Goal: Task Accomplishment & Management: Manage account settings

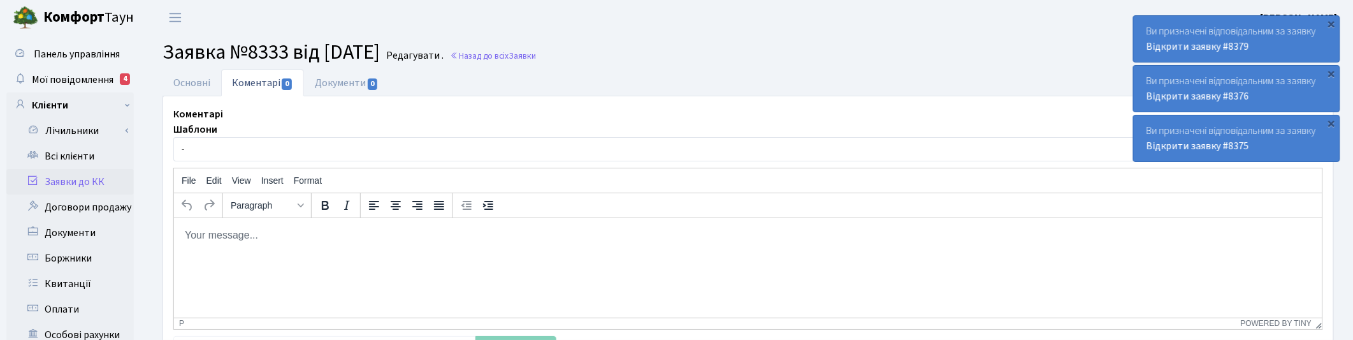
click at [651, 252] on html at bounding box center [747, 234] width 1148 height 34
drag, startPoint x: 104, startPoint y: 74, endPoint x: 364, endPoint y: 80, distance: 260.7
click at [106, 75] on span "Мої повідомлення" at bounding box center [73, 80] width 82 height 14
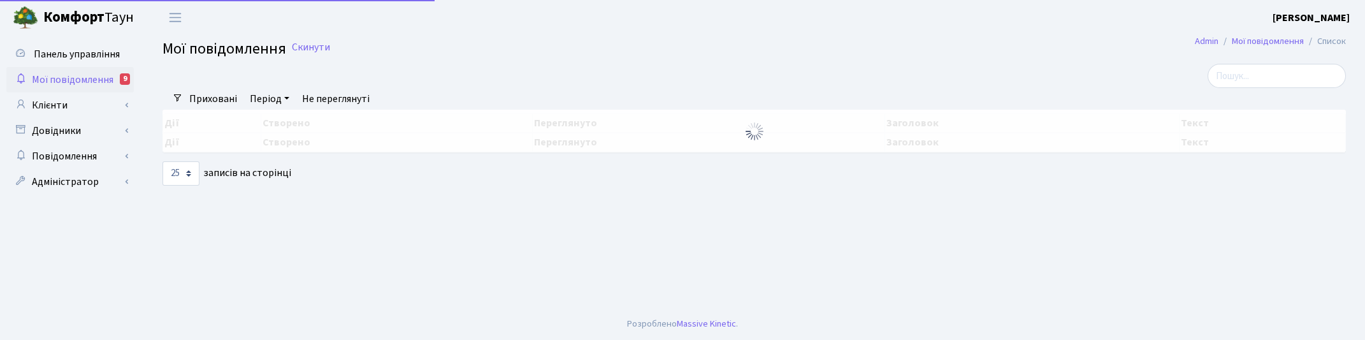
select select "25"
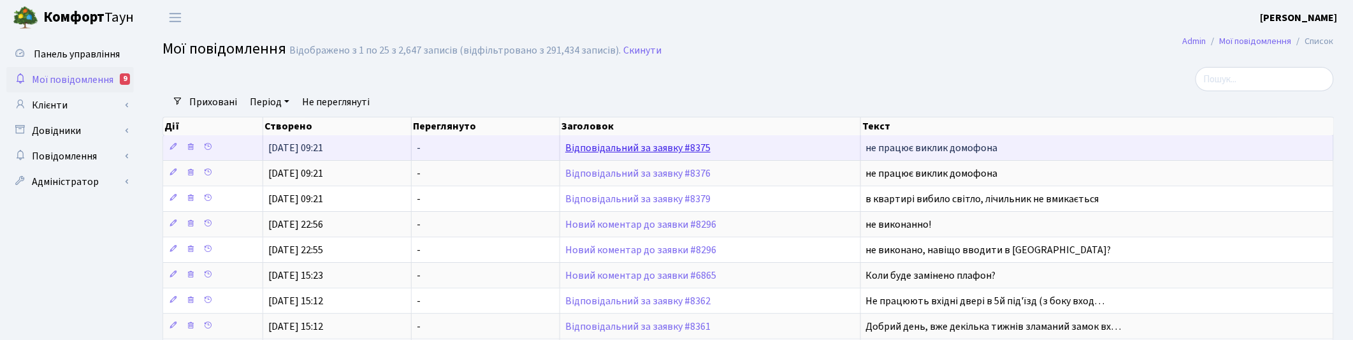
click at [603, 150] on link "Відповідальний за заявку #8375" at bounding box center [637, 148] width 145 height 14
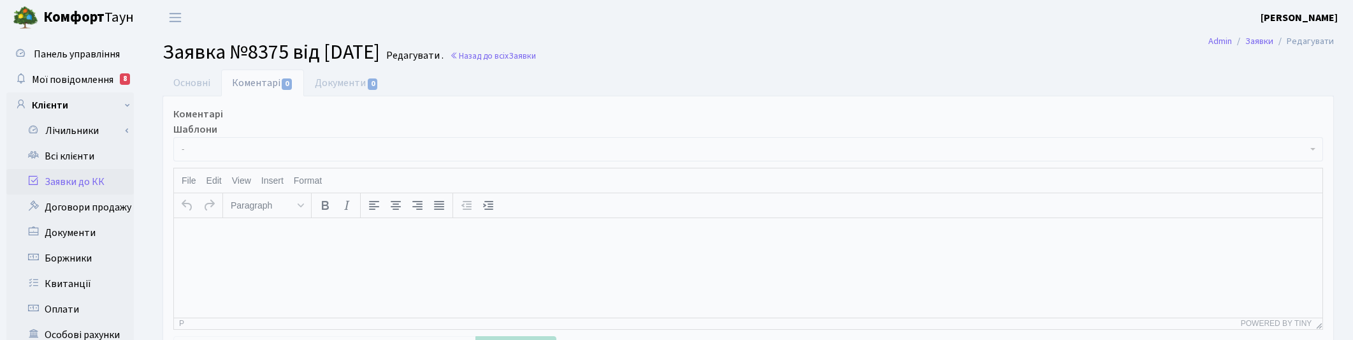
select select "12951"
select select "38"
click at [190, 78] on link "Основні" at bounding box center [191, 82] width 59 height 26
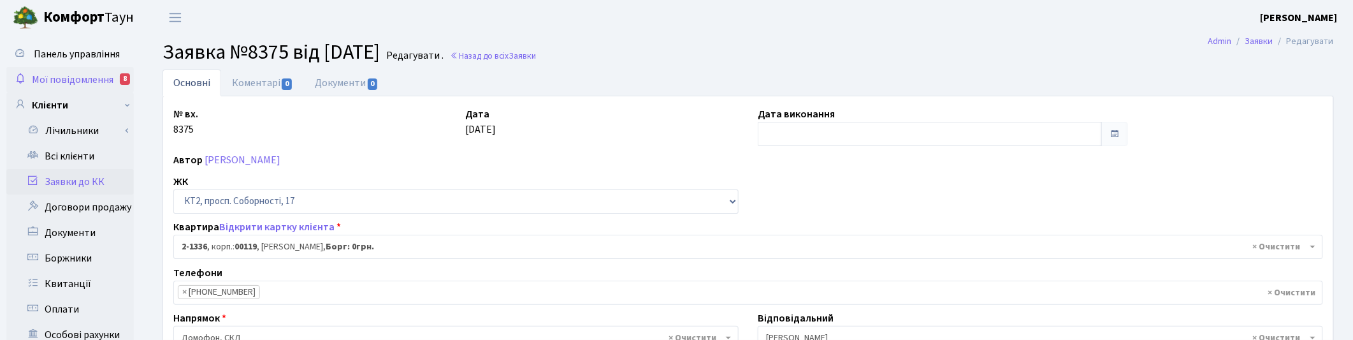
click at [68, 80] on span "Мої повідомлення" at bounding box center [73, 80] width 82 height 14
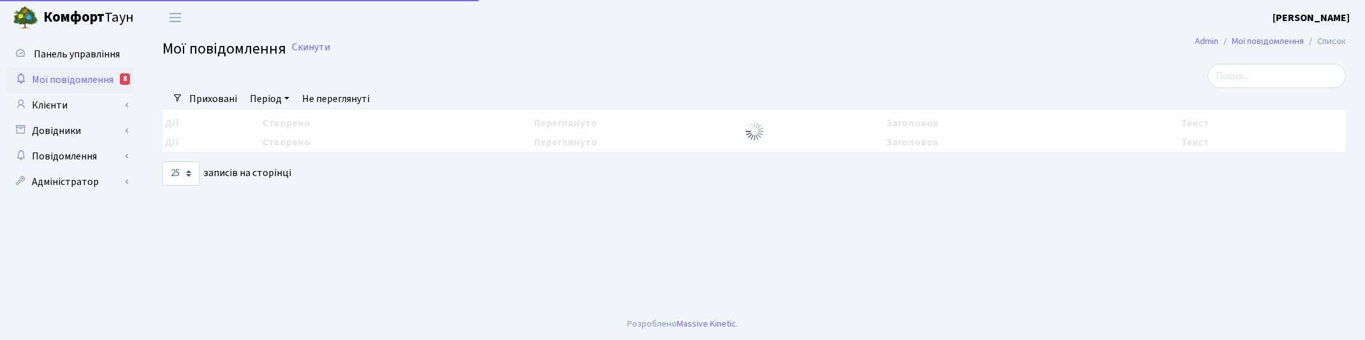
select select "25"
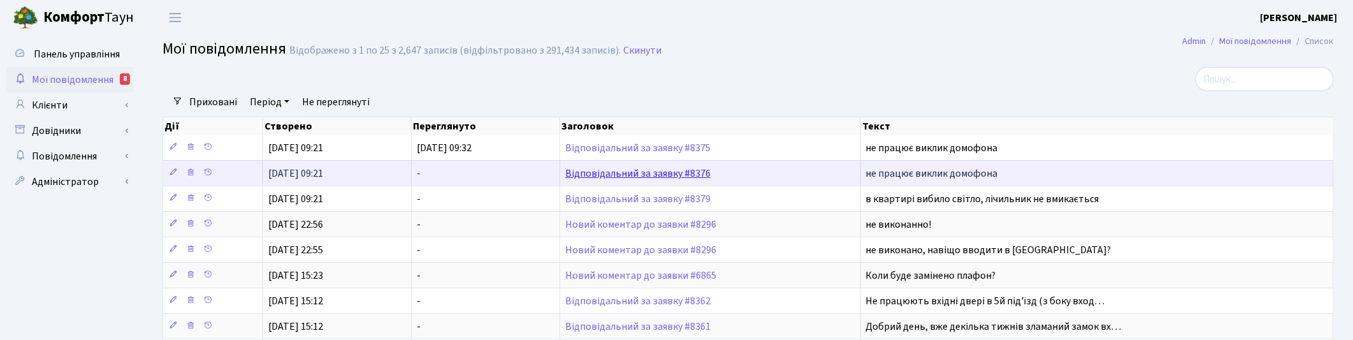
click at [609, 172] on link "Відповідальний за заявку #8376" at bounding box center [637, 173] width 145 height 14
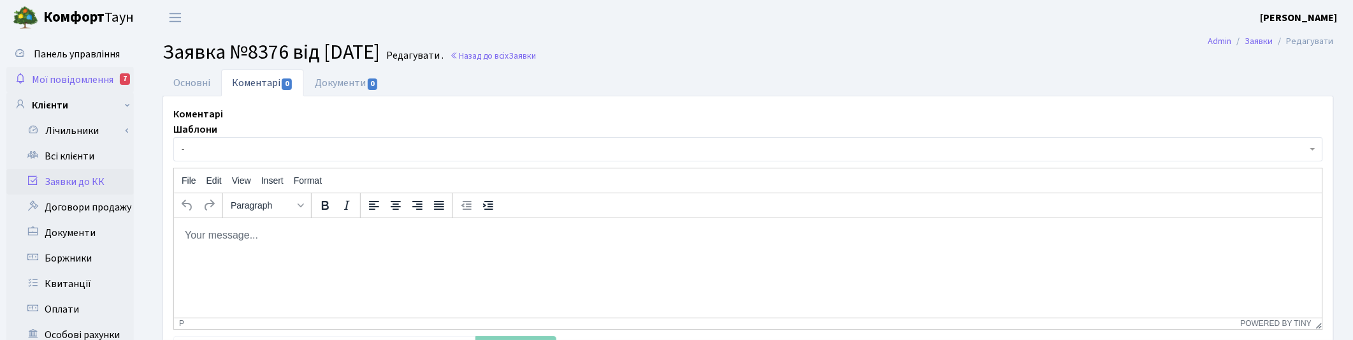
click at [96, 81] on span "Мої повідомлення" at bounding box center [73, 80] width 82 height 14
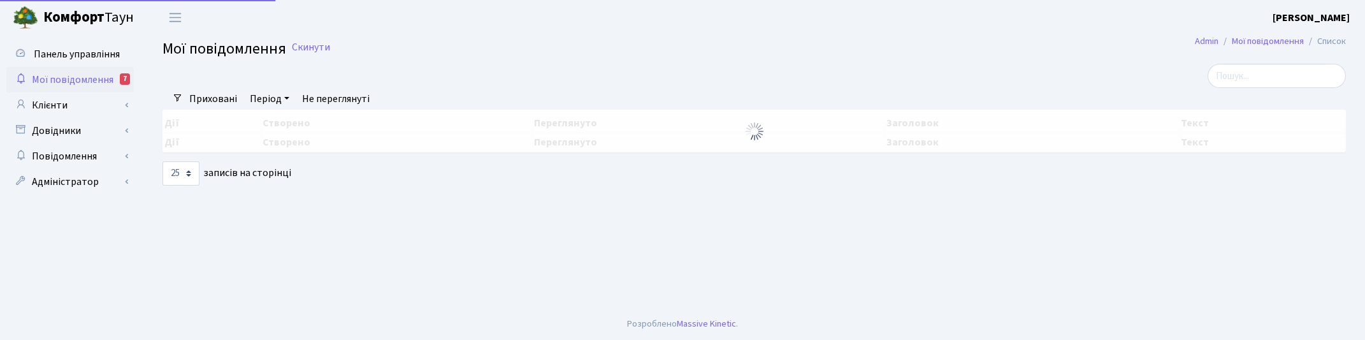
select select "25"
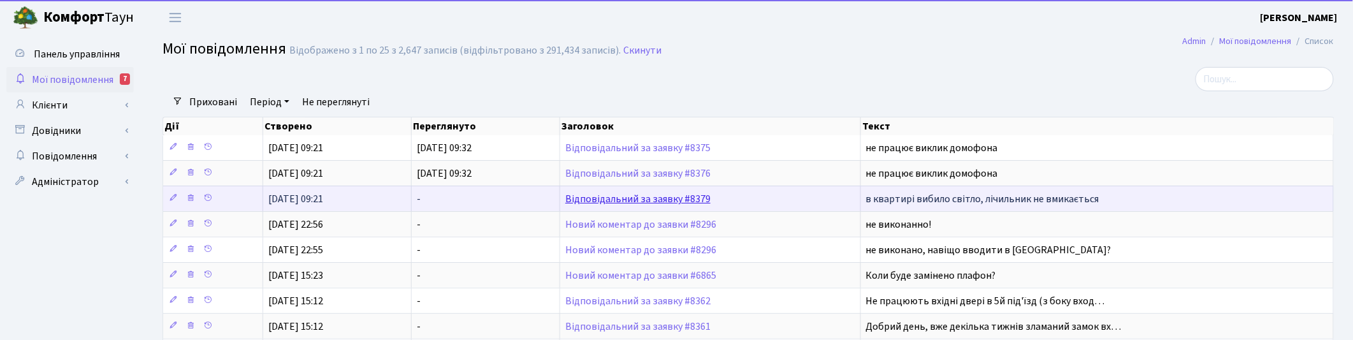
click at [621, 196] on link "Відповідальний за заявку #8379" at bounding box center [637, 199] width 145 height 14
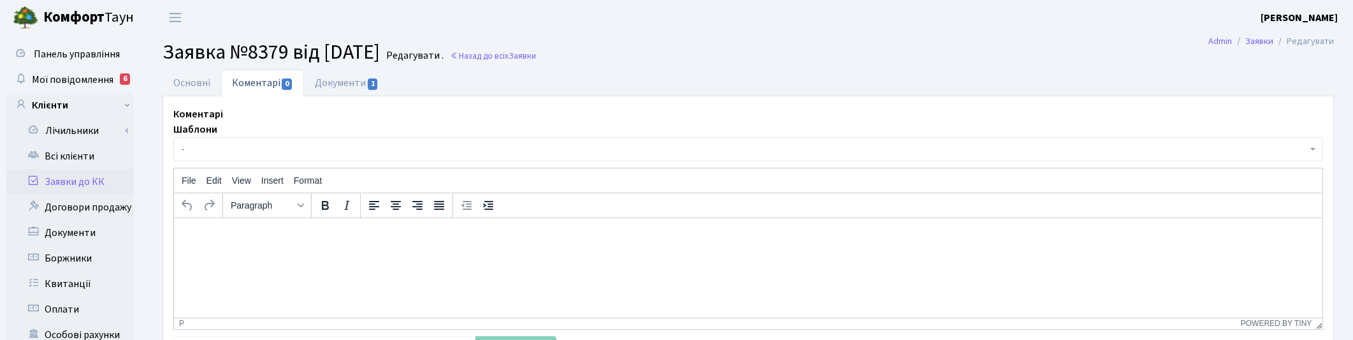
select select "16782"
select select "29"
click at [180, 84] on link "Основні" at bounding box center [191, 82] width 59 height 26
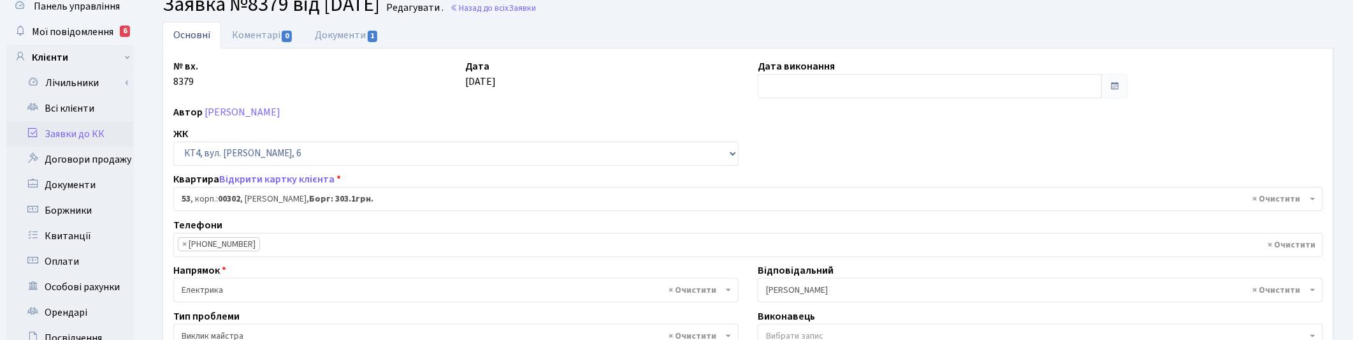
scroll to position [22, 0]
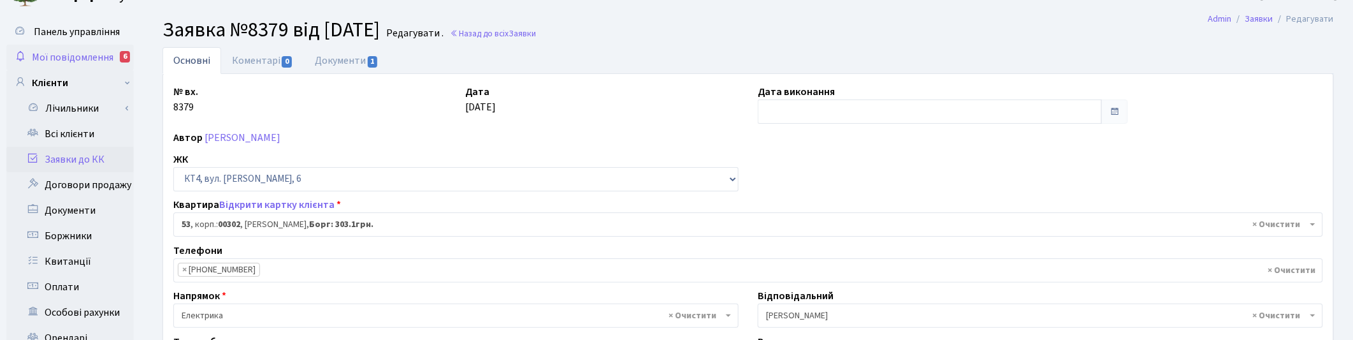
click at [59, 55] on span "Мої повідомлення" at bounding box center [73, 57] width 82 height 14
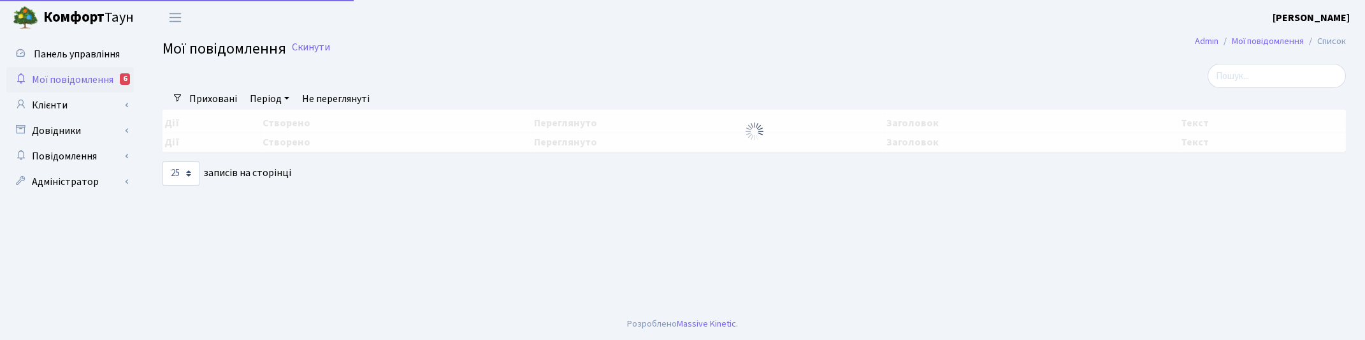
select select "25"
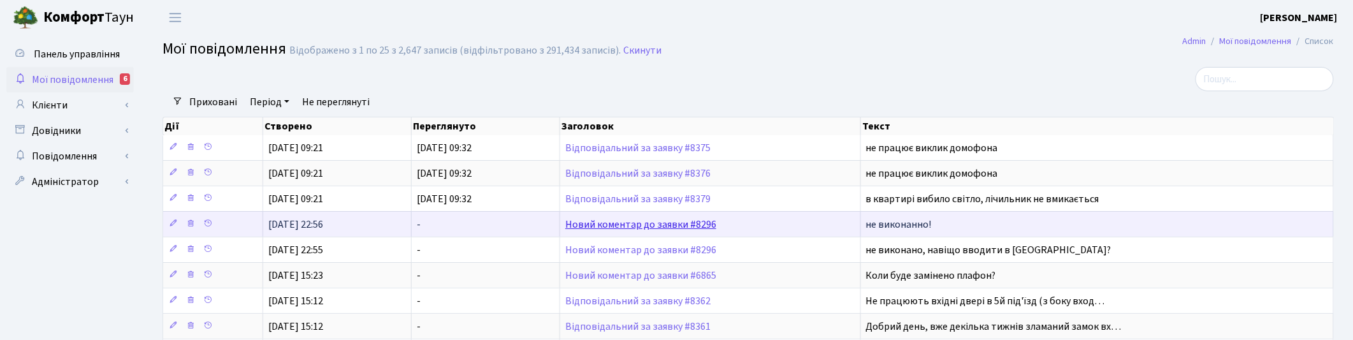
click at [597, 223] on link "Новий коментар до заявки #8296" at bounding box center [640, 224] width 151 height 14
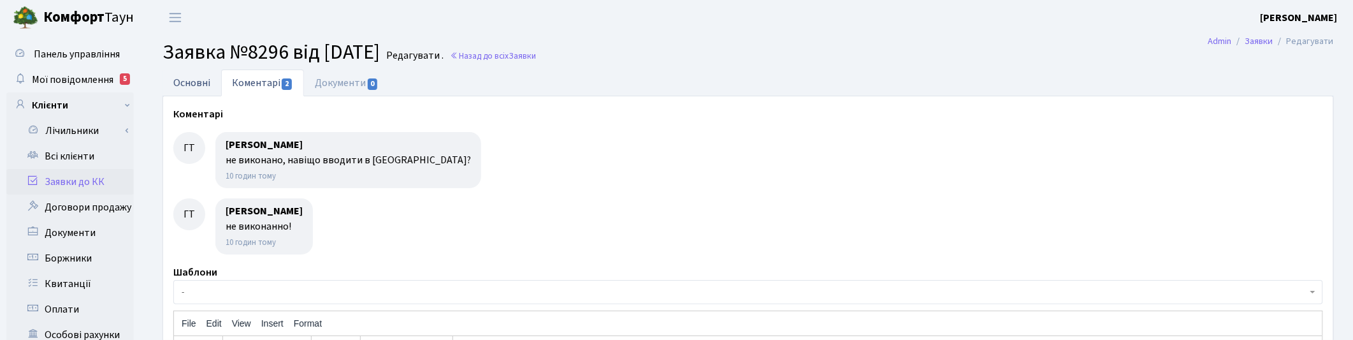
click at [186, 83] on link "Основні" at bounding box center [191, 82] width 59 height 26
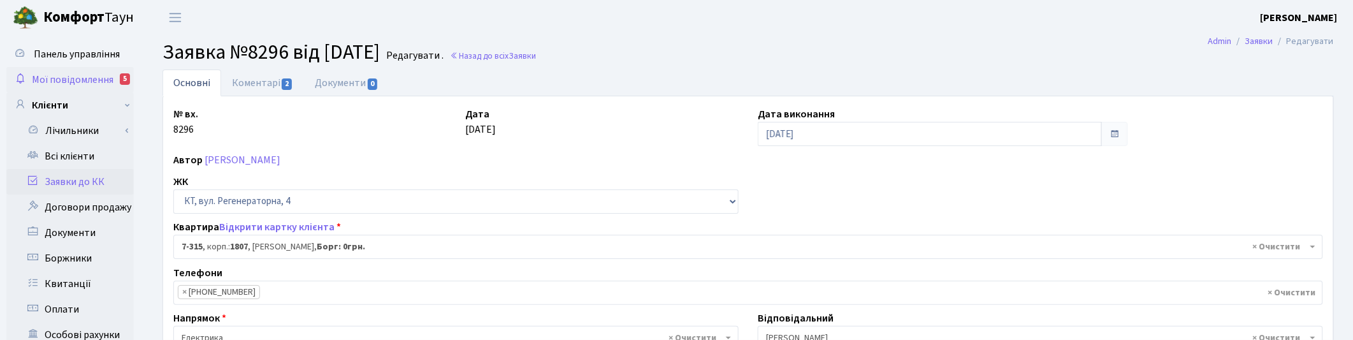
click at [75, 78] on span "Мої повідомлення" at bounding box center [73, 80] width 82 height 14
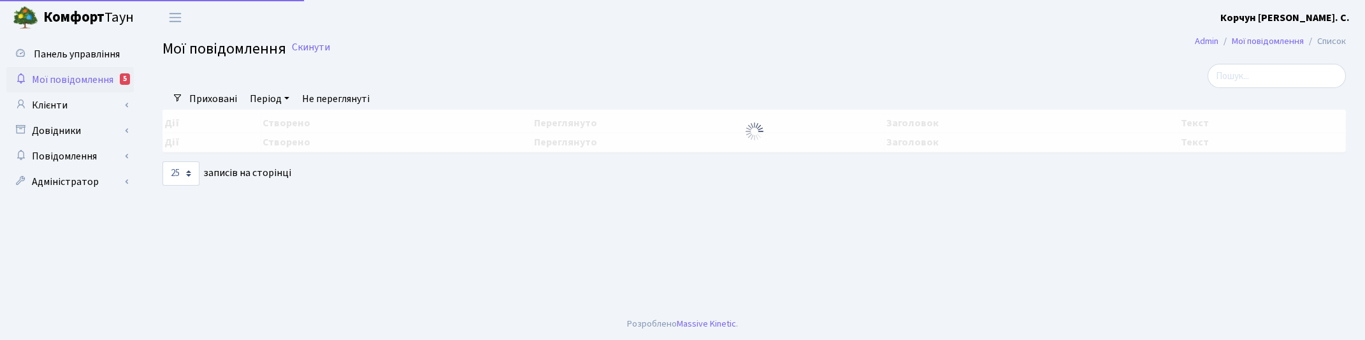
select select "25"
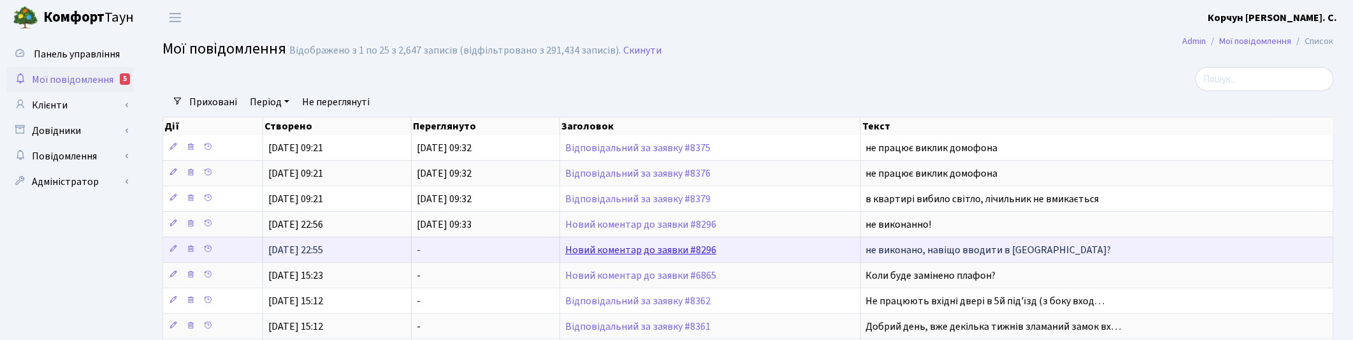
click at [584, 247] on link "Новий коментар до заявки #8296" at bounding box center [640, 250] width 151 height 14
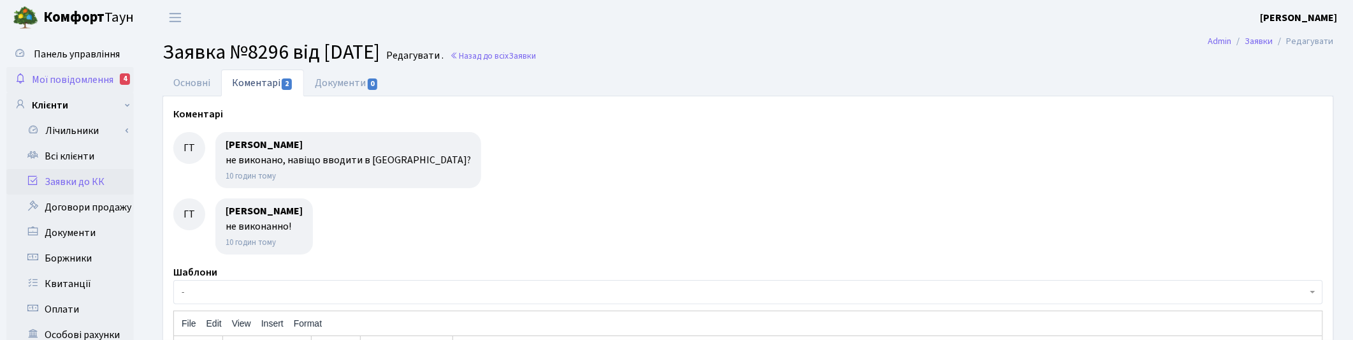
click at [75, 77] on span "Мої повідомлення" at bounding box center [73, 80] width 82 height 14
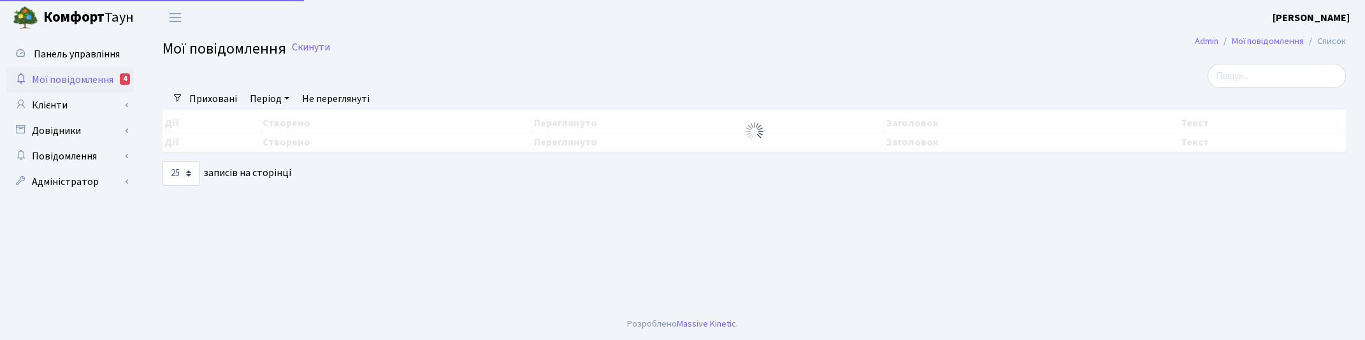
select select "25"
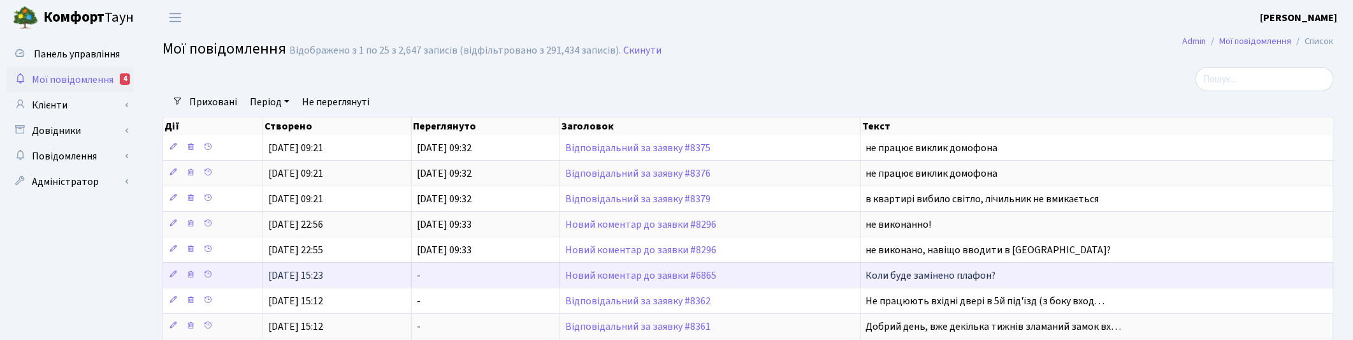
click at [626, 271] on td "Новий коментар до заявки #6865" at bounding box center [710, 274] width 301 height 25
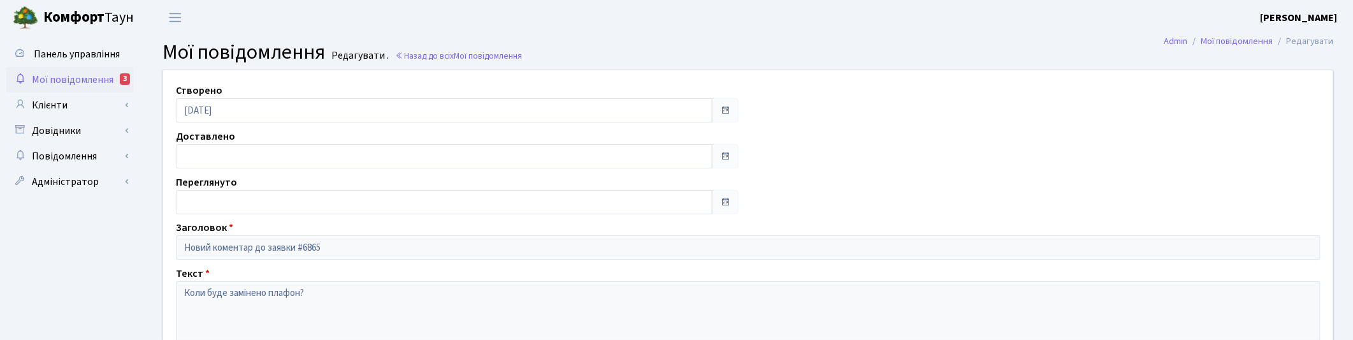
click at [52, 75] on span "Мої повідомлення" at bounding box center [73, 80] width 82 height 14
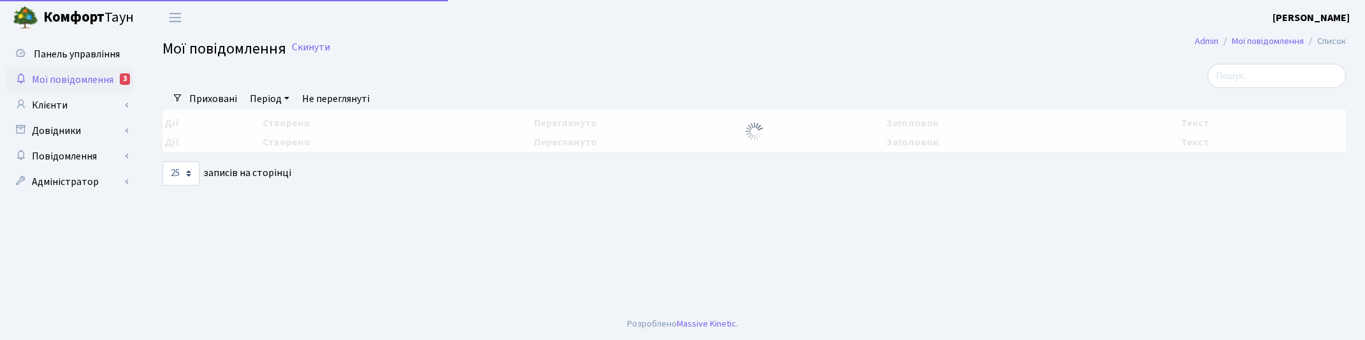
select select "25"
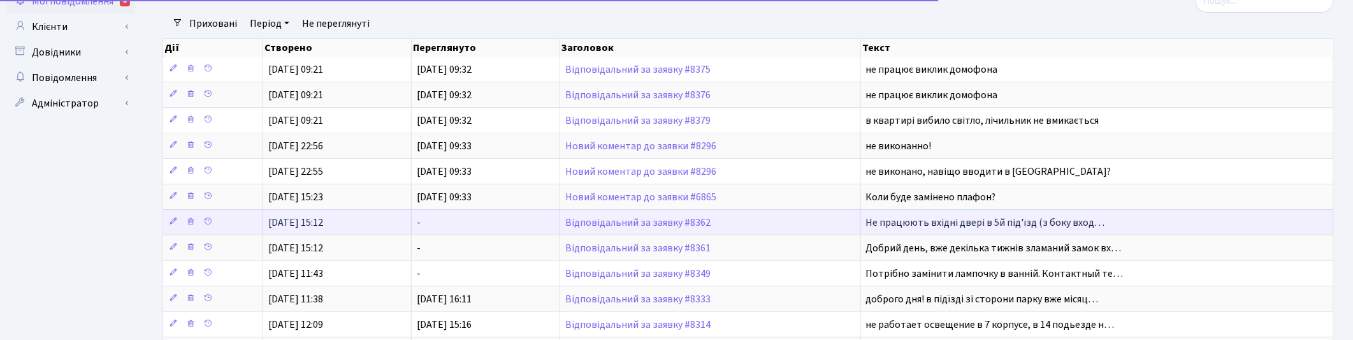
scroll to position [80, 0]
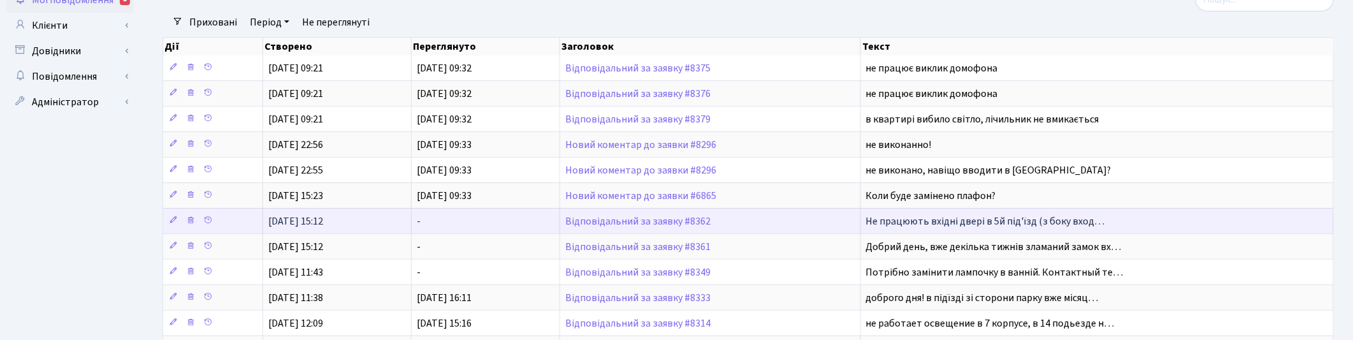
click at [620, 215] on td "Відповідальний за заявку #8362" at bounding box center [710, 220] width 301 height 25
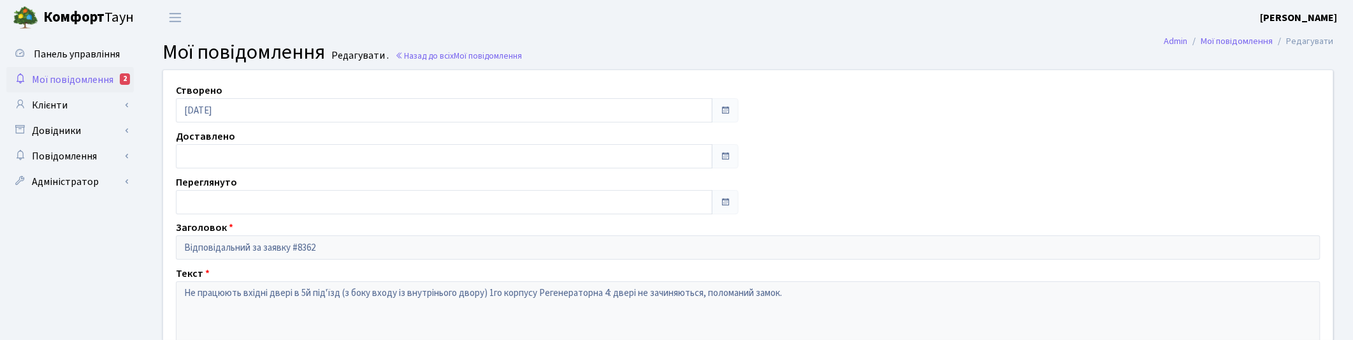
drag, startPoint x: 78, startPoint y: 71, endPoint x: 122, endPoint y: 75, distance: 44.1
click at [78, 73] on span "Мої повідомлення" at bounding box center [73, 80] width 82 height 14
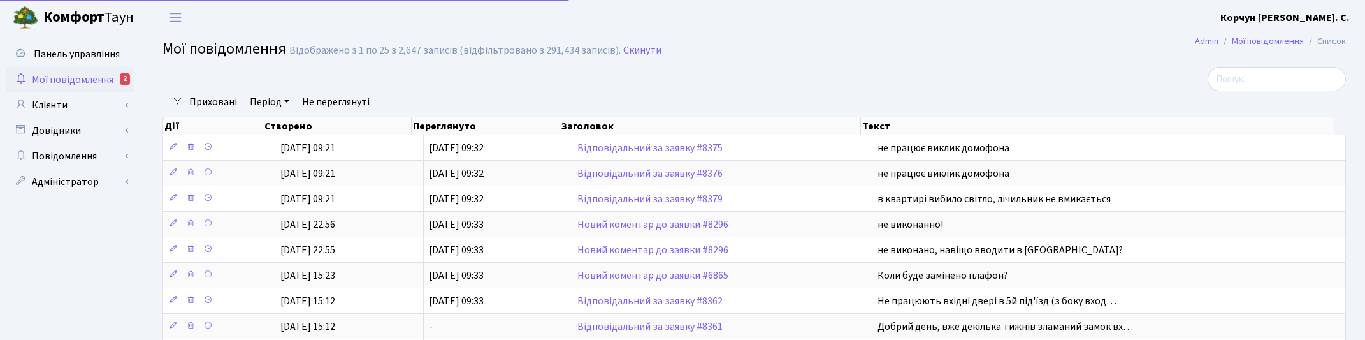
select select "25"
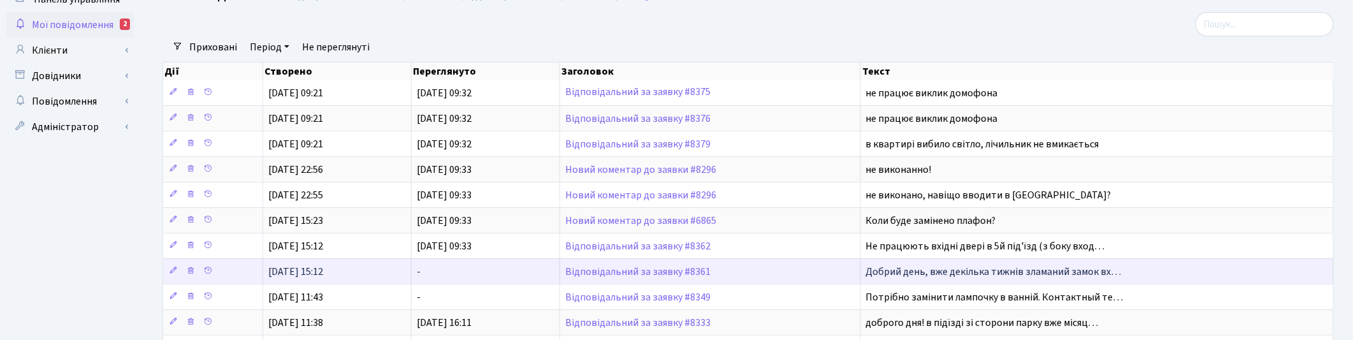
scroll to position [80, 0]
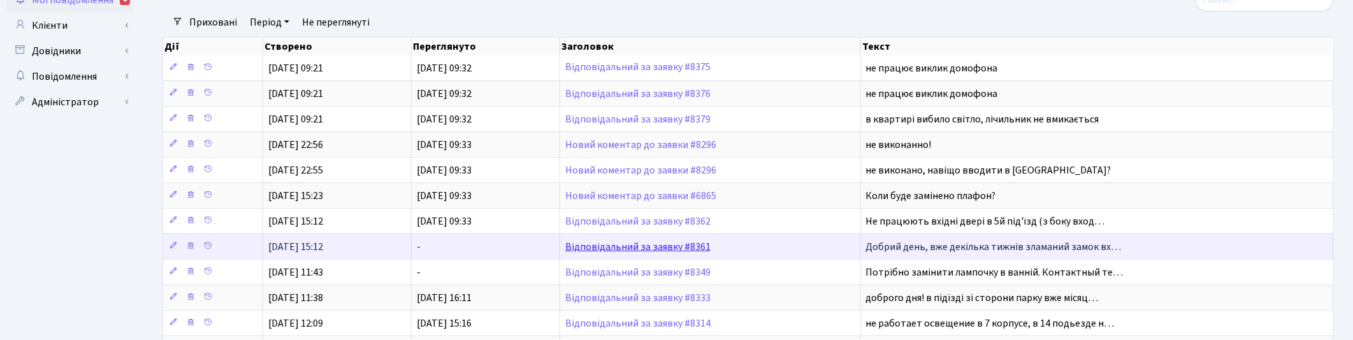
click at [616, 250] on link "Відповідальний за заявку #8361" at bounding box center [637, 247] width 145 height 14
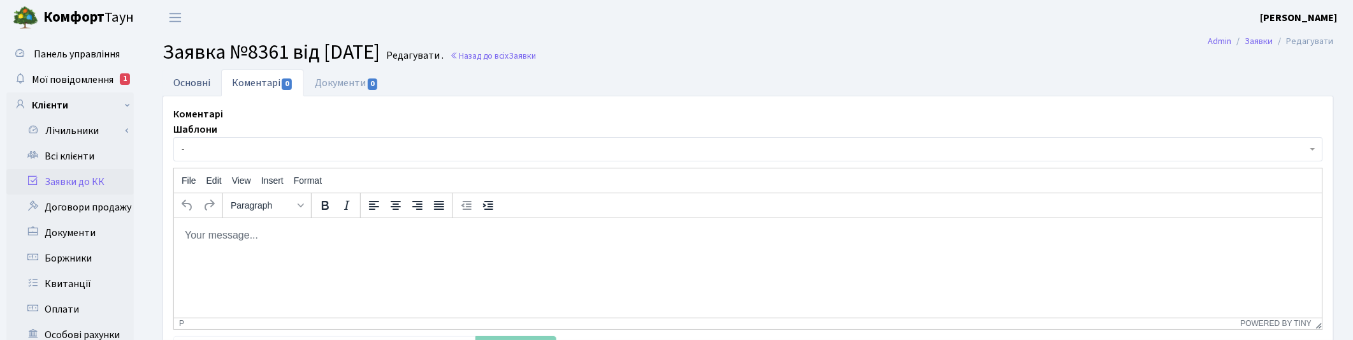
click at [202, 82] on link "Основні" at bounding box center [191, 82] width 59 height 26
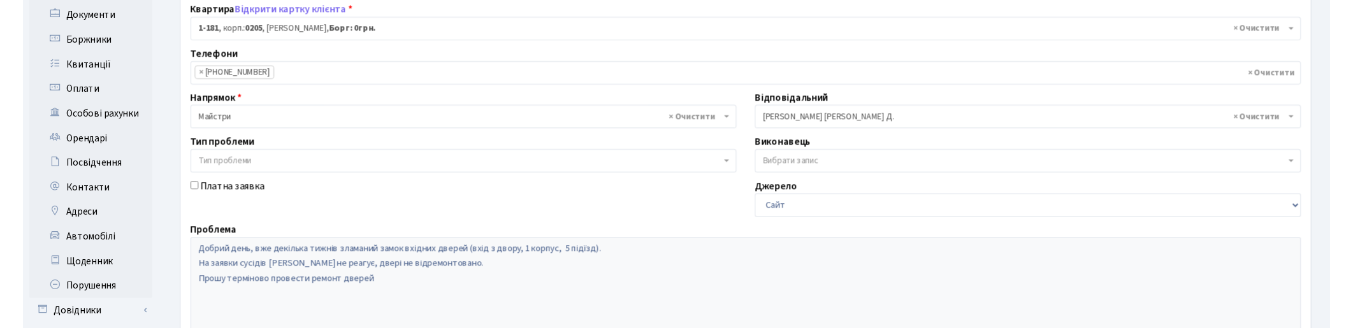
scroll to position [319, 0]
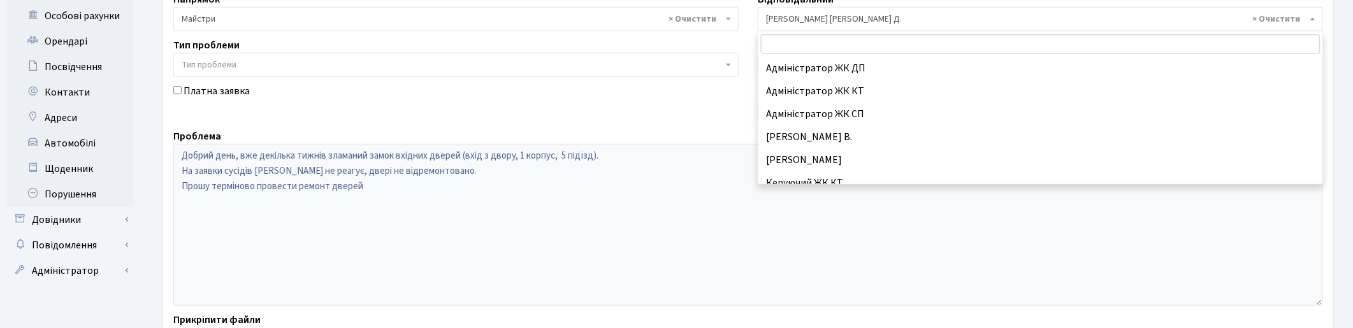
click at [1318, 25] on span "× [PERSON_NAME] [PERSON_NAME] Д." at bounding box center [1040, 19] width 565 height 24
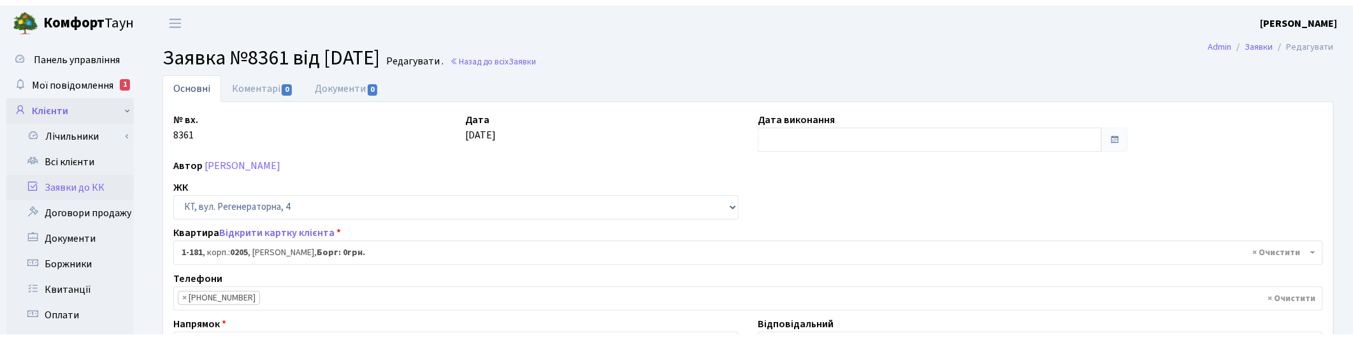
scroll to position [23, 0]
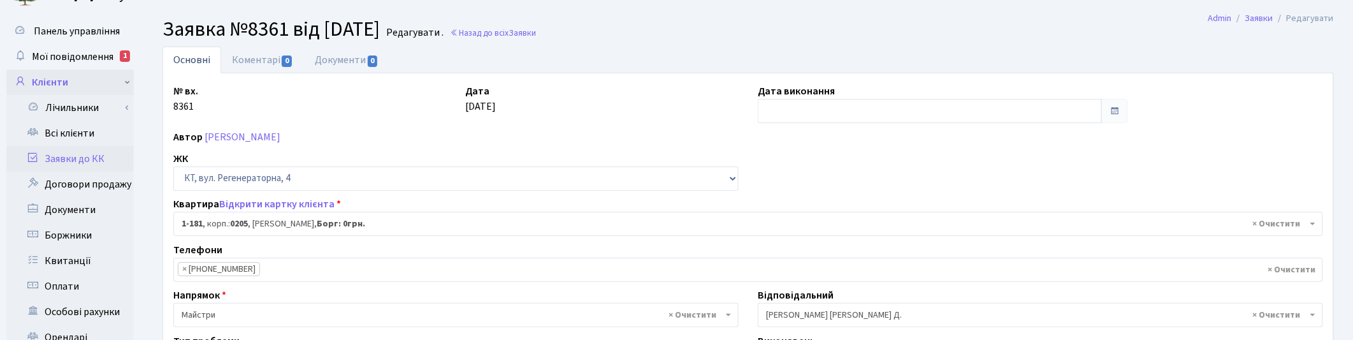
drag, startPoint x: 85, startPoint y: 55, endPoint x: 217, endPoint y: 68, distance: 133.2
click at [84, 55] on span "Мої повідомлення" at bounding box center [73, 57] width 82 height 14
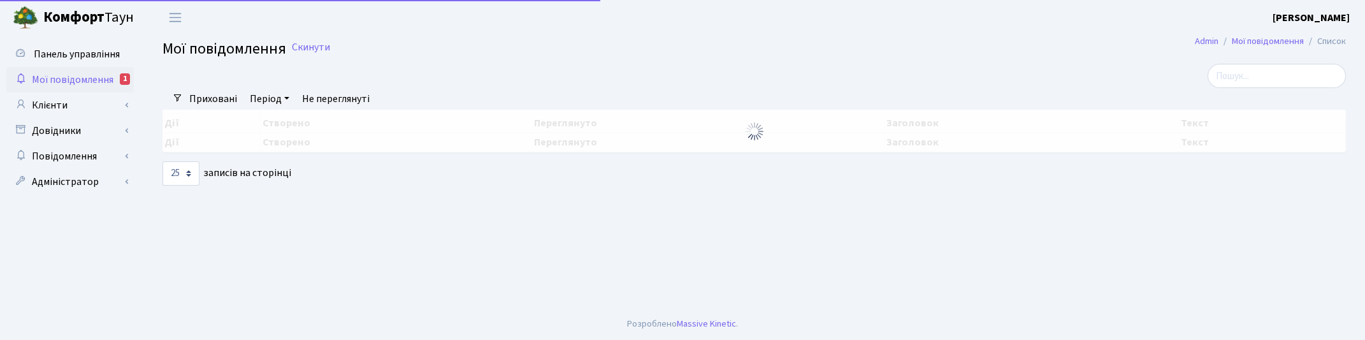
select select "25"
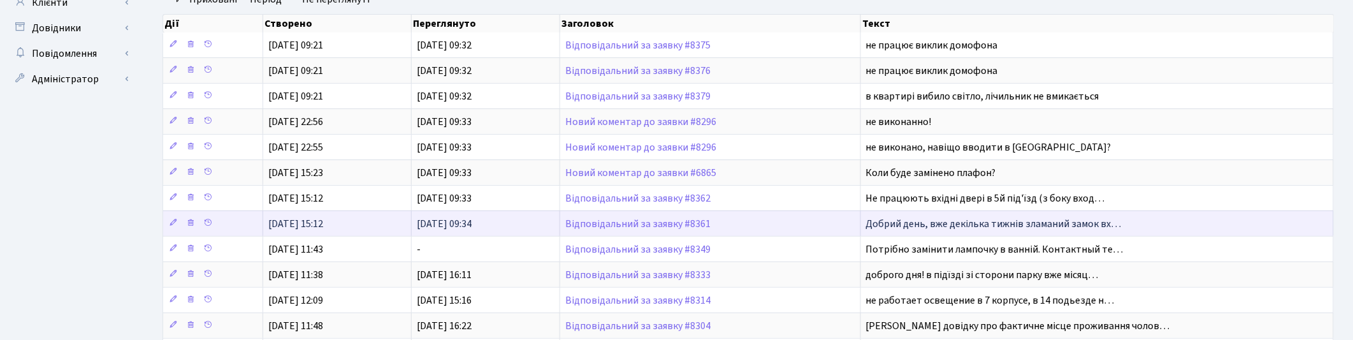
scroll to position [239, 0]
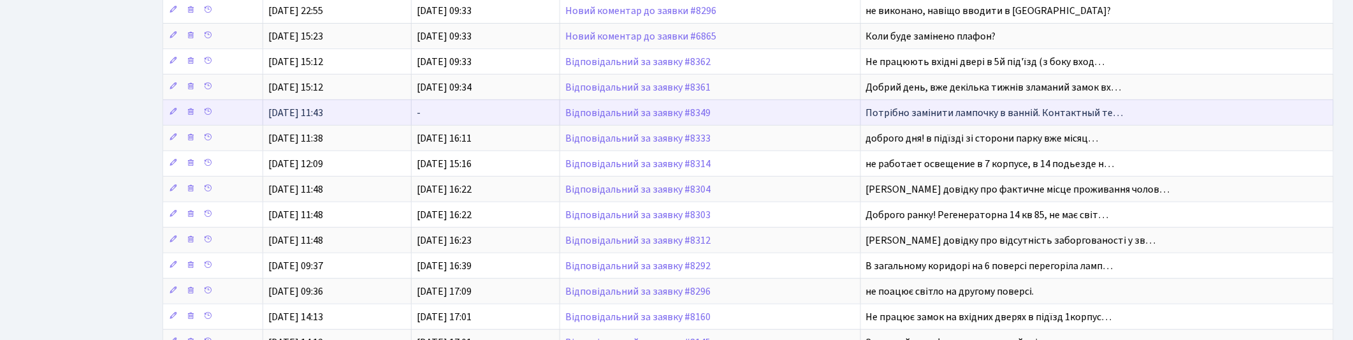
click at [642, 109] on td "Відповідальний за заявку #8349" at bounding box center [710, 111] width 301 height 25
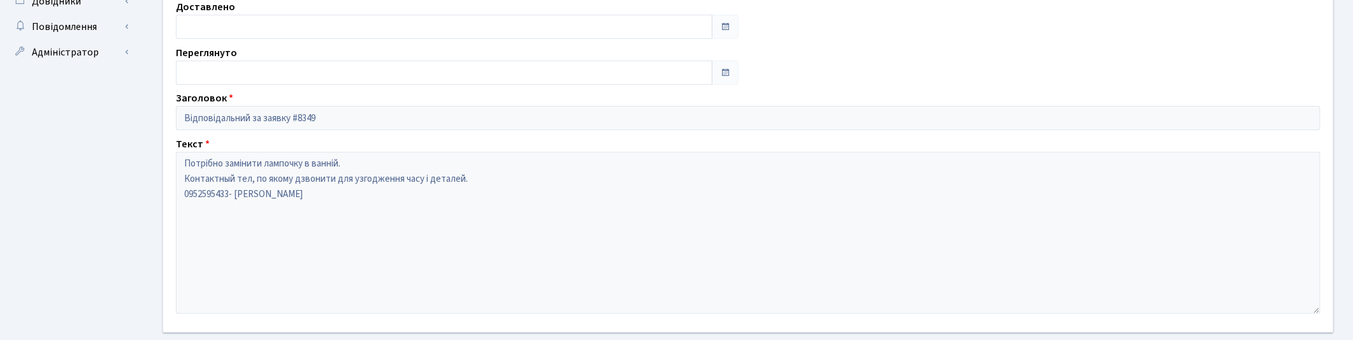
scroll to position [40, 0]
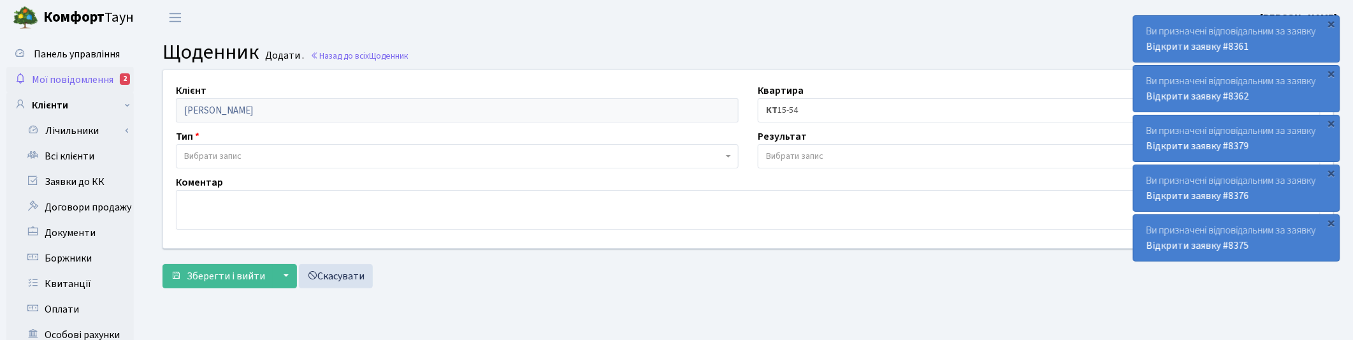
drag, startPoint x: 51, startPoint y: 80, endPoint x: 59, endPoint y: 83, distance: 8.9
click at [50, 80] on span "Мої повідомлення" at bounding box center [73, 80] width 82 height 14
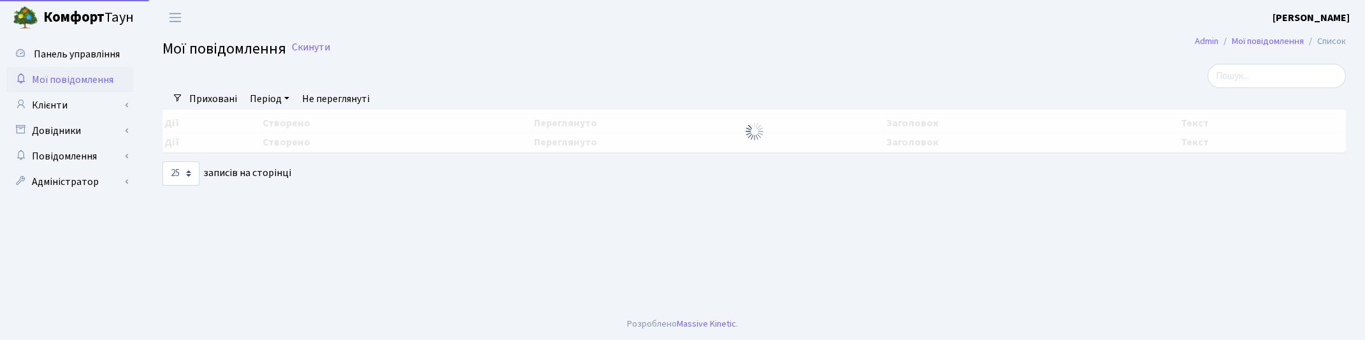
select select "25"
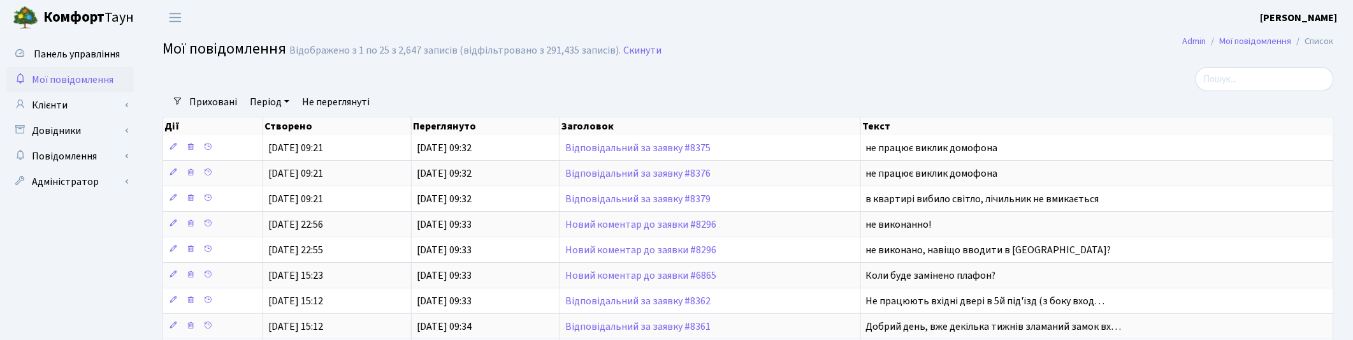
click at [773, 77] on div at bounding box center [549, 79] width 793 height 24
click at [763, 68] on div at bounding box center [549, 79] width 793 height 24
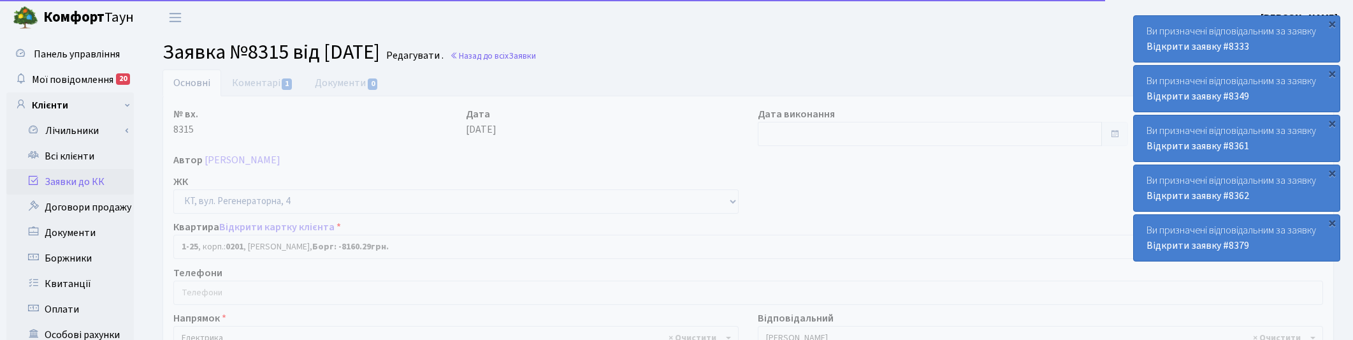
select select "25"
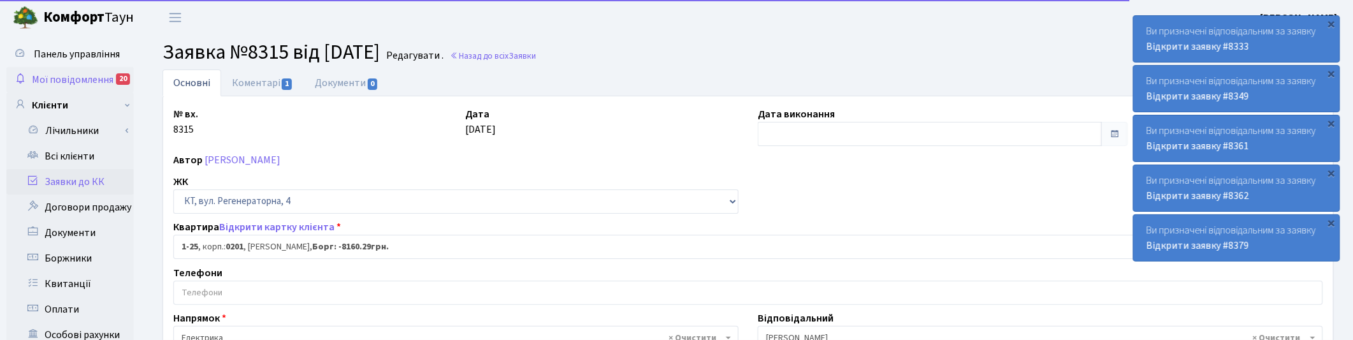
click at [92, 75] on span "Мої повідомлення" at bounding box center [73, 80] width 82 height 14
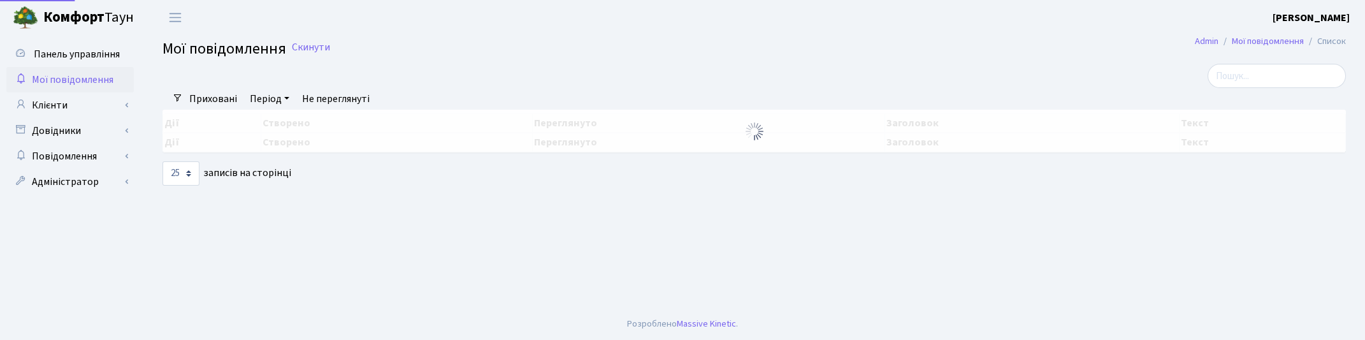
select select "25"
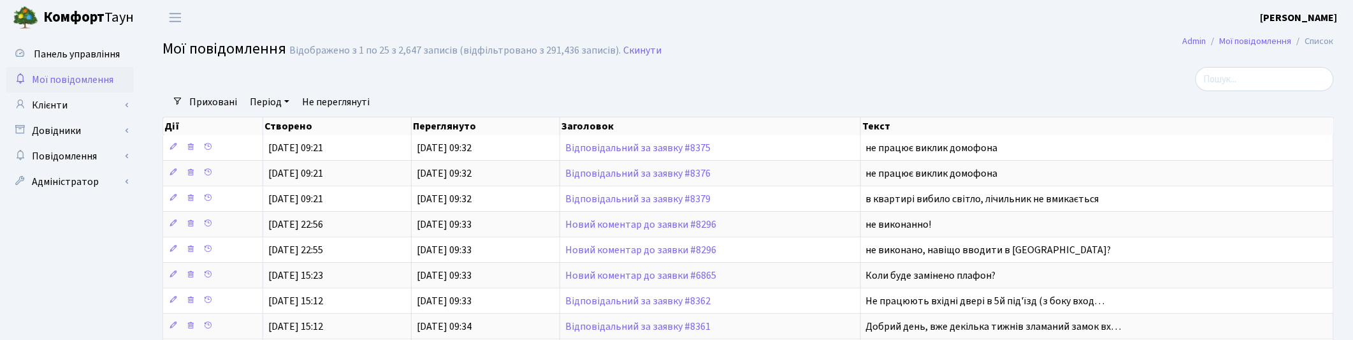
click at [793, 57] on h2 "Мої повідомлення Відображено з 1 по 25 з 2,647 записів (відфільтровано з 291,43…" at bounding box center [747, 51] width 1171 height 22
drag, startPoint x: 1053, startPoint y: 73, endPoint x: 1063, endPoint y: 73, distance: 10.2
click at [1055, 73] on div at bounding box center [1145, 79] width 378 height 24
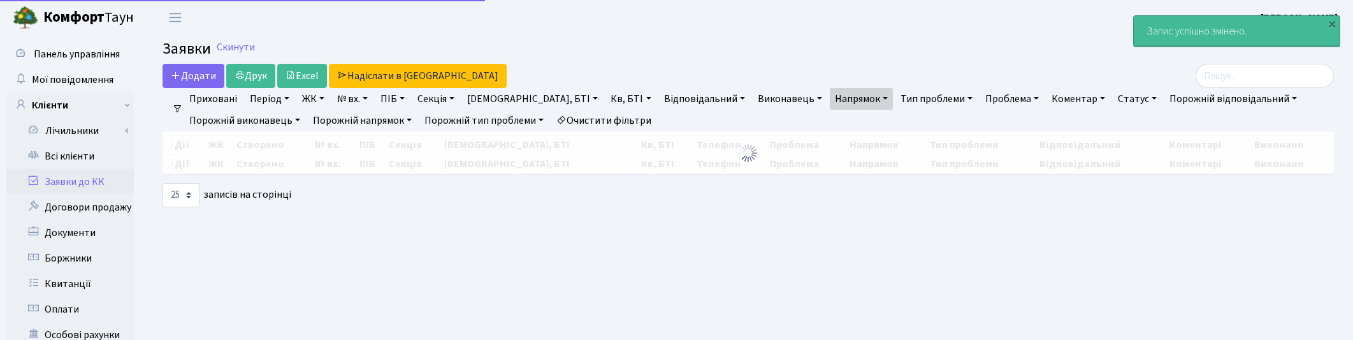
select select "25"
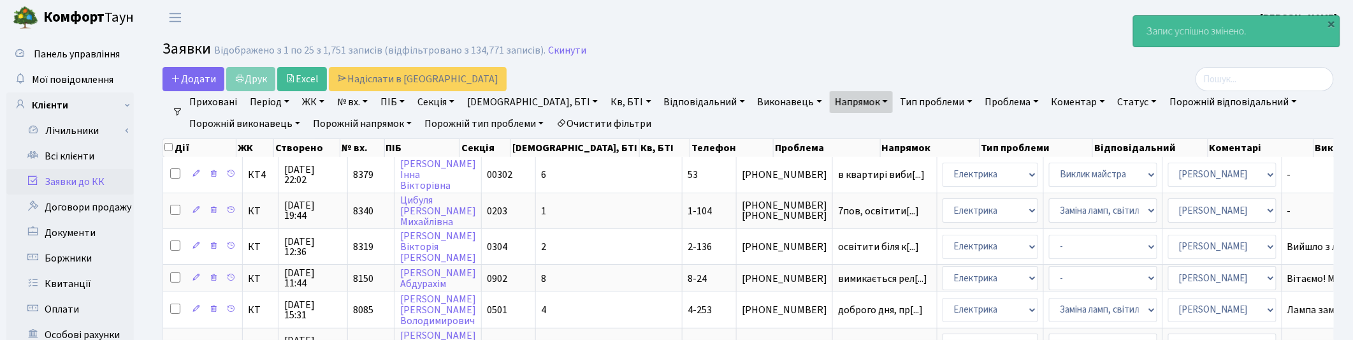
click at [830, 99] on link "Напрямок" at bounding box center [861, 102] width 63 height 22
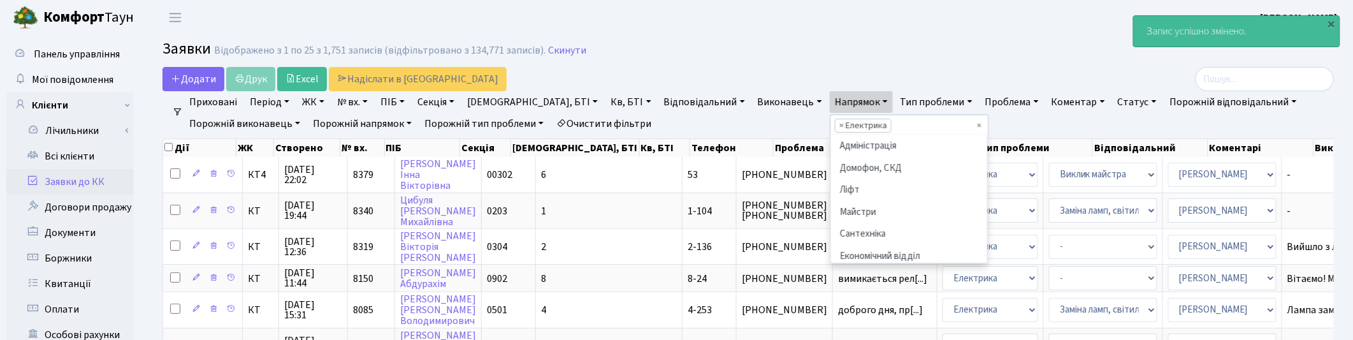
scroll to position [87, 0]
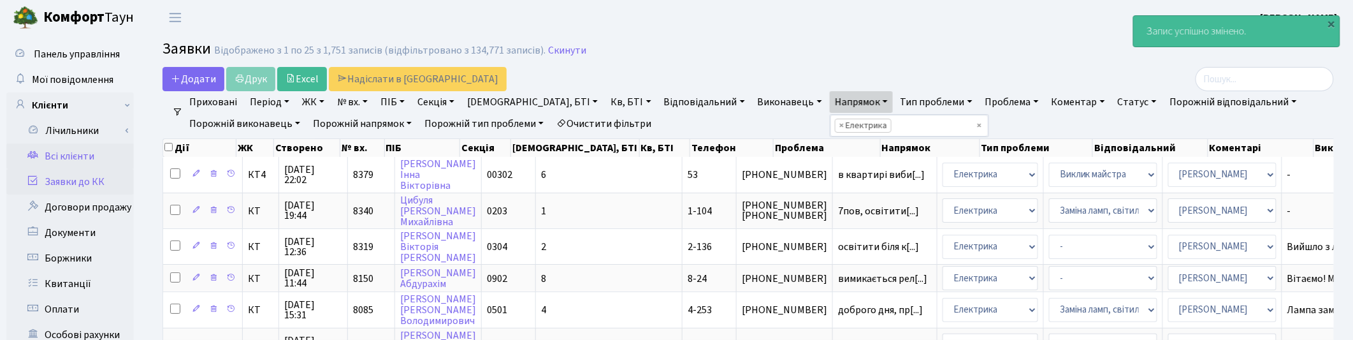
click at [69, 150] on link "Всі клієнти" at bounding box center [69, 155] width 127 height 25
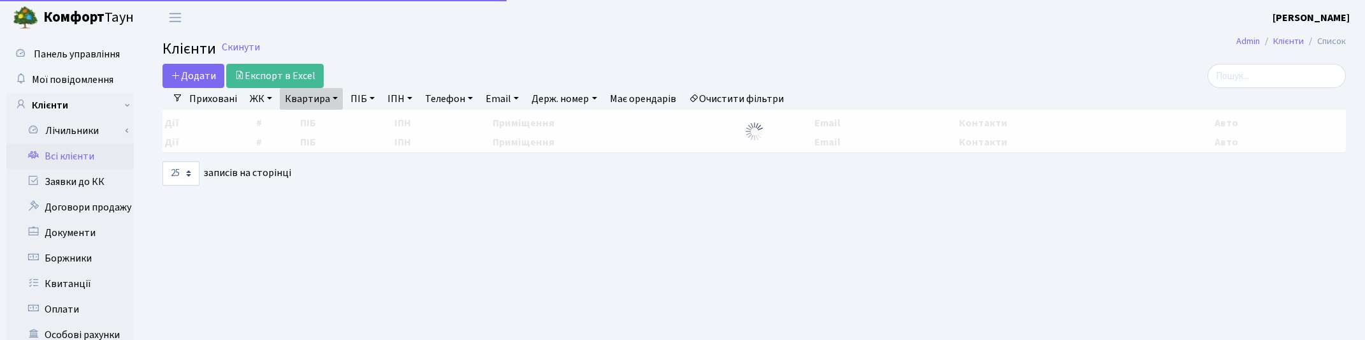
select select "25"
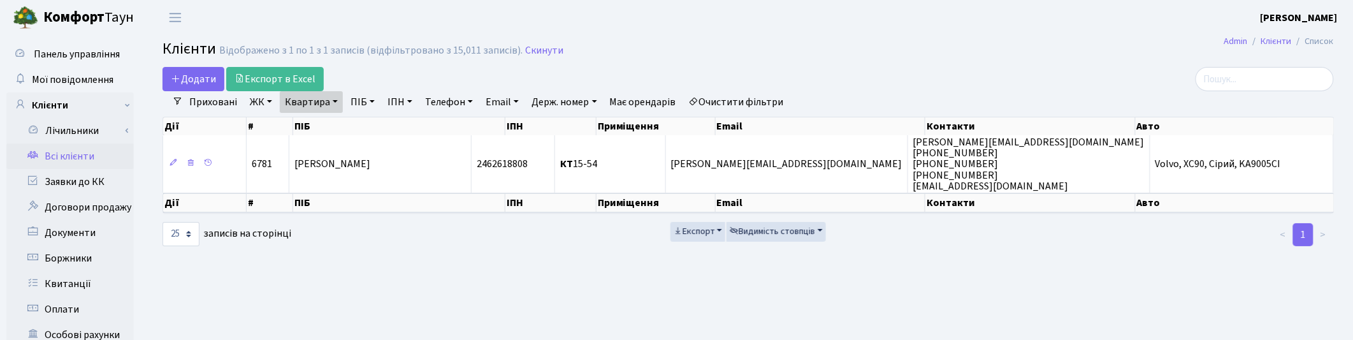
drag, startPoint x: 336, startPoint y: 102, endPoint x: 419, endPoint y: 87, distance: 83.5
click at [336, 102] on link "Квартира" at bounding box center [311, 102] width 63 height 22
click at [528, 47] on link "Скинути" at bounding box center [544, 51] width 38 height 12
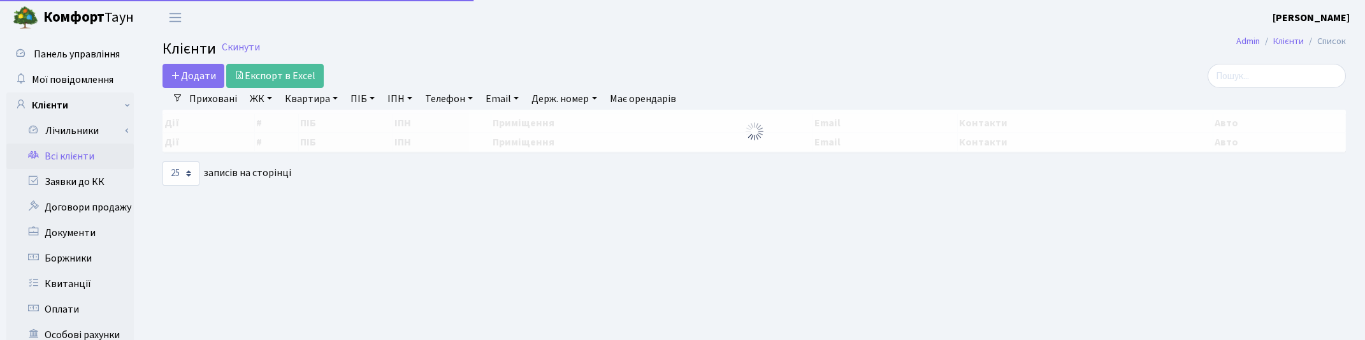
select select "25"
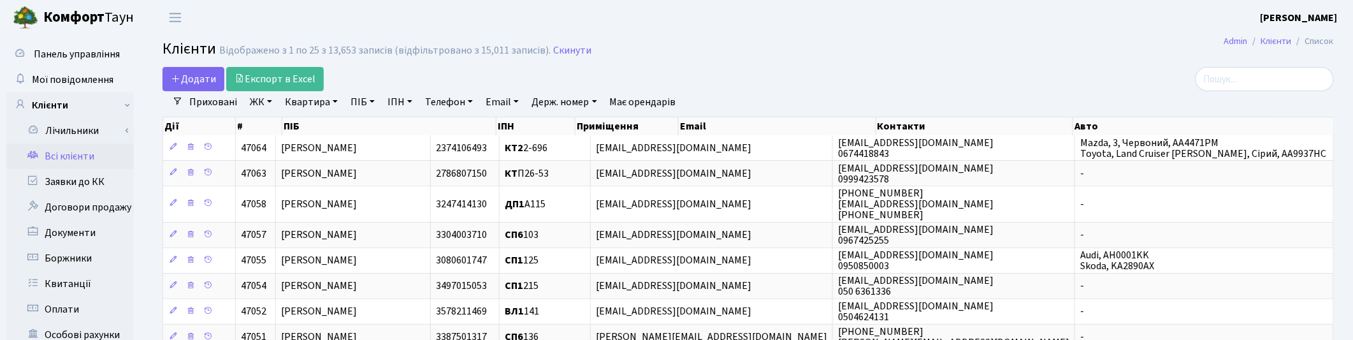
click at [510, 100] on link "Email" at bounding box center [501, 102] width 43 height 22
click at [520, 121] on input "text" at bounding box center [518, 127] width 75 height 24
paste input "Liudmyla Uzdovska <liudmylauzdovska@gmail.com>"
type input "liudmylauzdovska@gmail.com"
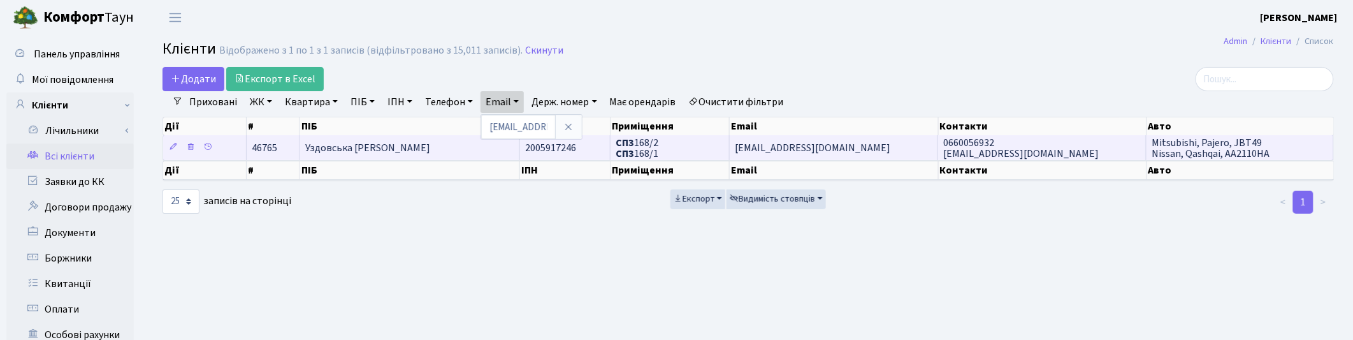
click at [389, 147] on span "Уздовська Людмила Євгеніївна" at bounding box center [367, 148] width 125 height 14
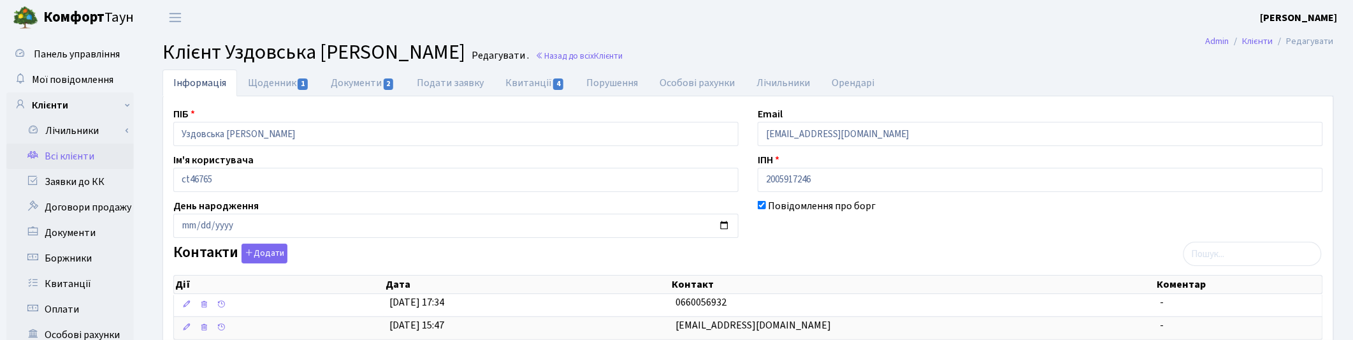
scroll to position [239, 0]
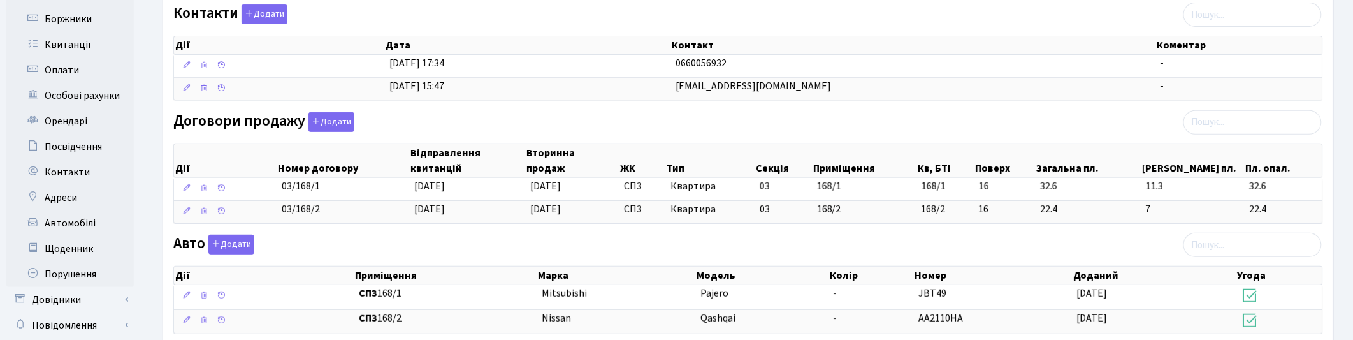
click at [921, 134] on div at bounding box center [1040, 136] width 584 height 8
click at [792, 109] on div "ПІБ Уздовська Людмила Євгеніївна Email liudmylauzdovska@gmail.com Ім'я користув…" at bounding box center [748, 190] width 1169 height 646
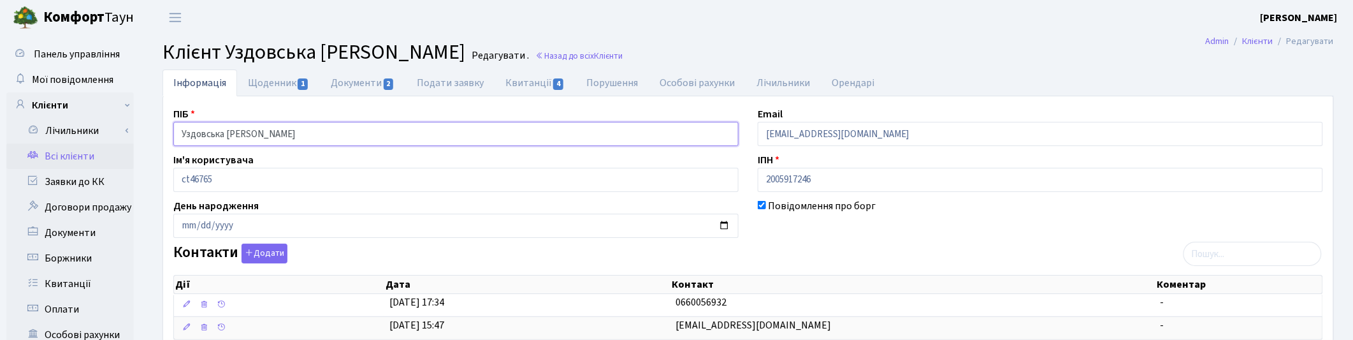
drag, startPoint x: 316, startPoint y: 135, endPoint x: 142, endPoint y: 126, distance: 174.2
click at [602, 55] on link "Назад до всіх Клієнти" at bounding box center [578, 56] width 87 height 12
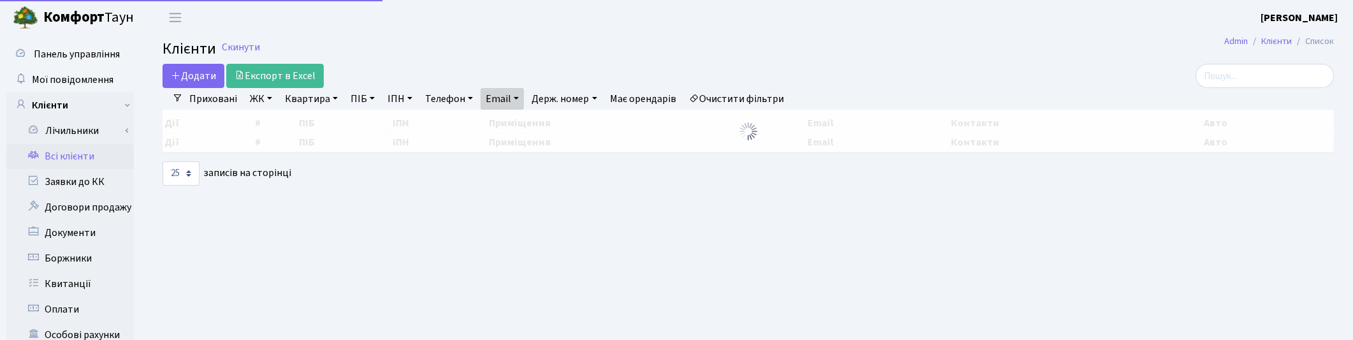
select select "25"
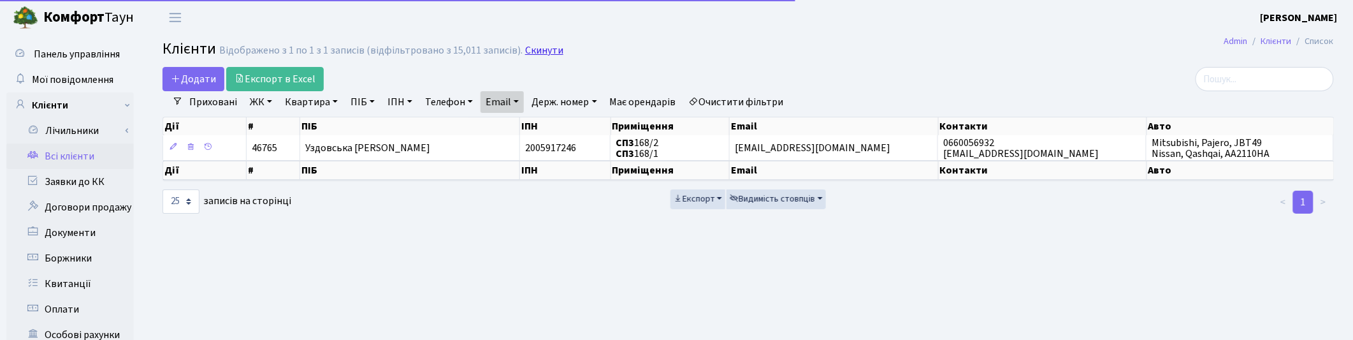
click at [537, 55] on link "Скинути" at bounding box center [544, 51] width 38 height 12
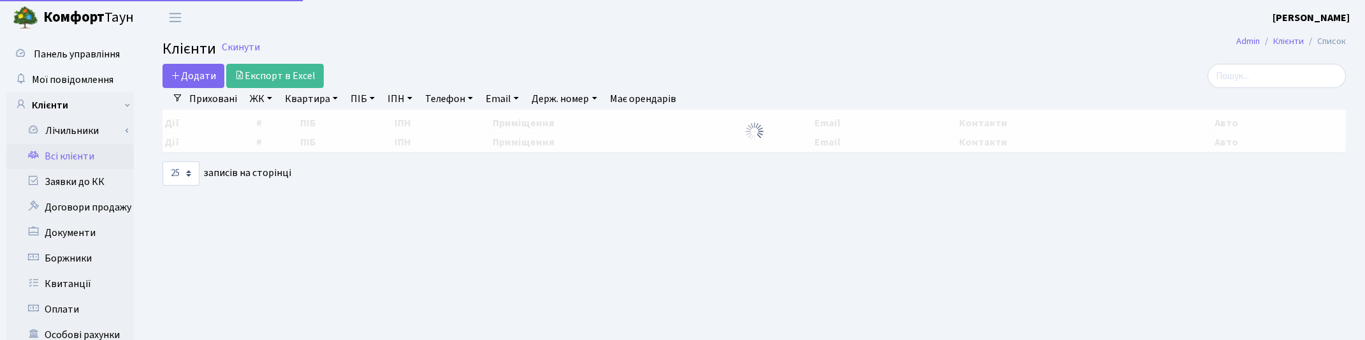
select select "25"
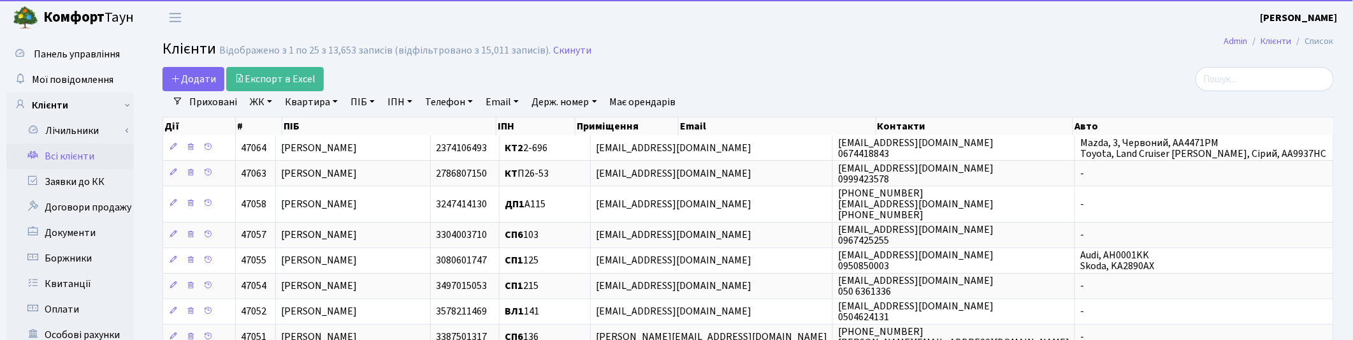
click at [327, 102] on link "Квартира" at bounding box center [311, 102] width 63 height 22
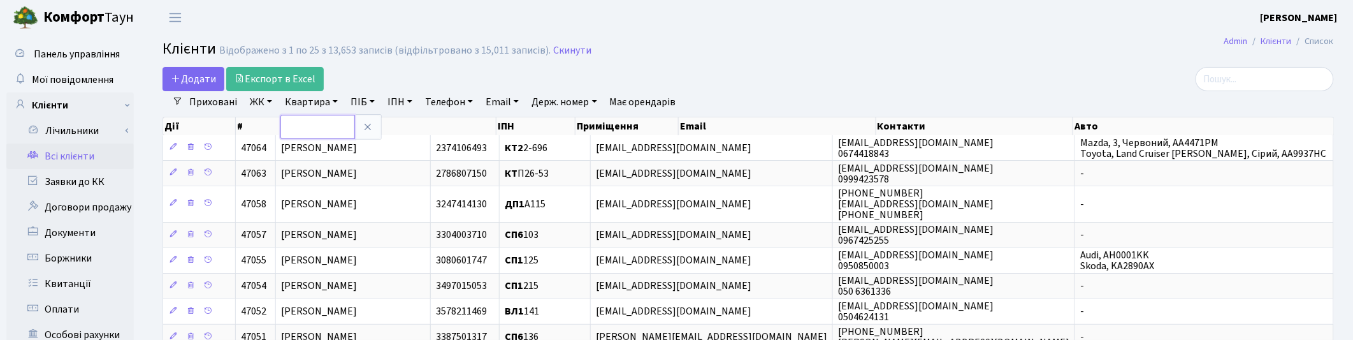
click at [319, 126] on input "text" at bounding box center [317, 127] width 75 height 24
type input "2-976"
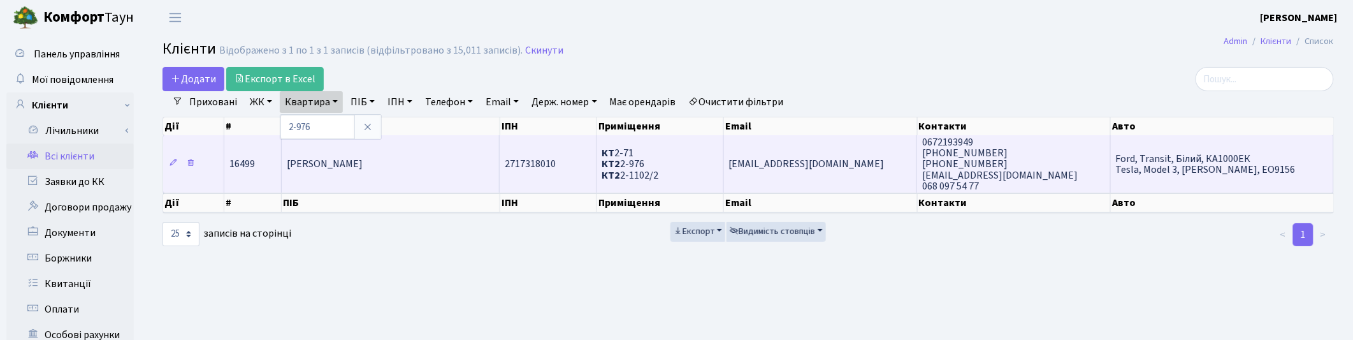
click at [387, 180] on td "Серотюк Богдан Васильевич" at bounding box center [391, 163] width 218 height 57
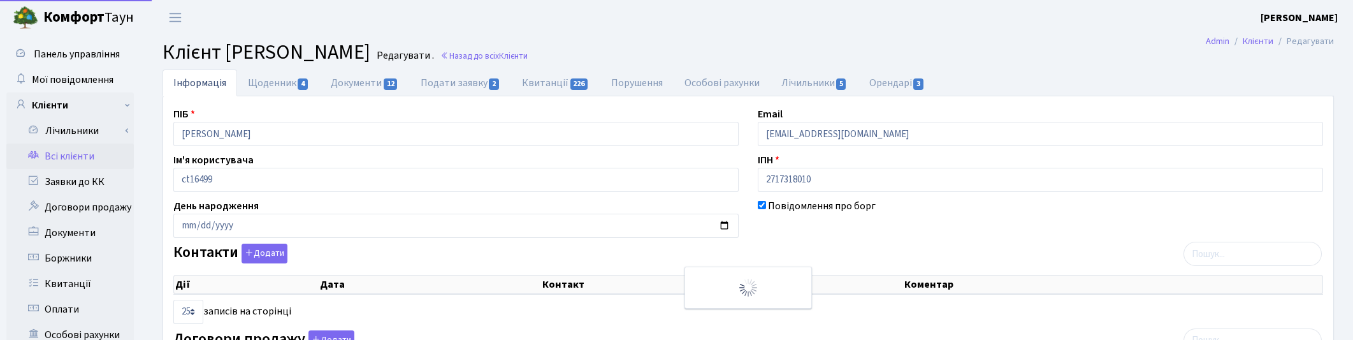
select select "25"
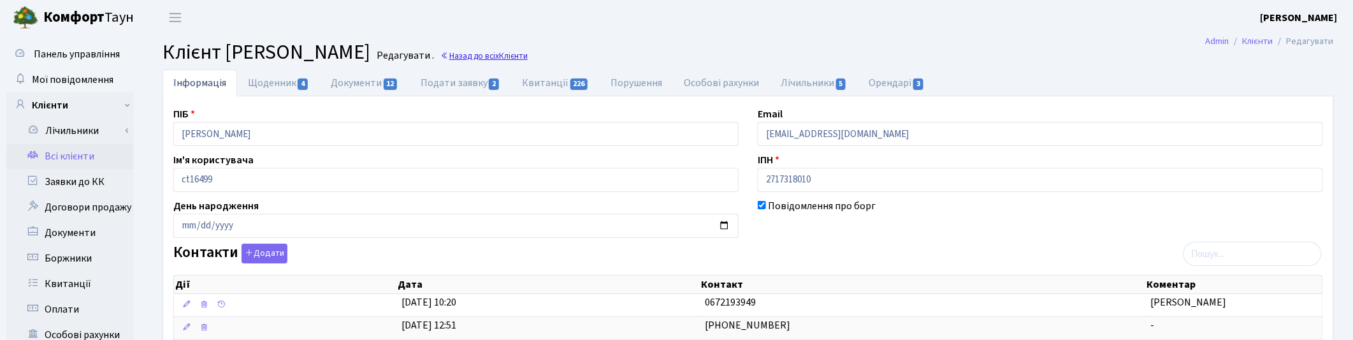
click at [528, 59] on link "Назад до всіх Клієнти" at bounding box center [483, 56] width 87 height 12
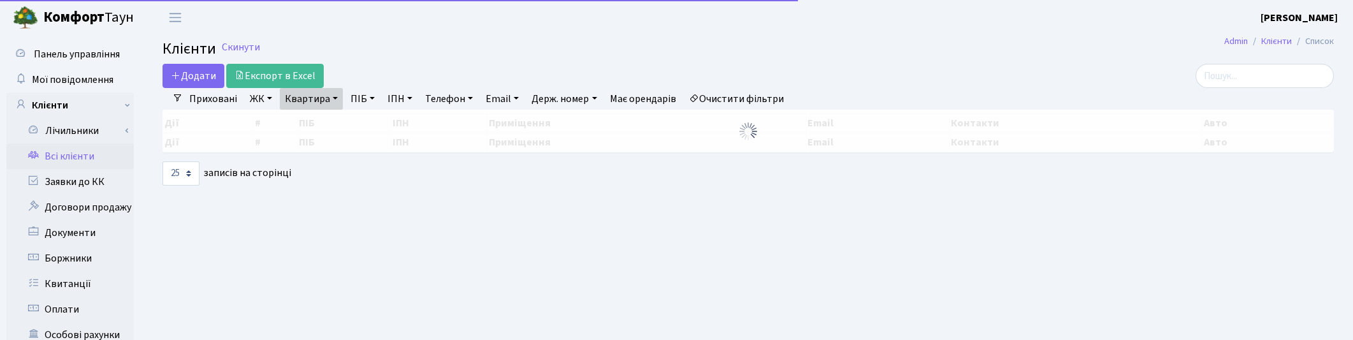
select select "25"
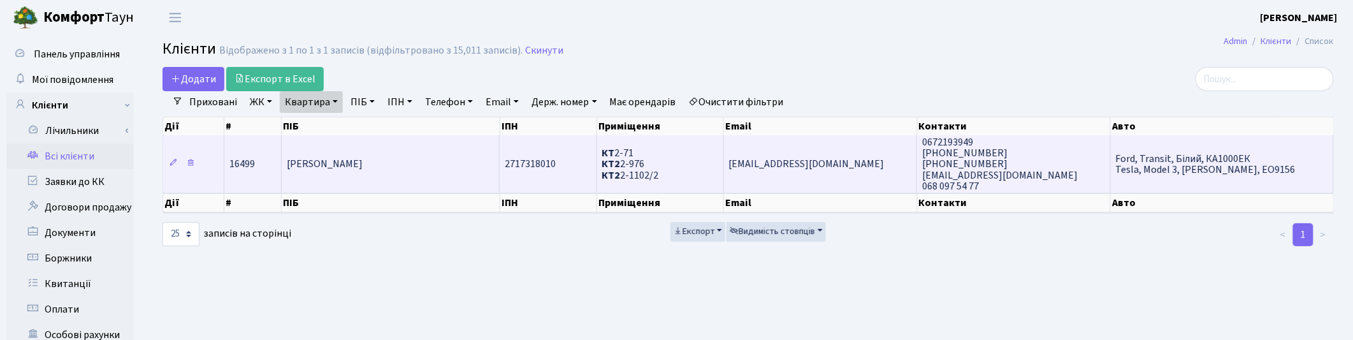
click at [435, 168] on td "[PERSON_NAME]" at bounding box center [391, 163] width 218 height 57
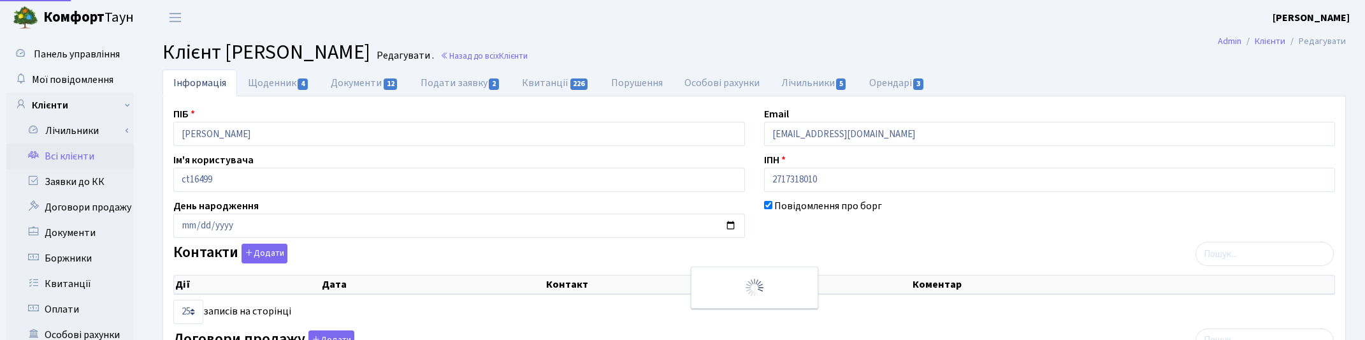
select select "25"
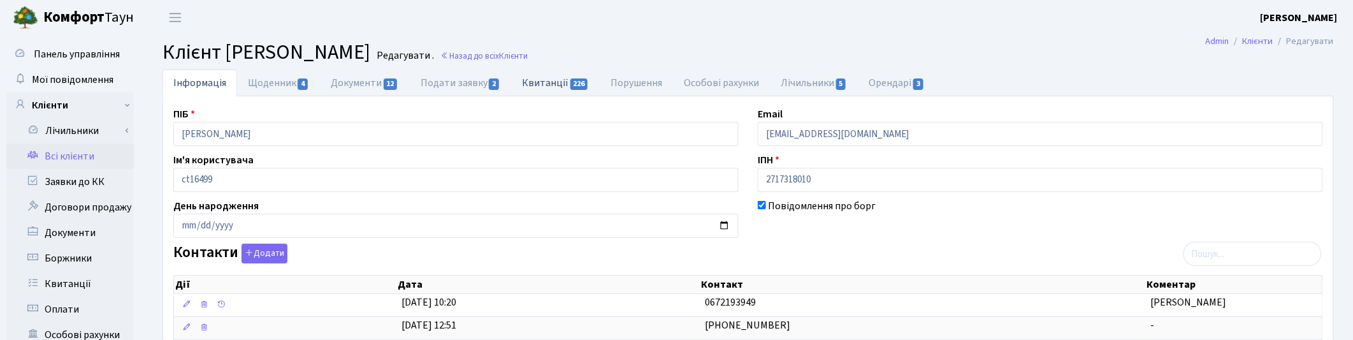
click at [571, 84] on span "226" at bounding box center [579, 83] width 18 height 11
select select "25"
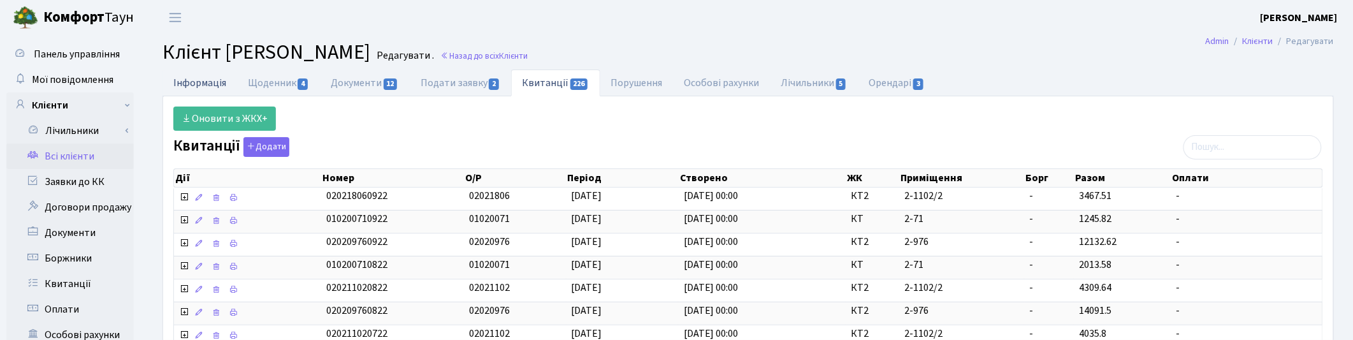
click at [190, 84] on link "Інформація" at bounding box center [199, 82] width 75 height 26
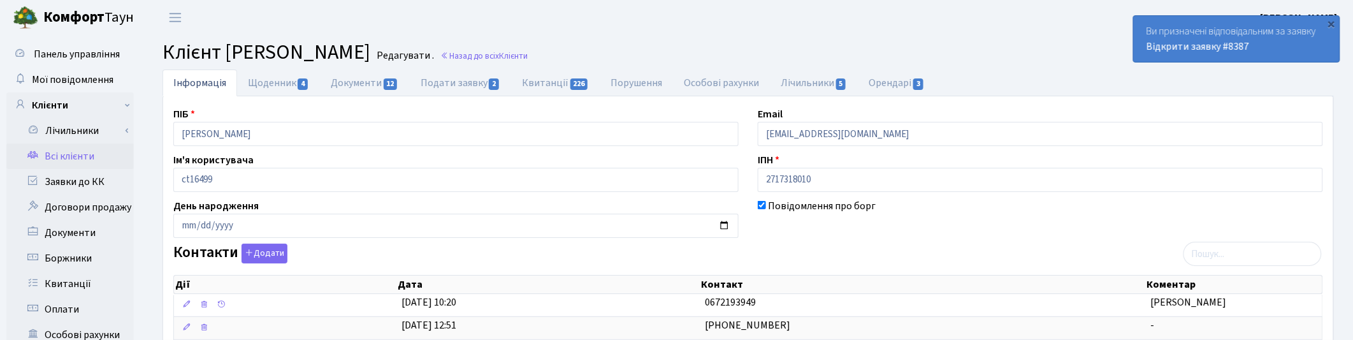
click at [64, 156] on link "Всі клієнти" at bounding box center [69, 155] width 127 height 25
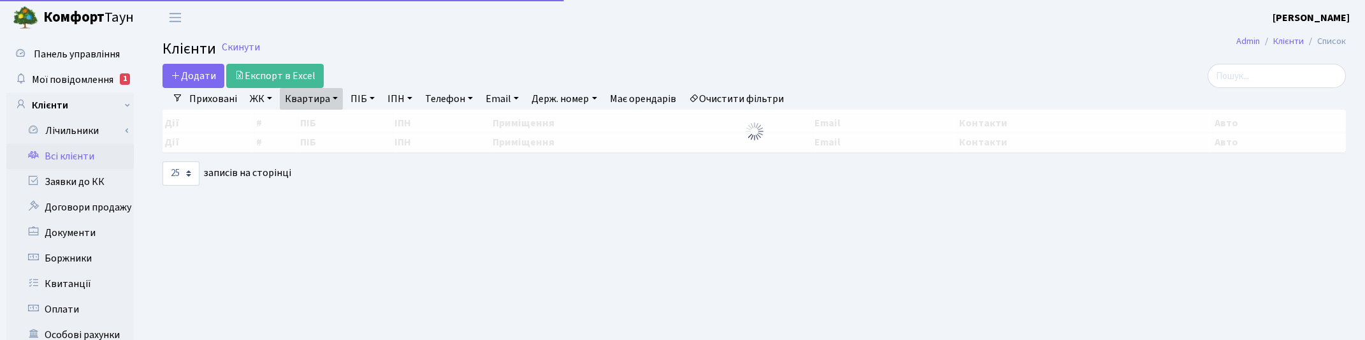
select select "25"
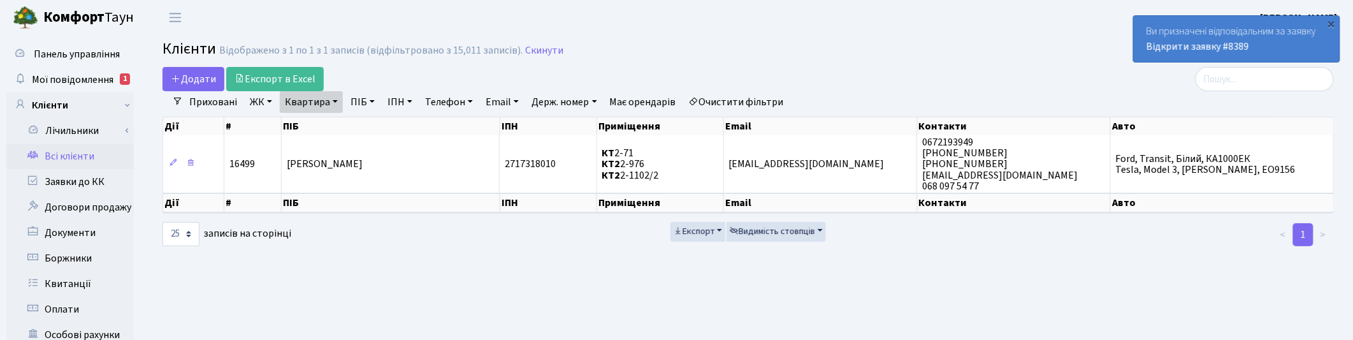
drag, startPoint x: 332, startPoint y: 103, endPoint x: 327, endPoint y: 108, distance: 7.7
click at [332, 103] on link "Квартира" at bounding box center [311, 102] width 63 height 22
drag, startPoint x: 319, startPoint y: 124, endPoint x: 289, endPoint y: 122, distance: 30.6
click at [289, 122] on input "2-976" at bounding box center [317, 127] width 75 height 24
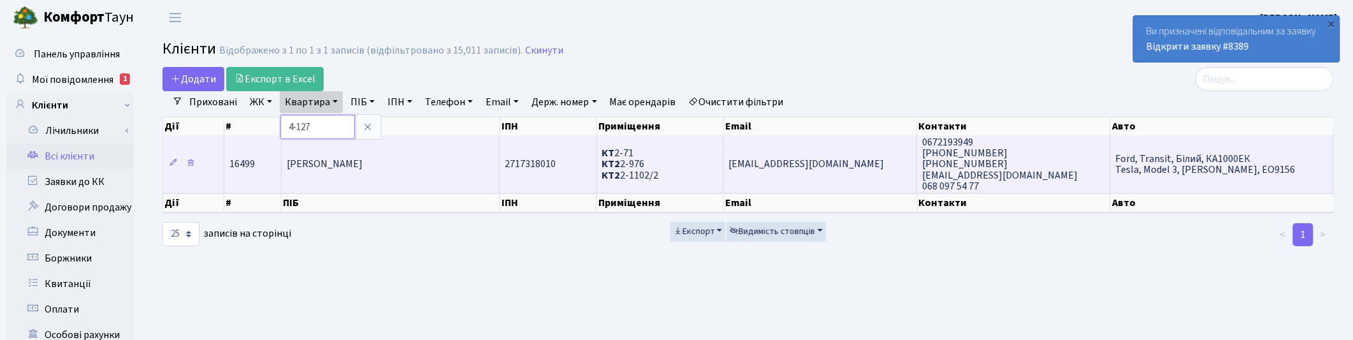
type input "4-127"
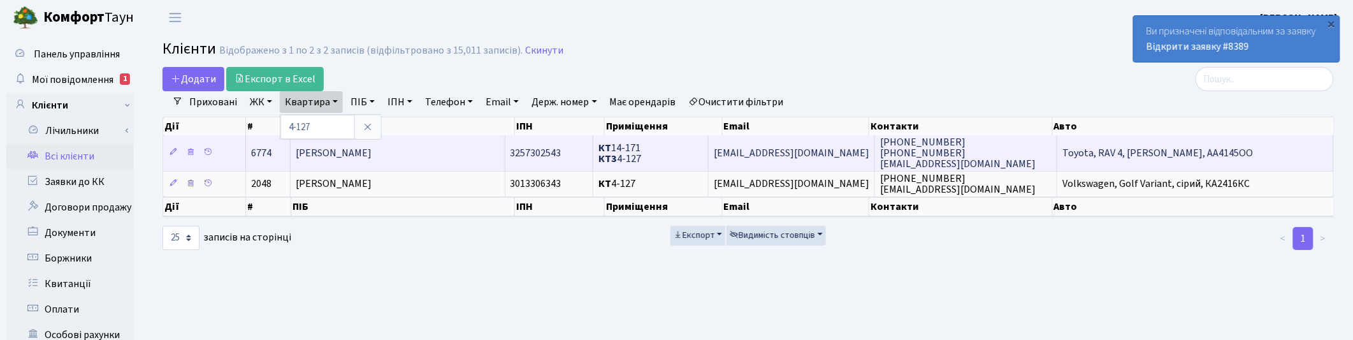
click at [371, 152] on span "[PERSON_NAME]" at bounding box center [334, 153] width 76 height 14
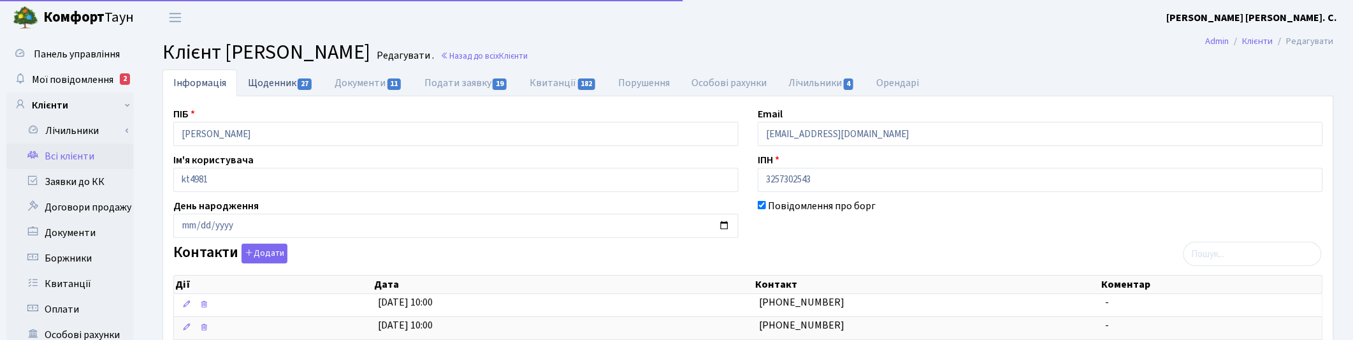
click at [278, 76] on link "Щоденник 27" at bounding box center [280, 82] width 87 height 26
select select "25"
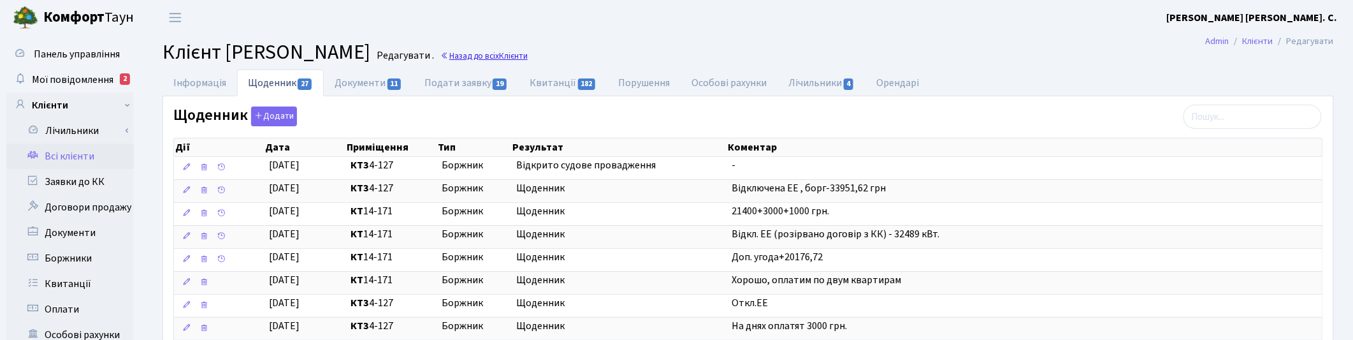
click at [528, 55] on span "Клієнти" at bounding box center [513, 56] width 29 height 12
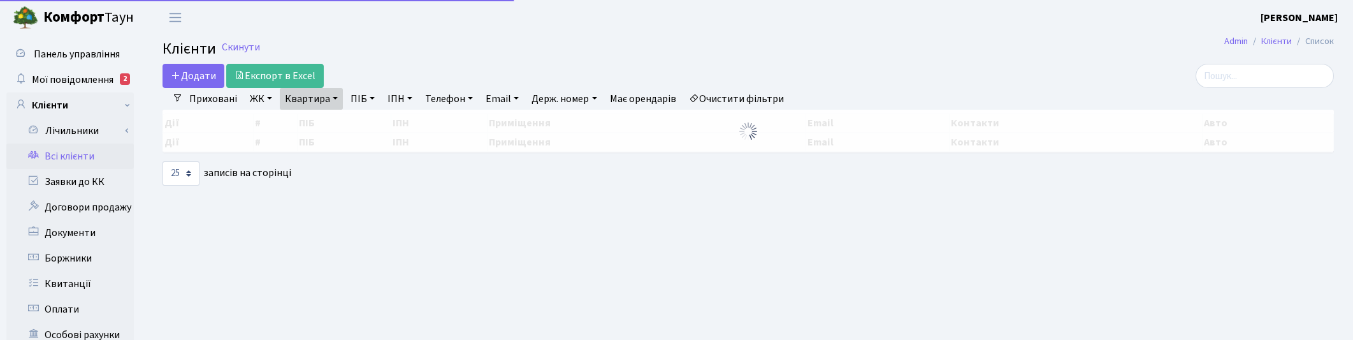
select select "25"
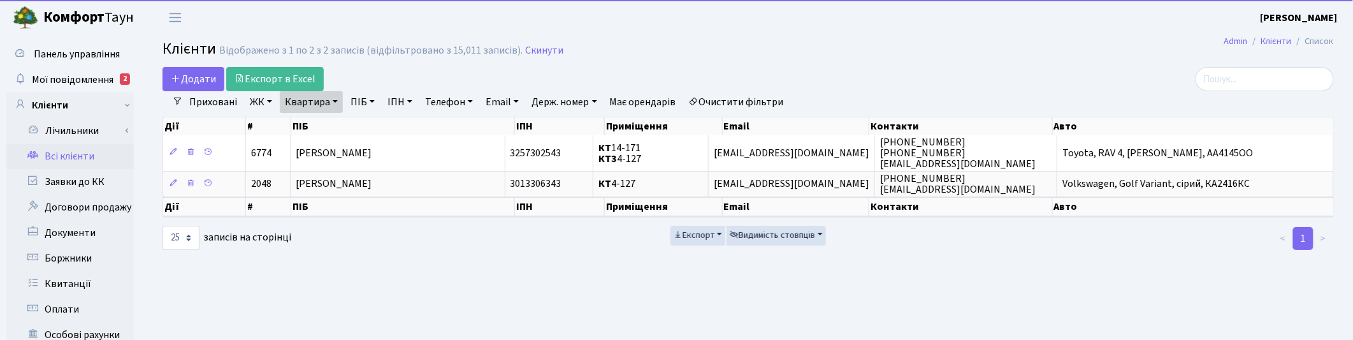
drag, startPoint x: 324, startPoint y: 100, endPoint x: 326, endPoint y: 109, distance: 9.1
click at [324, 100] on link "Квартира" at bounding box center [311, 102] width 63 height 22
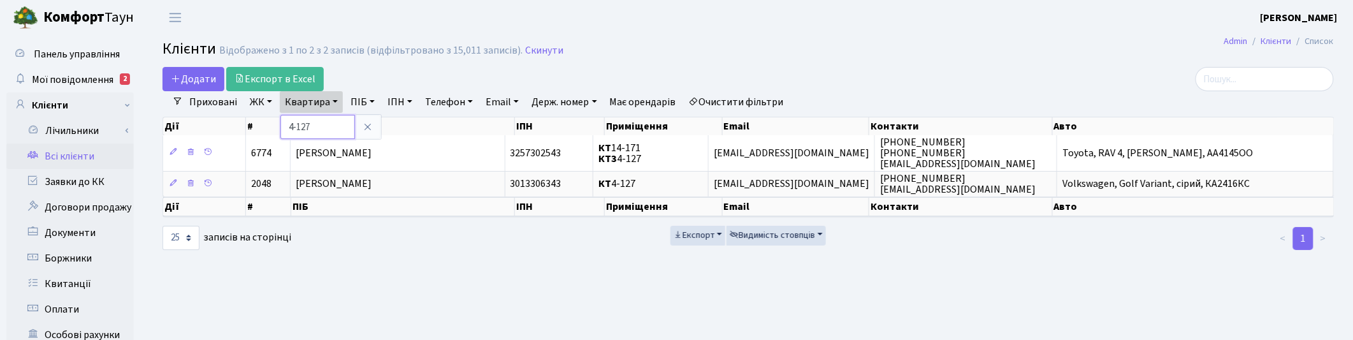
click at [328, 126] on input "4-127" at bounding box center [317, 127] width 75 height 24
type input "4"
type input "2-976"
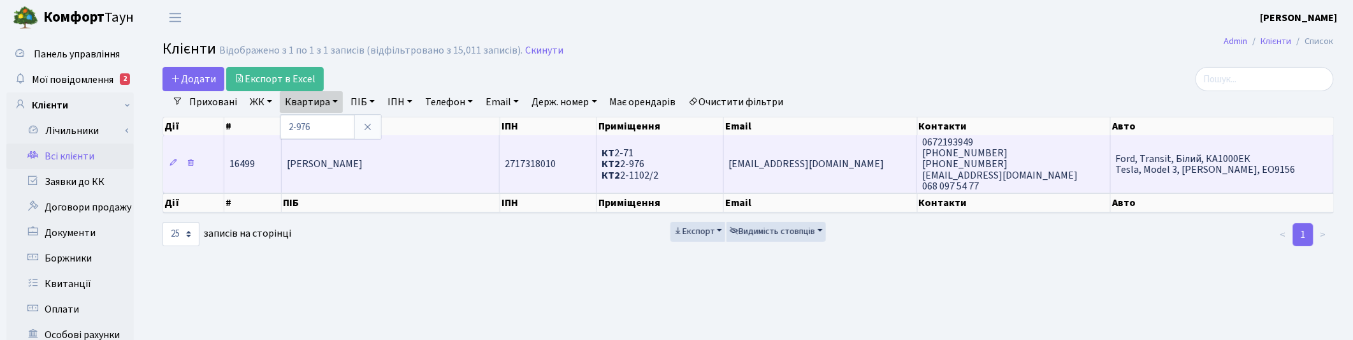
click at [417, 166] on td "[PERSON_NAME]" at bounding box center [391, 163] width 218 height 57
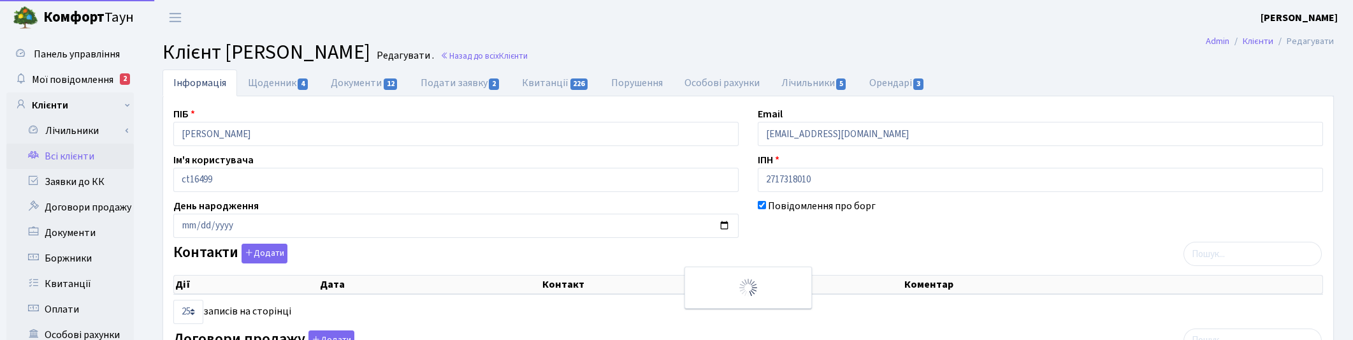
select select "25"
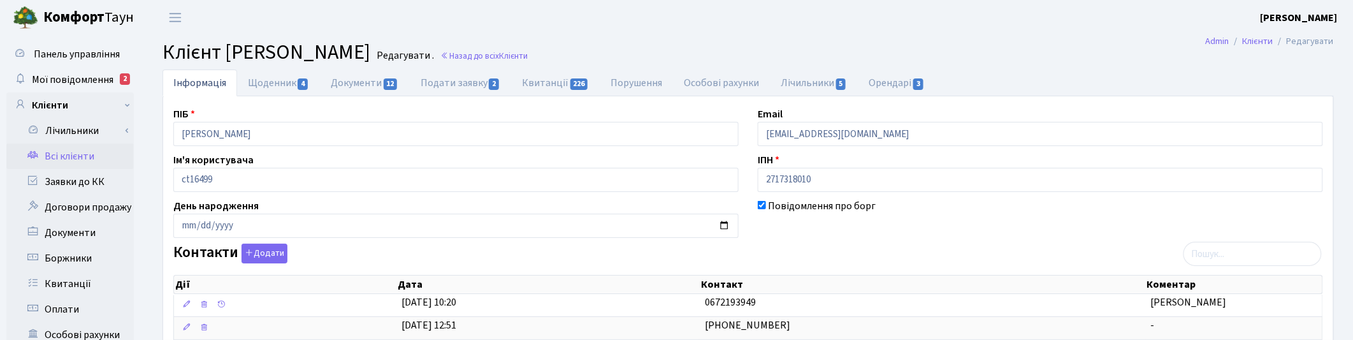
click at [696, 40] on h2 "Клієнт [PERSON_NAME] . Назад до всіх Клієнти" at bounding box center [747, 52] width 1171 height 24
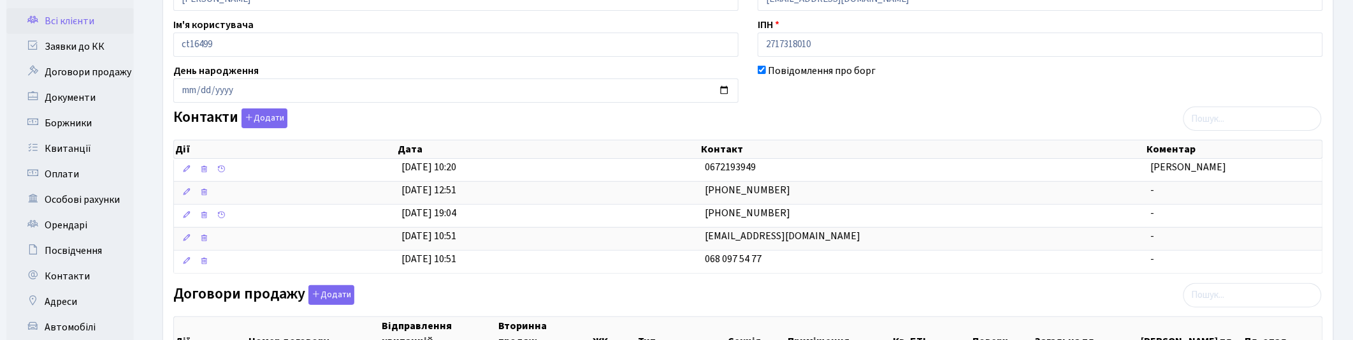
scroll to position [159, 0]
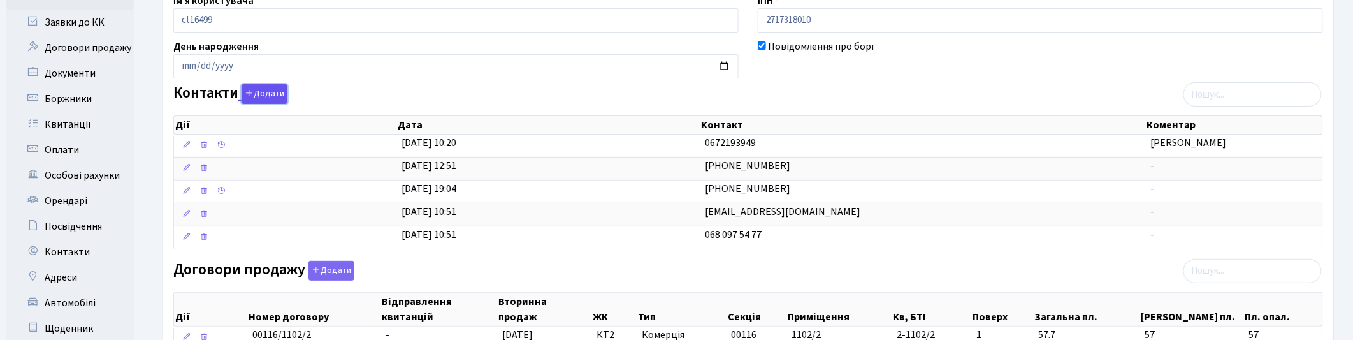
click at [266, 97] on button "Додати" at bounding box center [264, 94] width 46 height 20
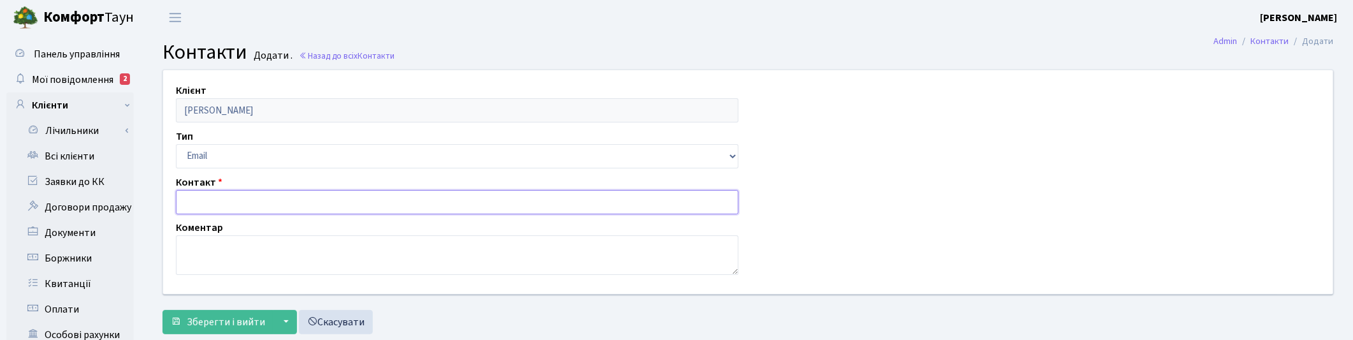
click at [234, 208] on input "text" at bounding box center [457, 202] width 563 height 24
paste input "'yarem2011@gmail.com'"
click at [185, 202] on input "'yarem2011@gmail.com" at bounding box center [457, 202] width 563 height 24
type input "[EMAIL_ADDRESS][DOMAIN_NAME]"
click at [212, 244] on textarea at bounding box center [457, 255] width 563 height 40
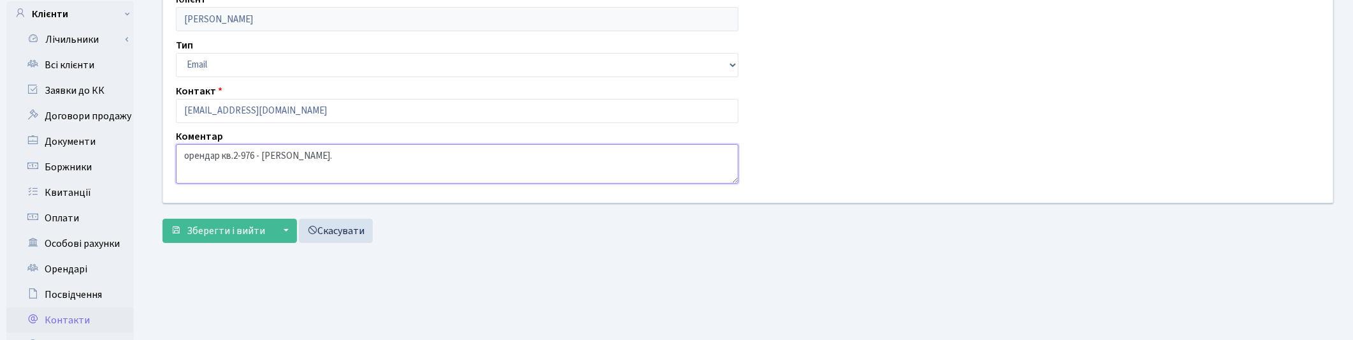
scroll to position [239, 0]
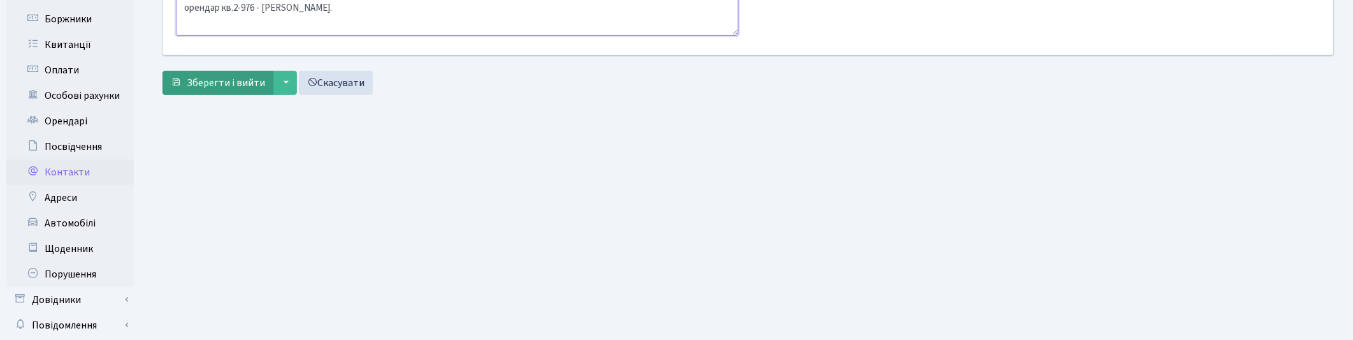
type textarea "орендар кв.2-976 - Олександр."
click at [199, 82] on span "Зберегти і вийти" at bounding box center [226, 83] width 78 height 14
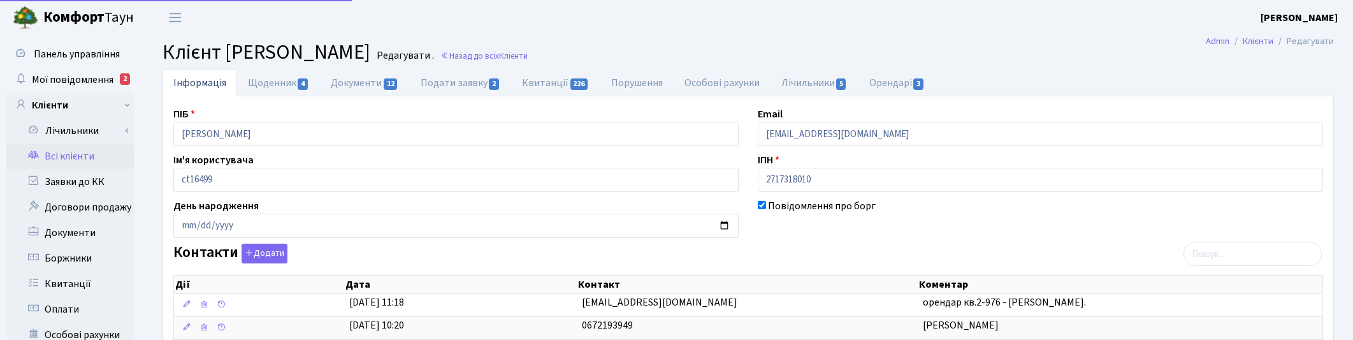
select select "25"
click at [253, 88] on link "Щоденник 4" at bounding box center [278, 82] width 83 height 26
select select "25"
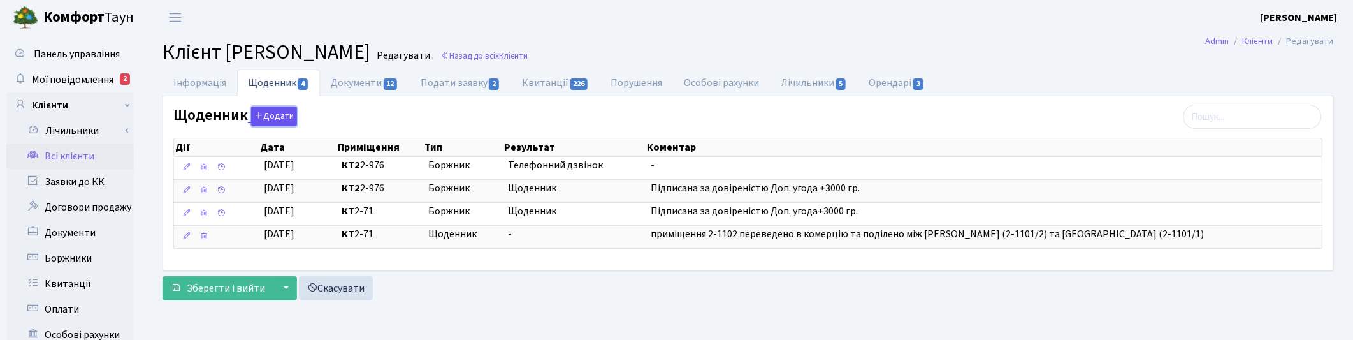
click at [265, 122] on button "Додати" at bounding box center [274, 116] width 46 height 20
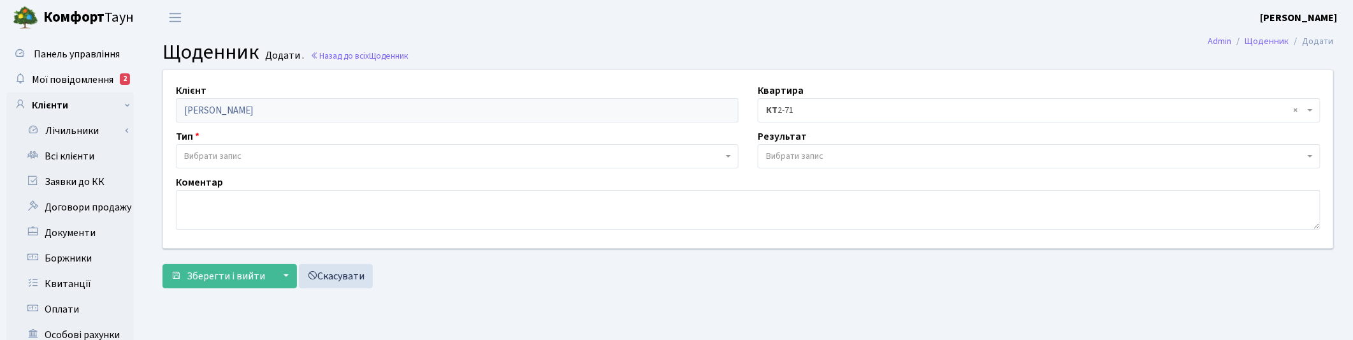
click at [201, 161] on span "Вибрати запис" at bounding box center [212, 156] width 57 height 13
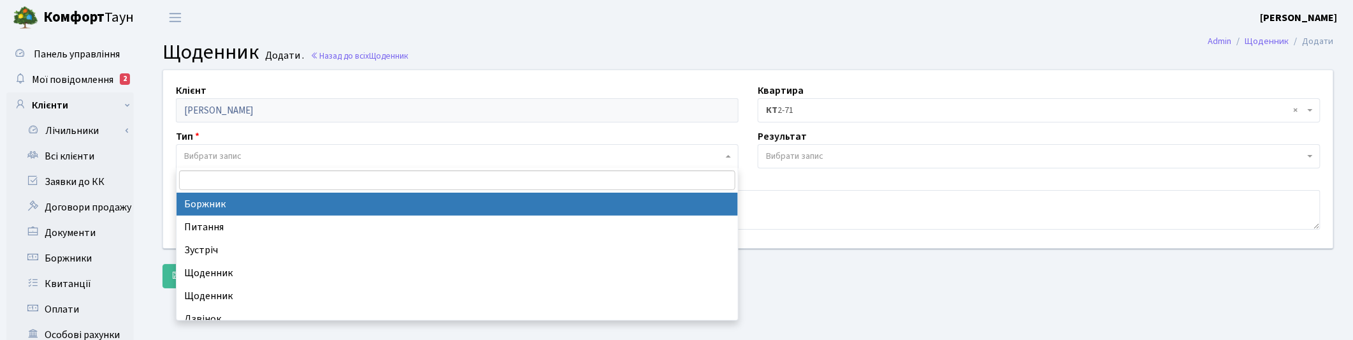
select select "189"
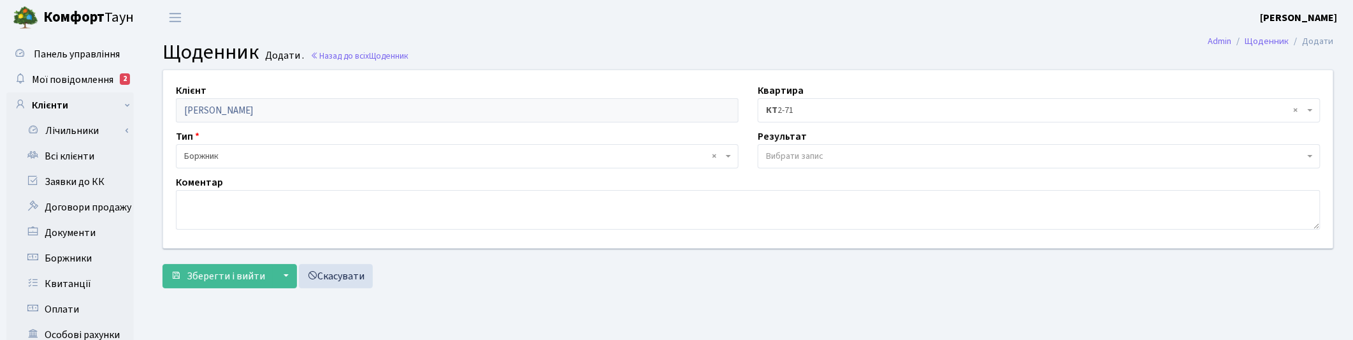
click at [797, 109] on span "× КТ 2-71" at bounding box center [1035, 110] width 538 height 13
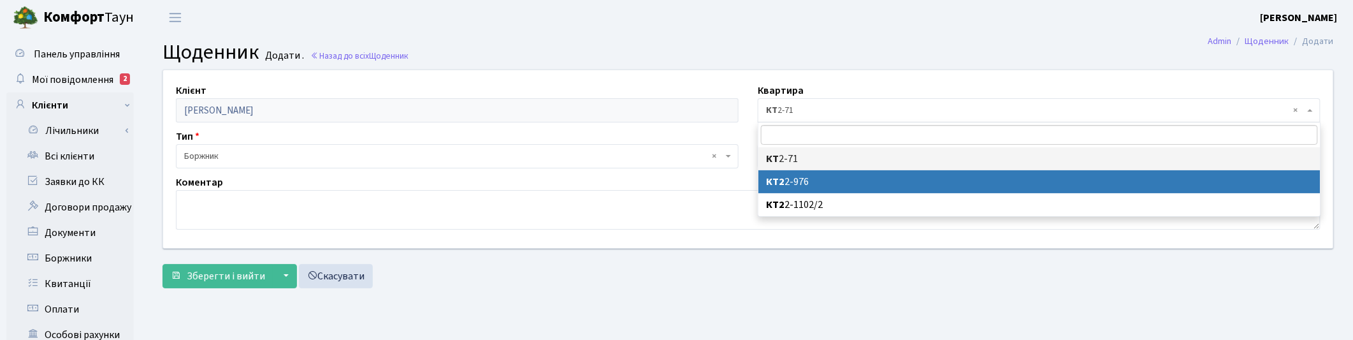
select select "31222"
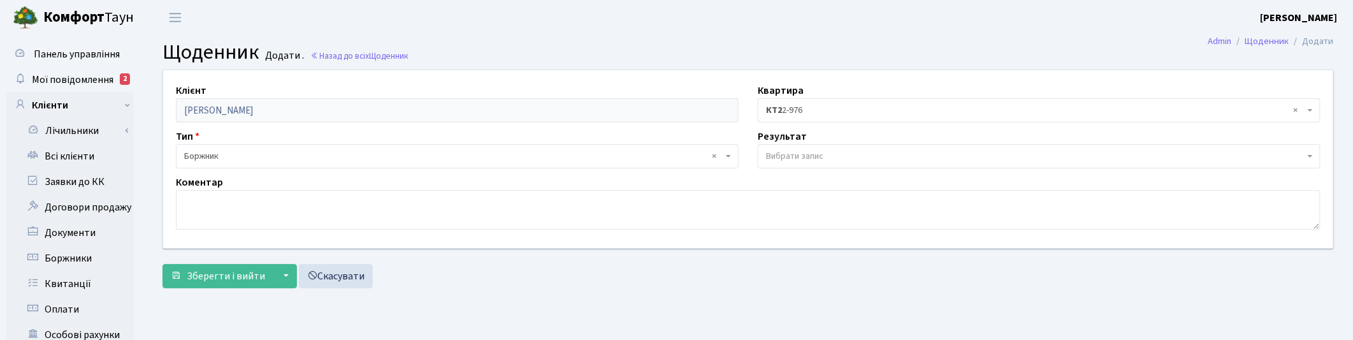
click at [781, 154] on span "Вибрати запис" at bounding box center [794, 156] width 57 height 13
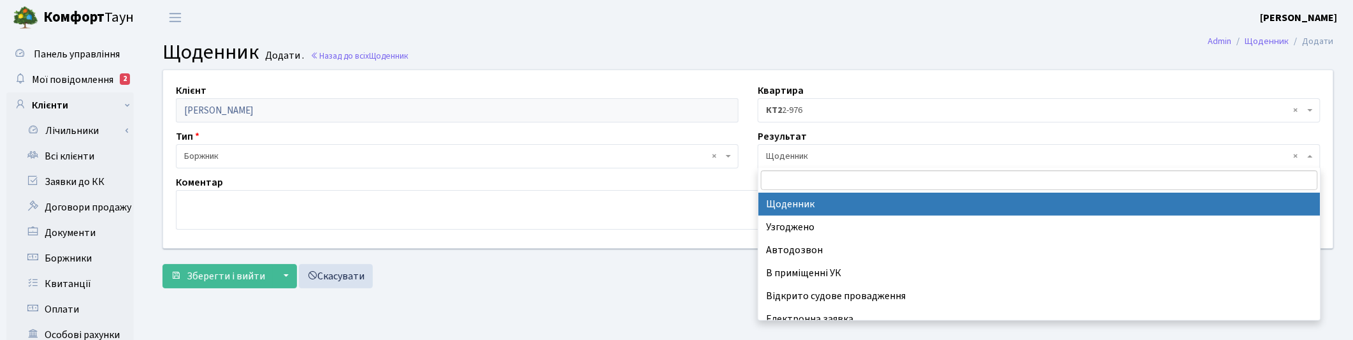
click at [784, 155] on span "× Щоденник" at bounding box center [1035, 156] width 538 height 13
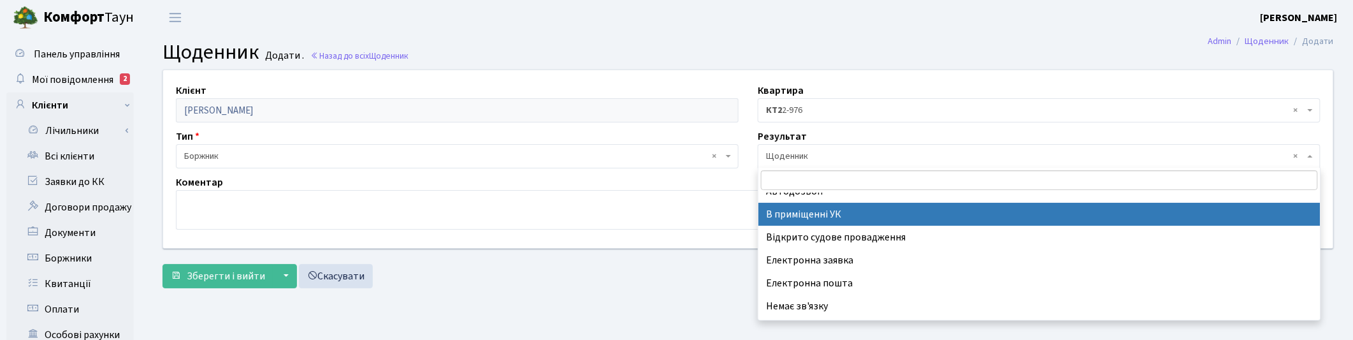
scroll to position [78, 0]
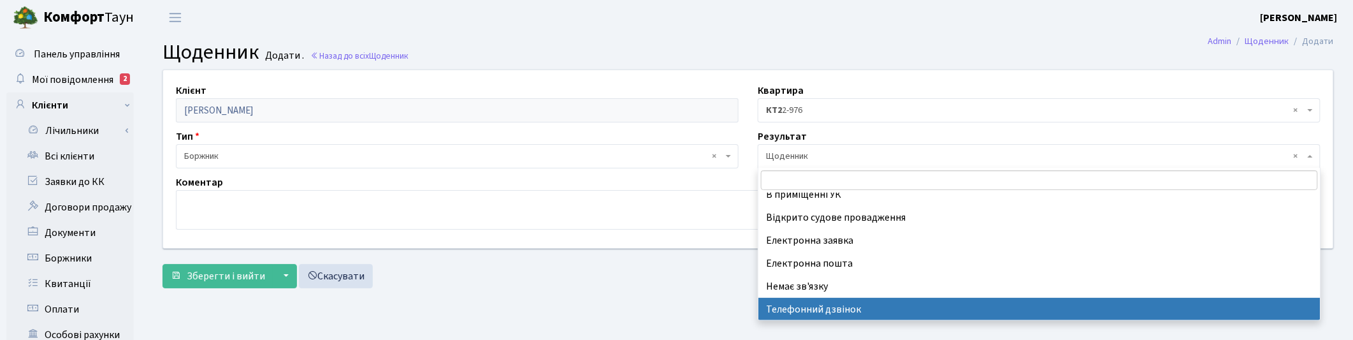
select select "196"
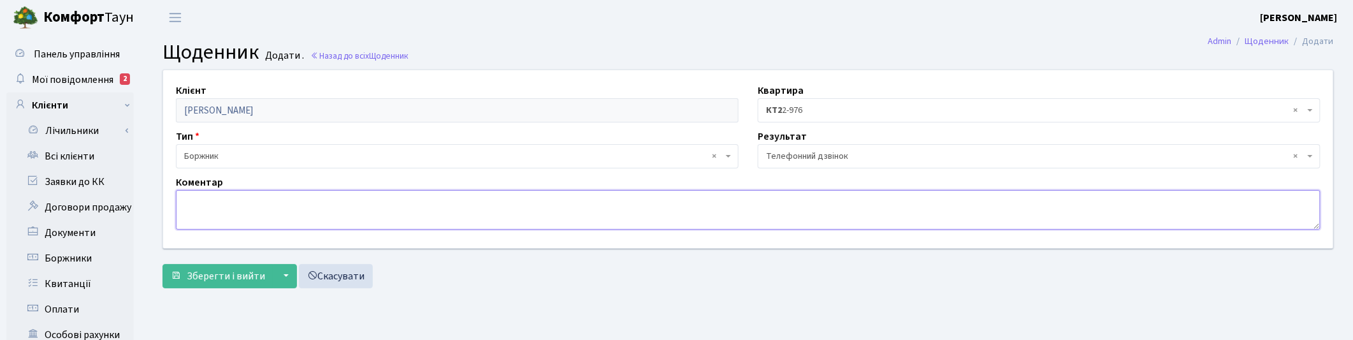
click at [274, 218] on textarea at bounding box center [748, 210] width 1144 height 40
paste textarea "'yarem2011@gmail.com'"
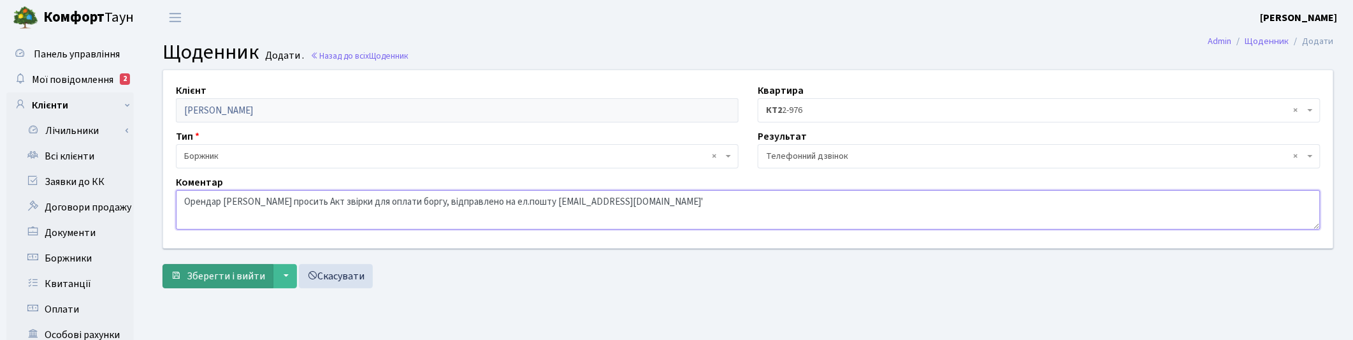
type textarea "Орендар [PERSON_NAME] просить Акт звірки для оплати боргу, відправлено на ел.по…"
click at [204, 271] on span "Зберегти і вийти" at bounding box center [226, 276] width 78 height 14
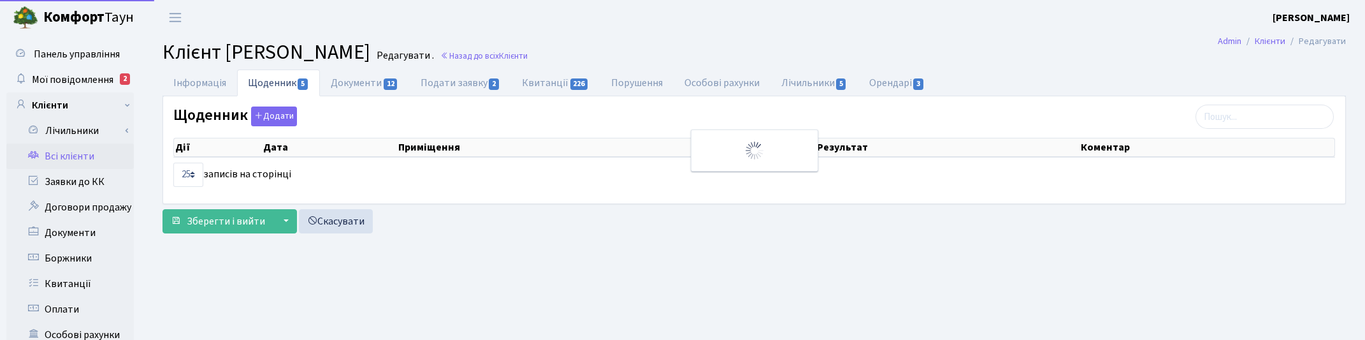
select select "25"
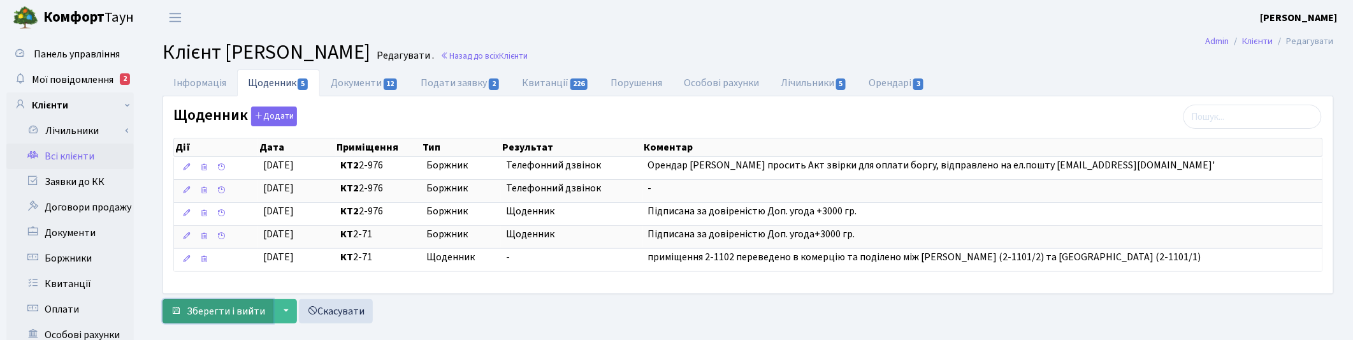
click at [215, 314] on span "Зберегти і вийти" at bounding box center [226, 311] width 78 height 14
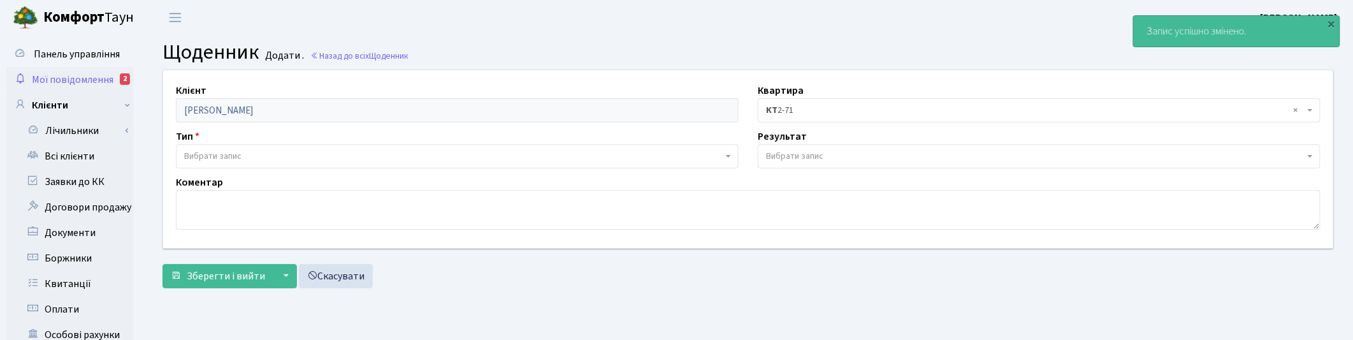
click at [43, 75] on span "Мої повідомлення" at bounding box center [73, 80] width 82 height 14
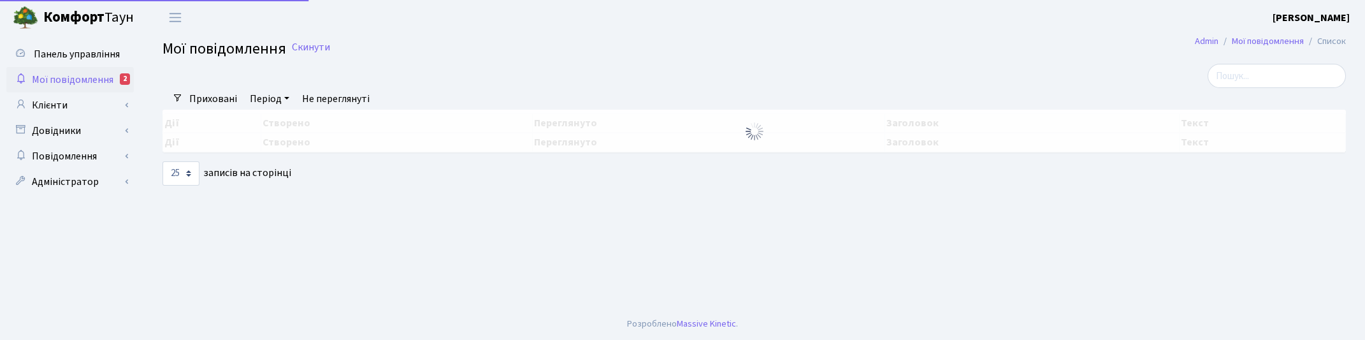
select select "25"
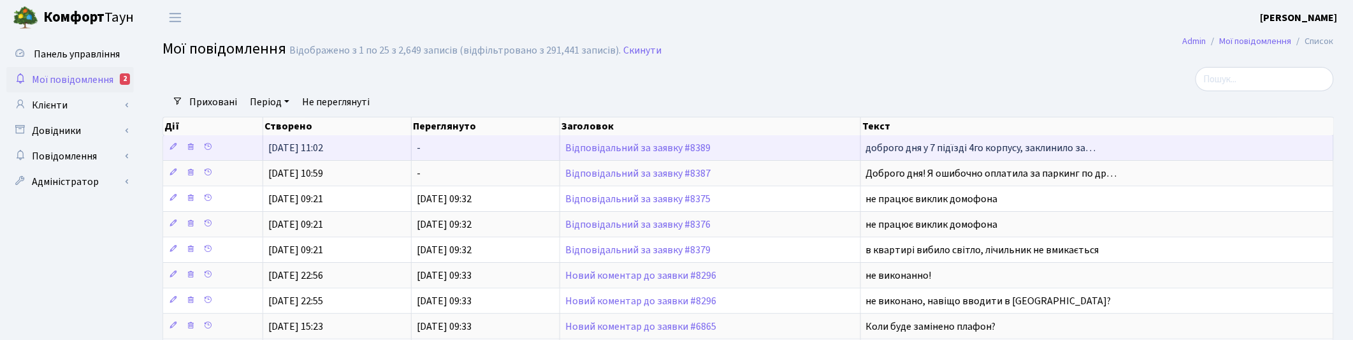
click at [654, 141] on td "Відповідальний за заявку #8389" at bounding box center [710, 147] width 301 height 25
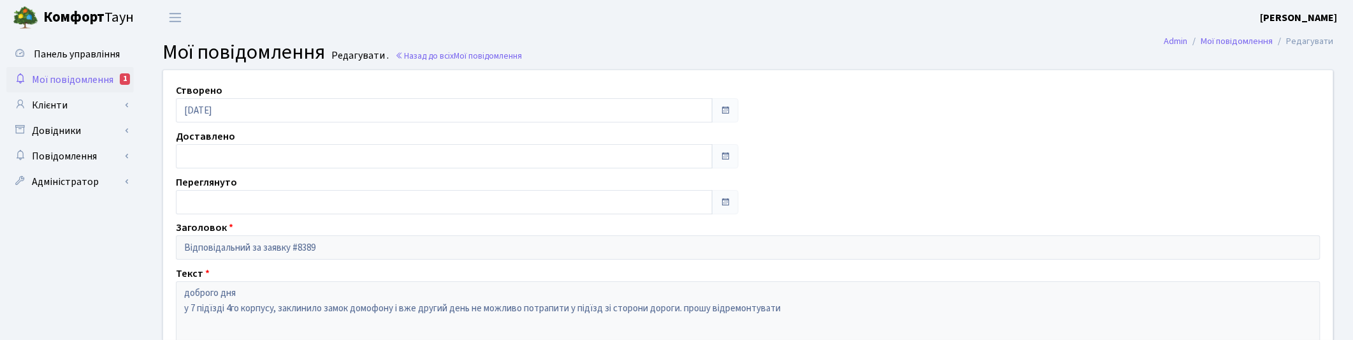
click at [99, 76] on span "Мої повідомлення" at bounding box center [73, 80] width 82 height 14
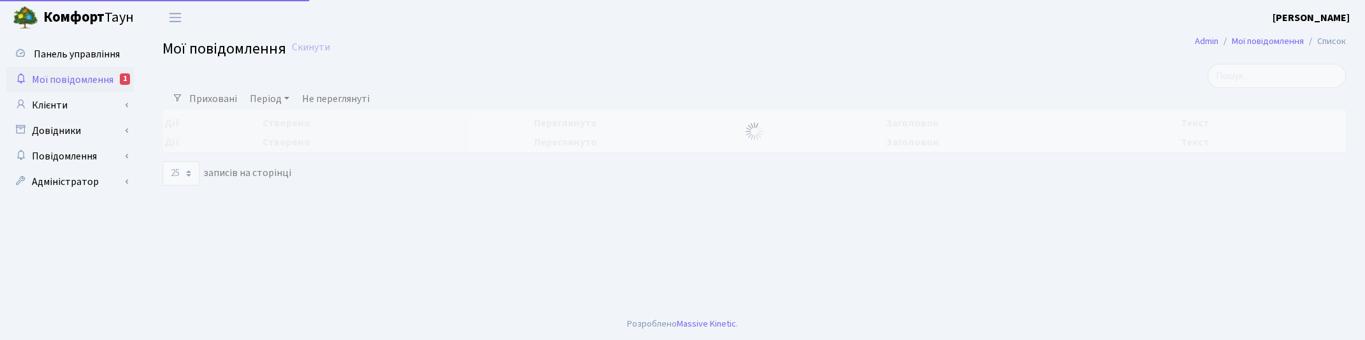
select select "25"
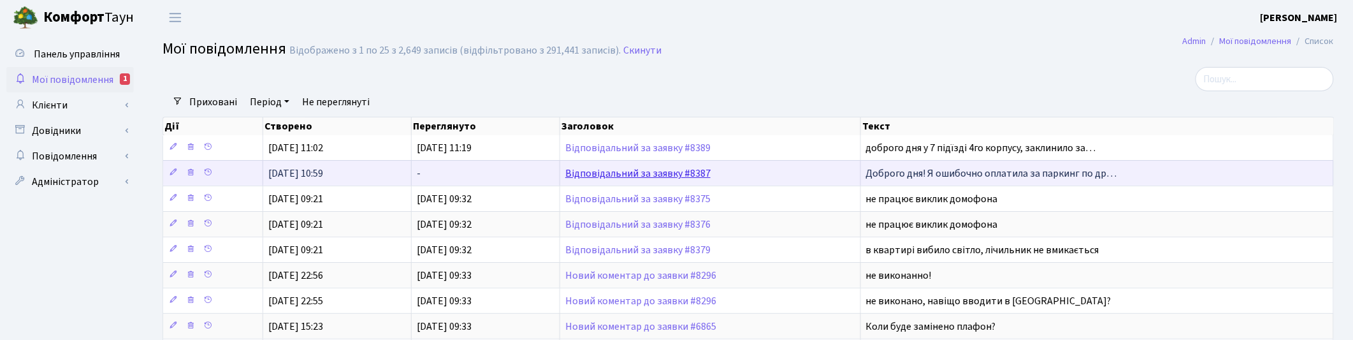
click at [620, 171] on link "Відповідальний за заявку #8387" at bounding box center [637, 173] width 145 height 14
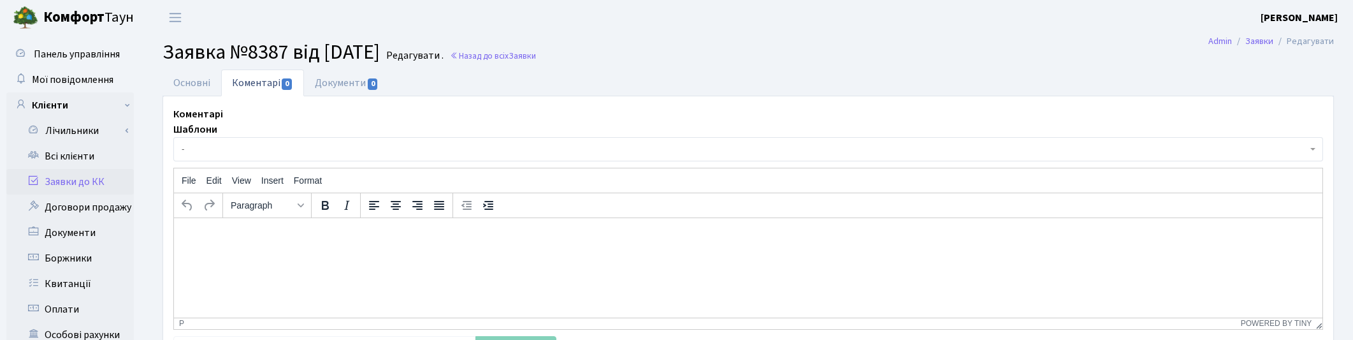
select select "18729"
click at [183, 81] on link "Основні" at bounding box center [191, 82] width 59 height 26
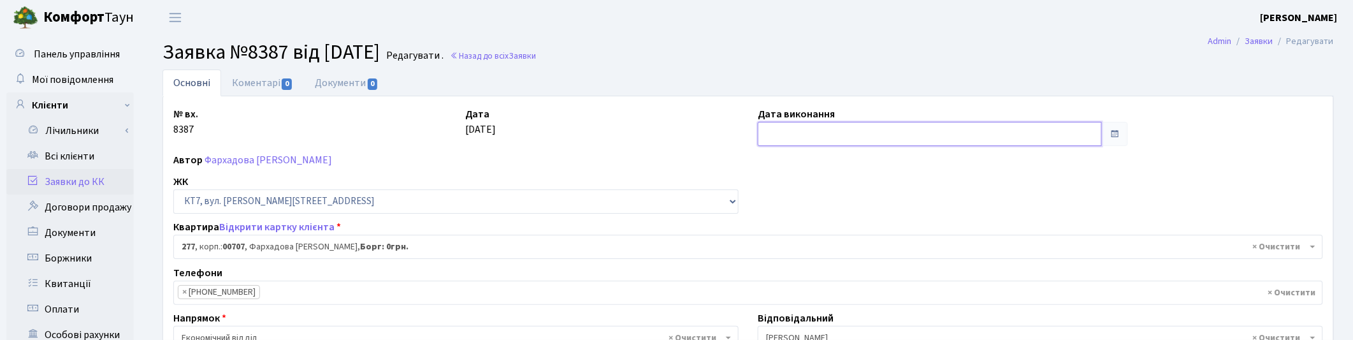
click at [779, 131] on input "text" at bounding box center [930, 134] width 344 height 24
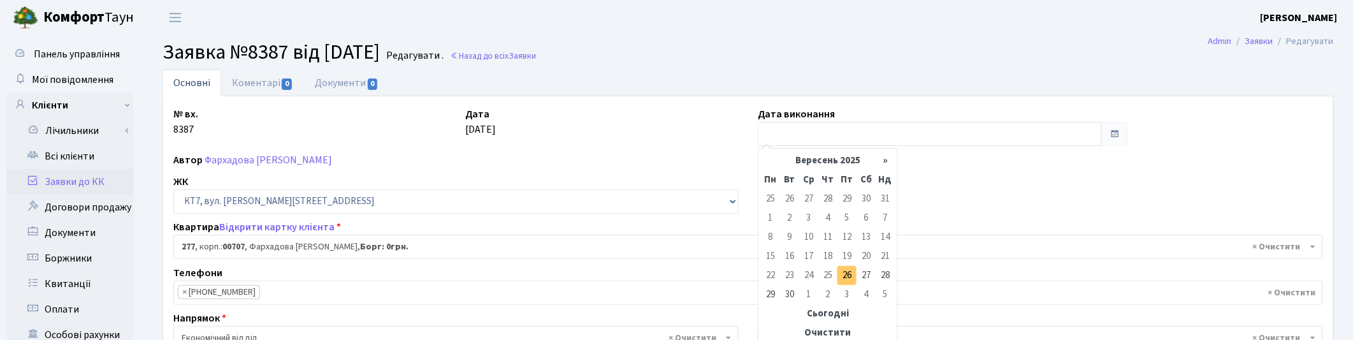
click at [843, 275] on td "26" at bounding box center [846, 275] width 19 height 19
type input "[DATE]"
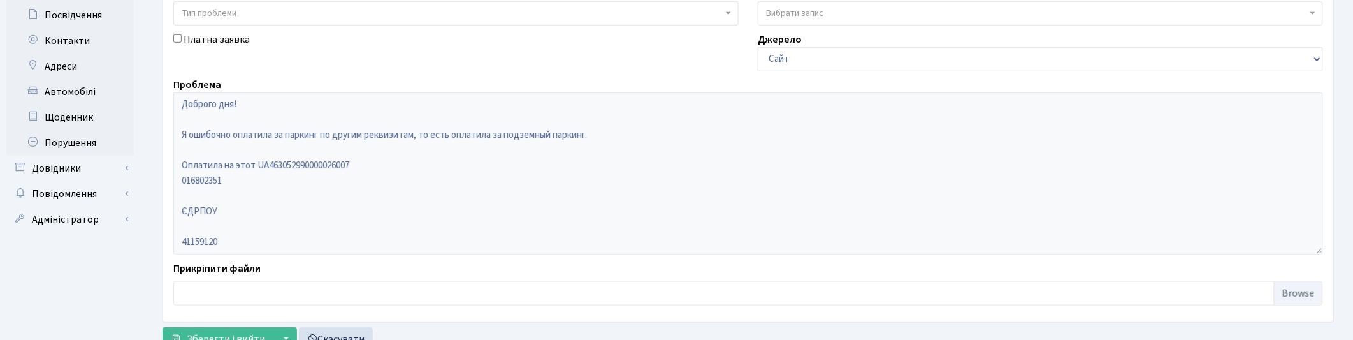
scroll to position [421, 0]
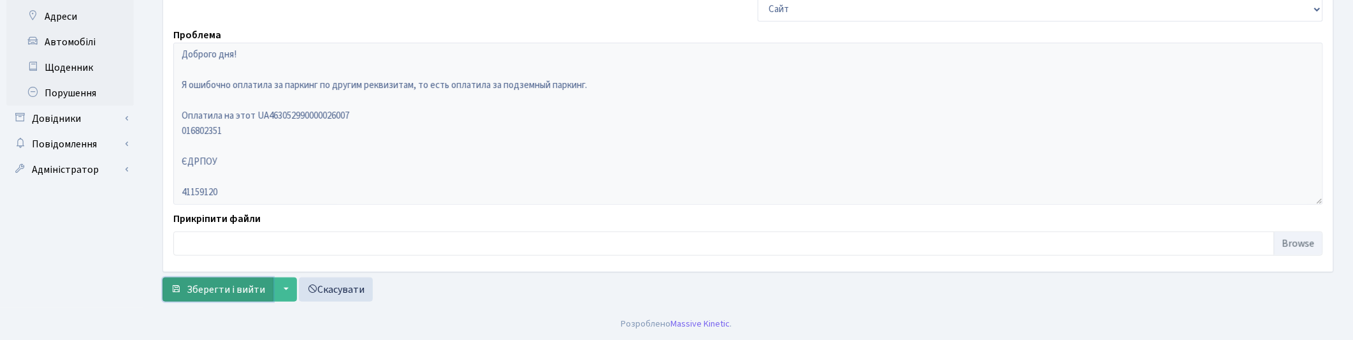
click at [214, 287] on span "Зберегти і вийти" at bounding box center [226, 289] width 78 height 14
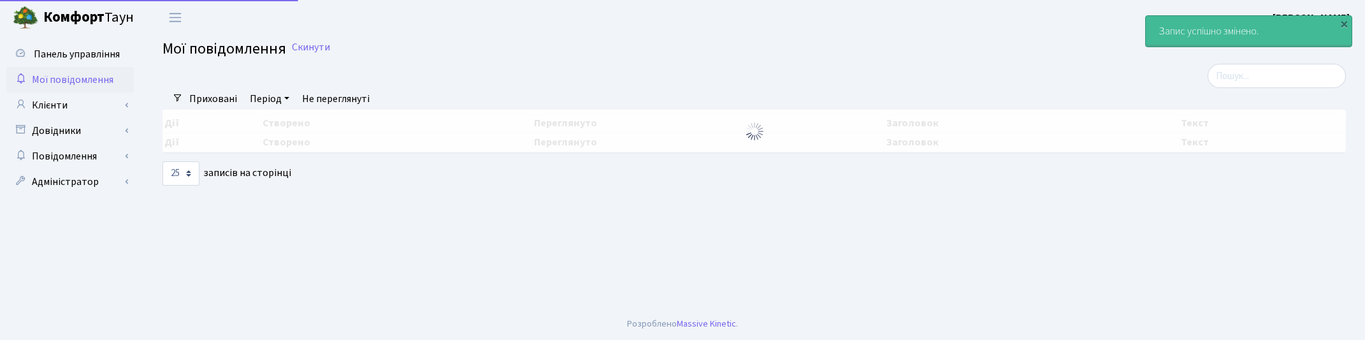
select select "25"
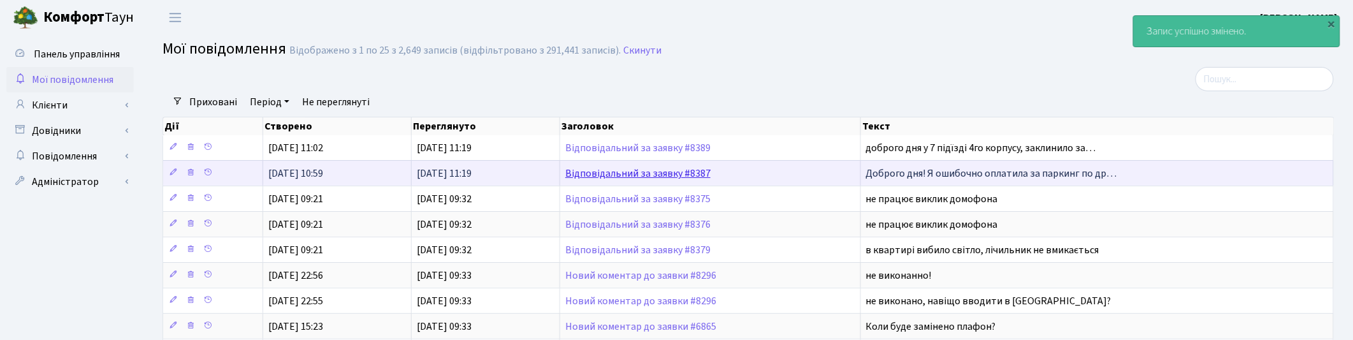
click at [663, 173] on link "Відповідальний за заявку #8387" at bounding box center [637, 173] width 145 height 14
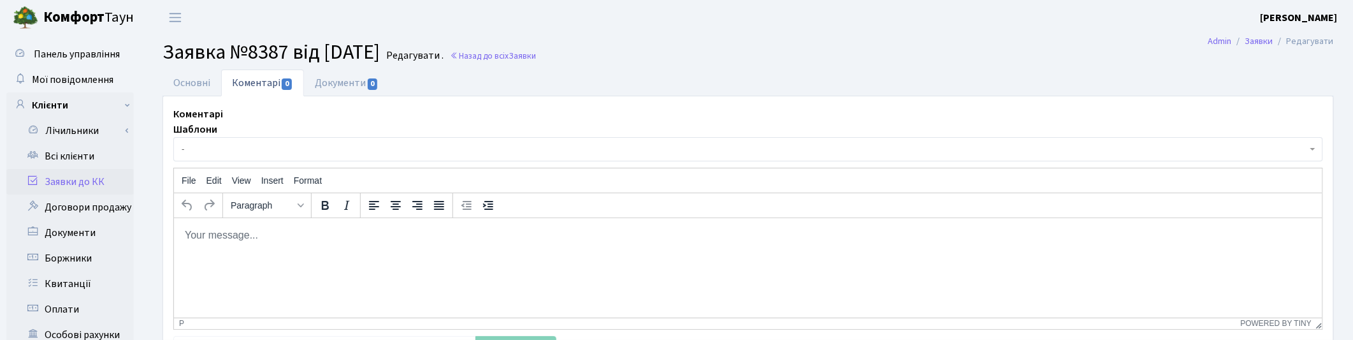
click at [234, 247] on html at bounding box center [747, 234] width 1148 height 34
click at [192, 82] on link "Основні" at bounding box center [191, 82] width 59 height 26
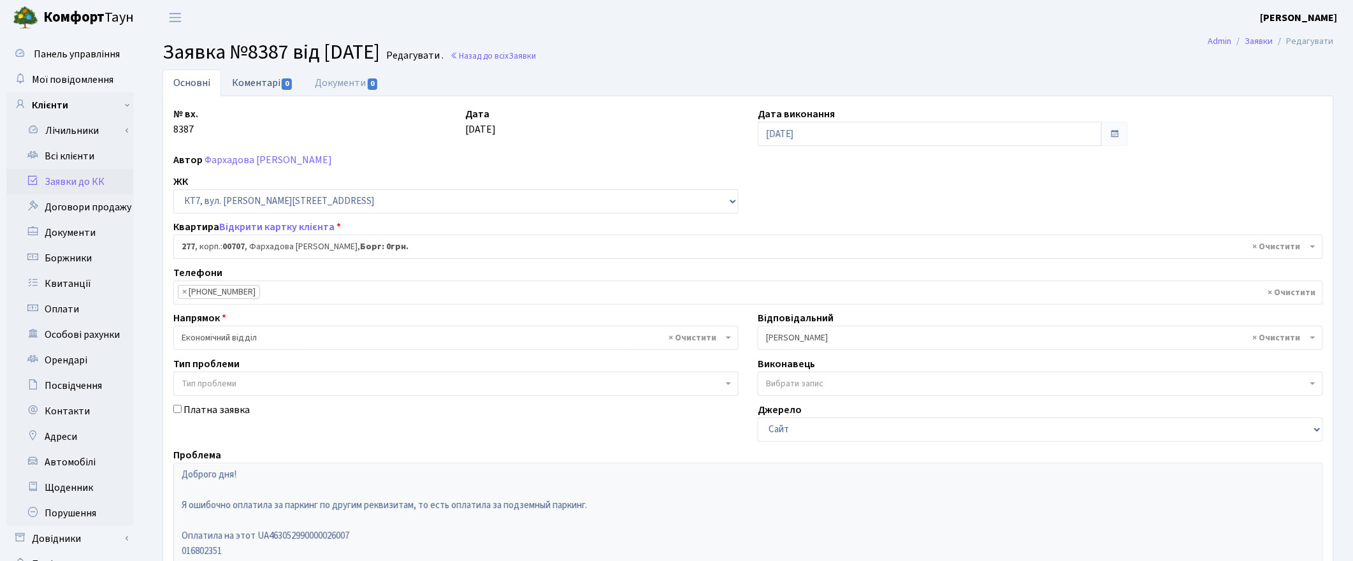
click at [268, 81] on link "Коментарі 0" at bounding box center [262, 82] width 83 height 26
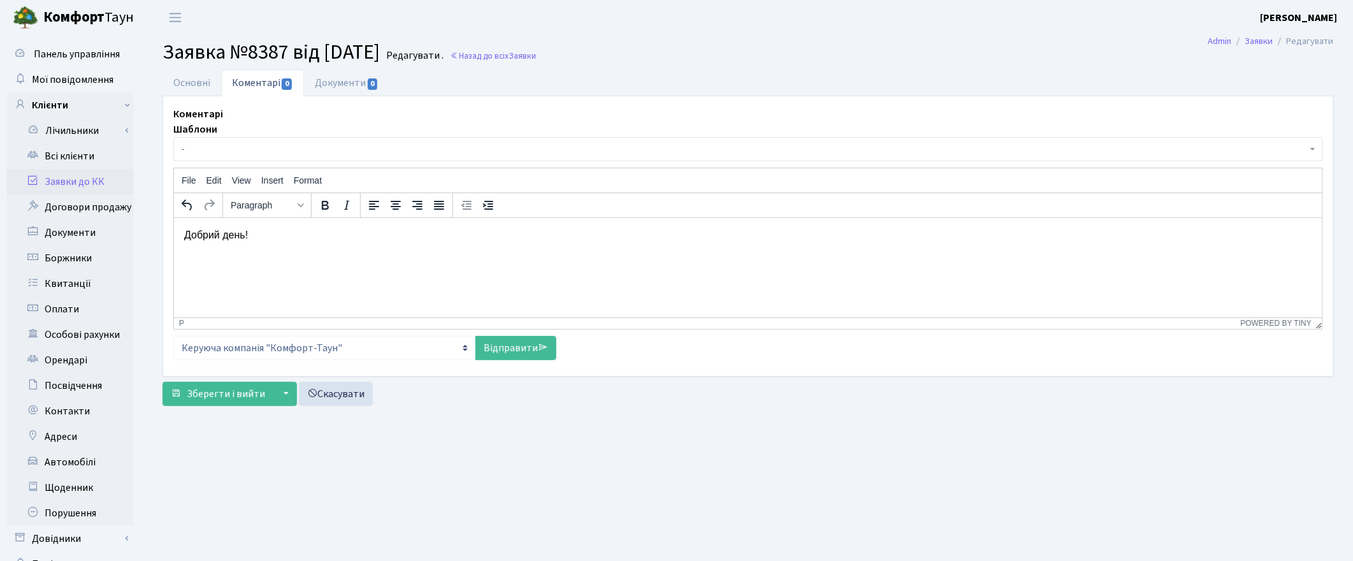
click at [222, 271] on html "Добрий день!" at bounding box center [747, 246] width 1148 height 59
click at [214, 284] on p "Дякуюмо." at bounding box center [748, 284] width 1128 height 14
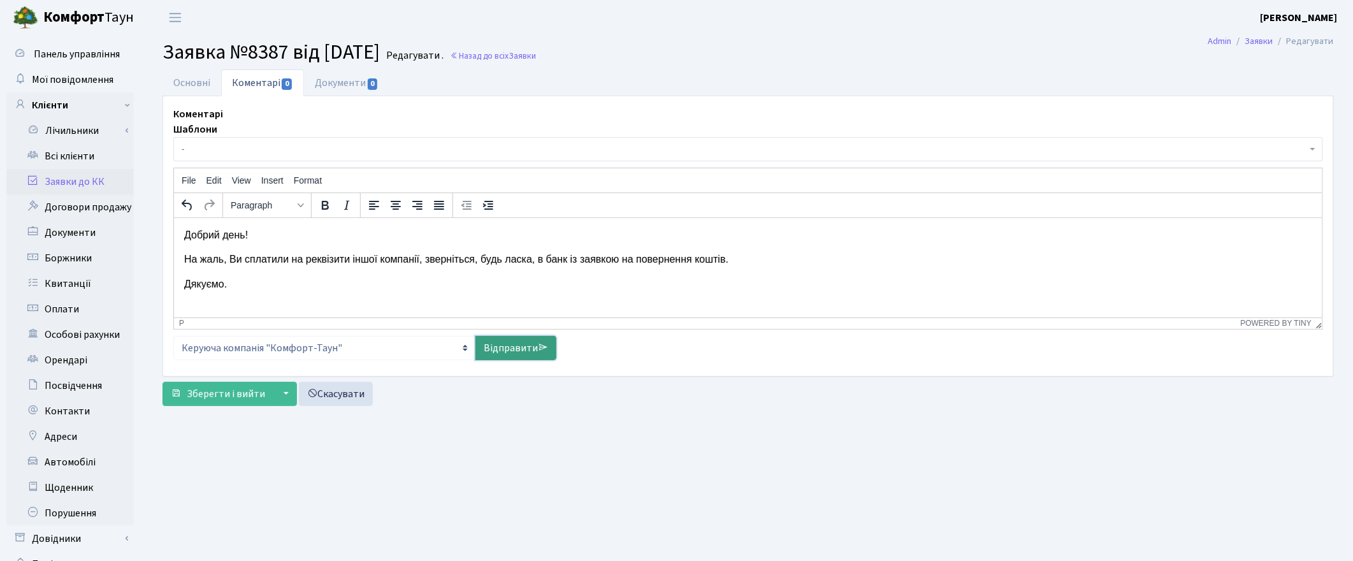
click at [504, 339] on link "Відправити" at bounding box center [515, 348] width 81 height 24
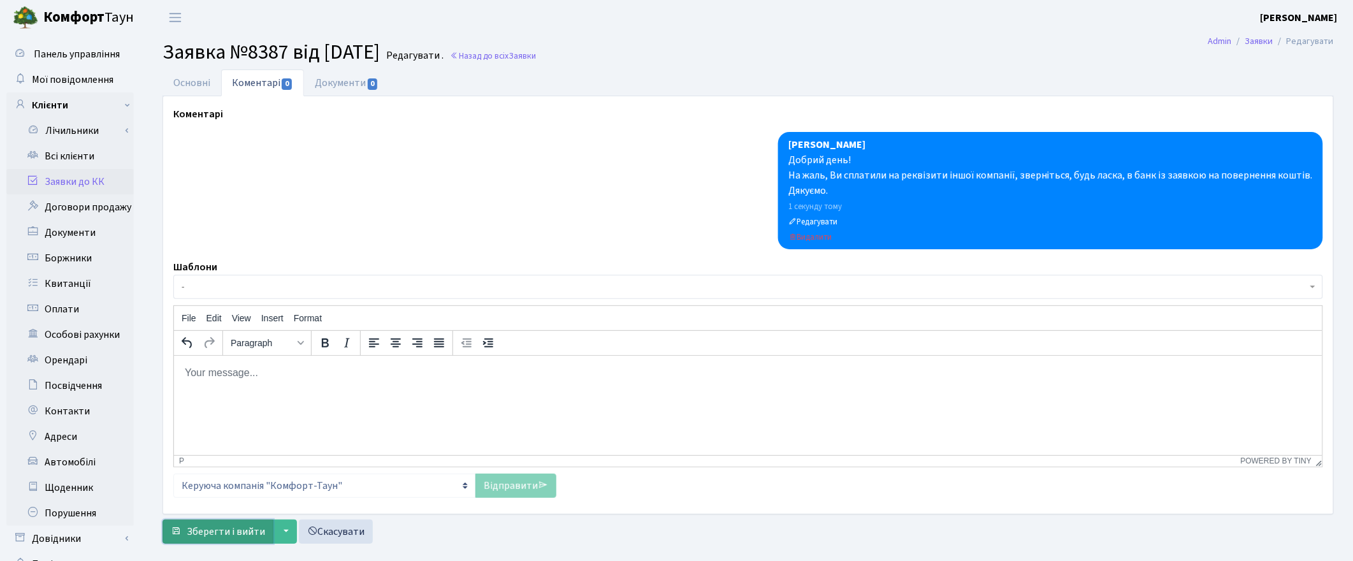
click at [229, 339] on span "Зберегти і вийти" at bounding box center [226, 531] width 78 height 14
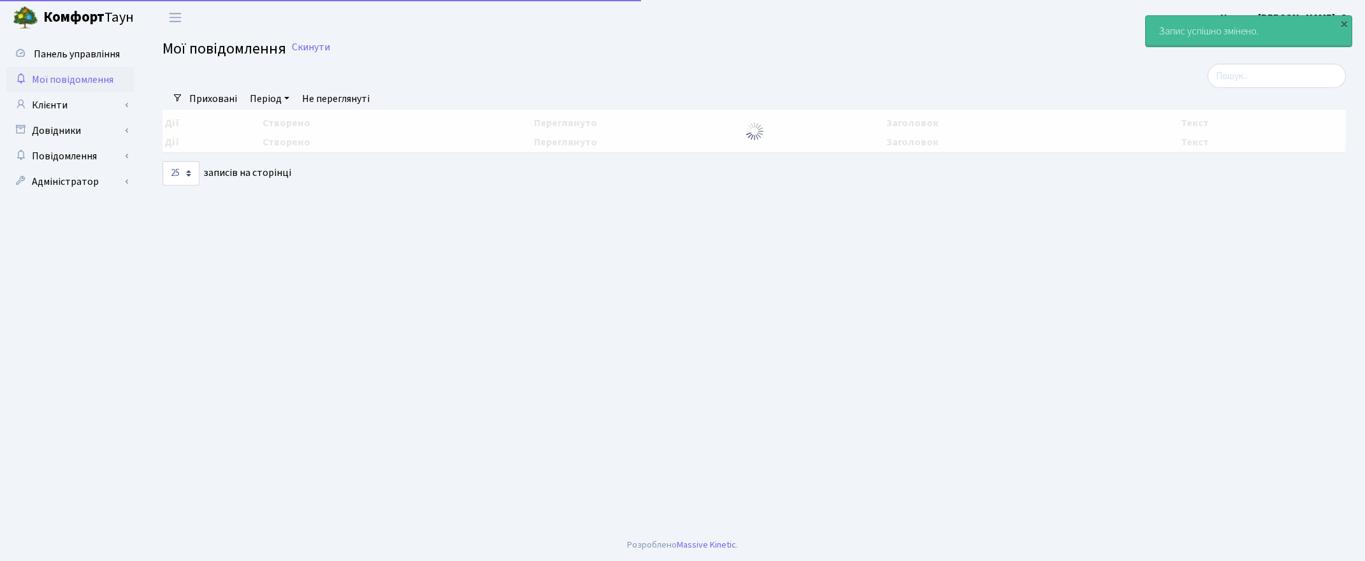
select select "25"
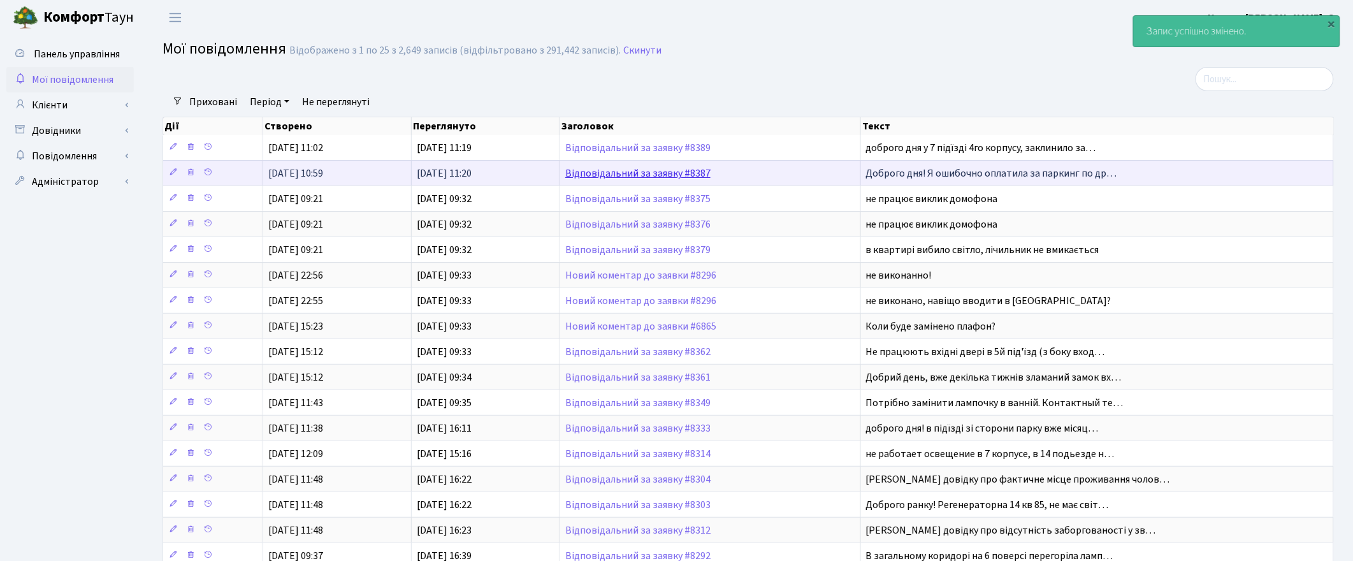
click at [638, 177] on link "Відповідальний за заявку #8387" at bounding box center [637, 173] width 145 height 14
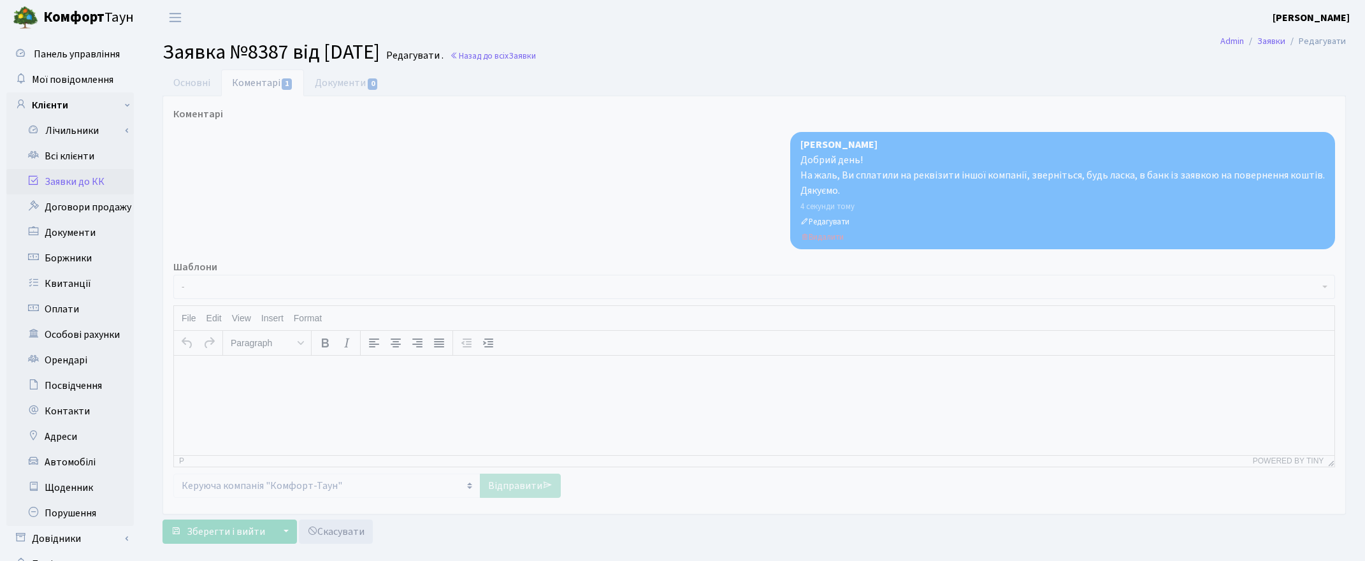
select select "18729"
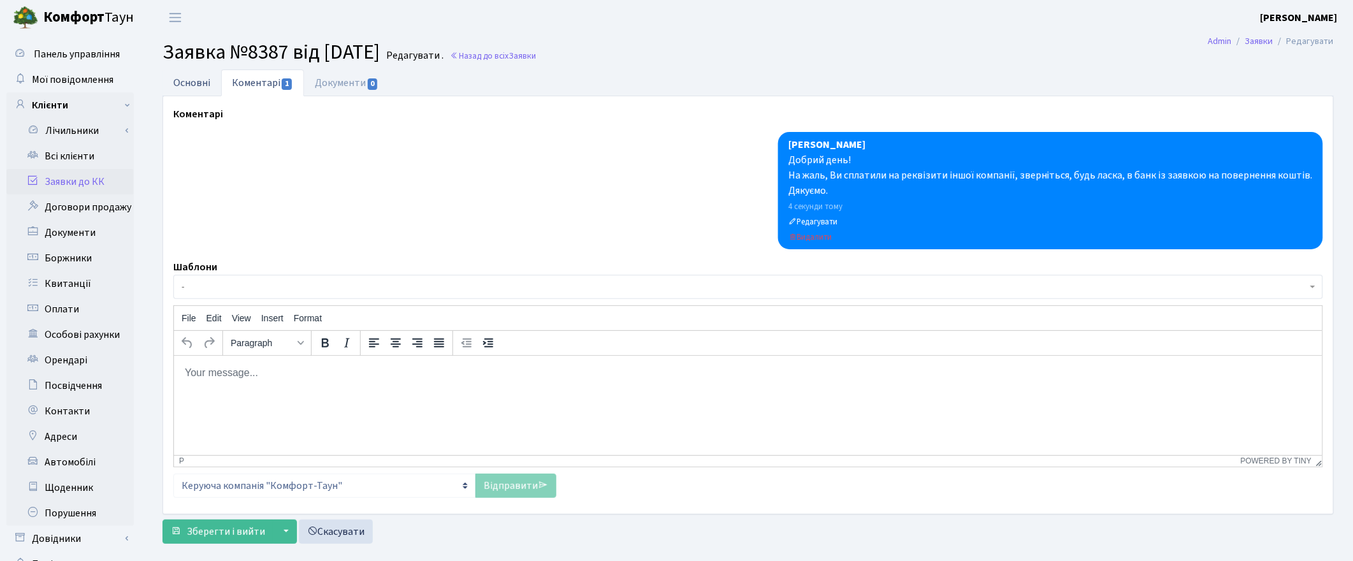
click at [184, 81] on link "Основні" at bounding box center [191, 82] width 59 height 26
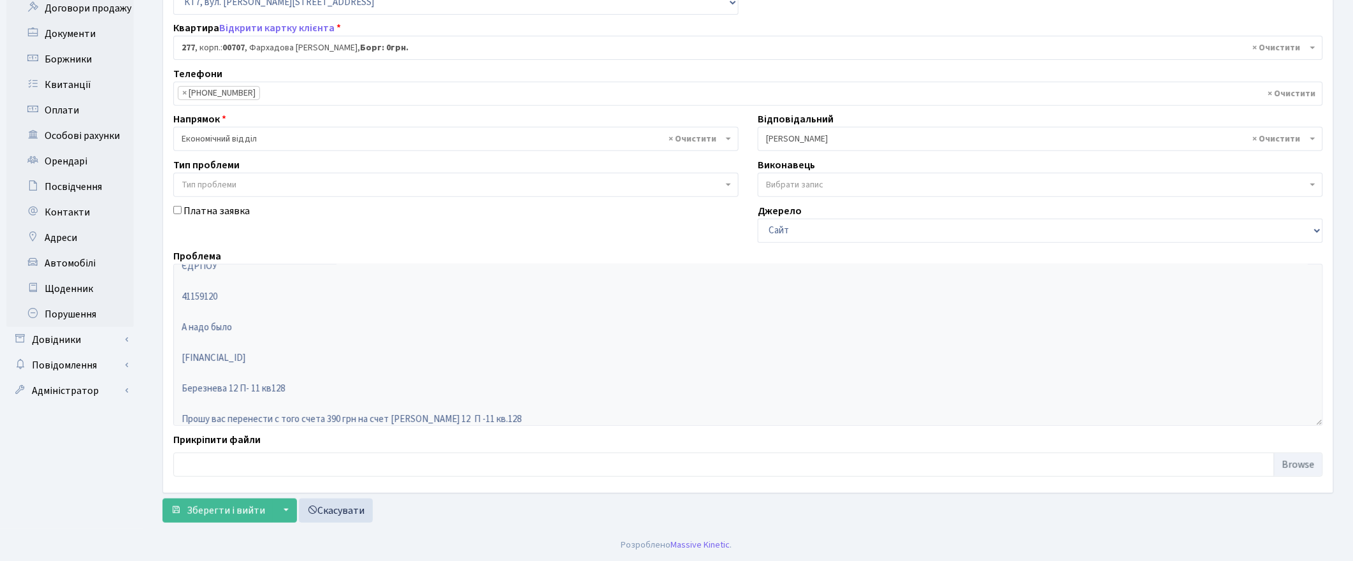
scroll to position [153, 0]
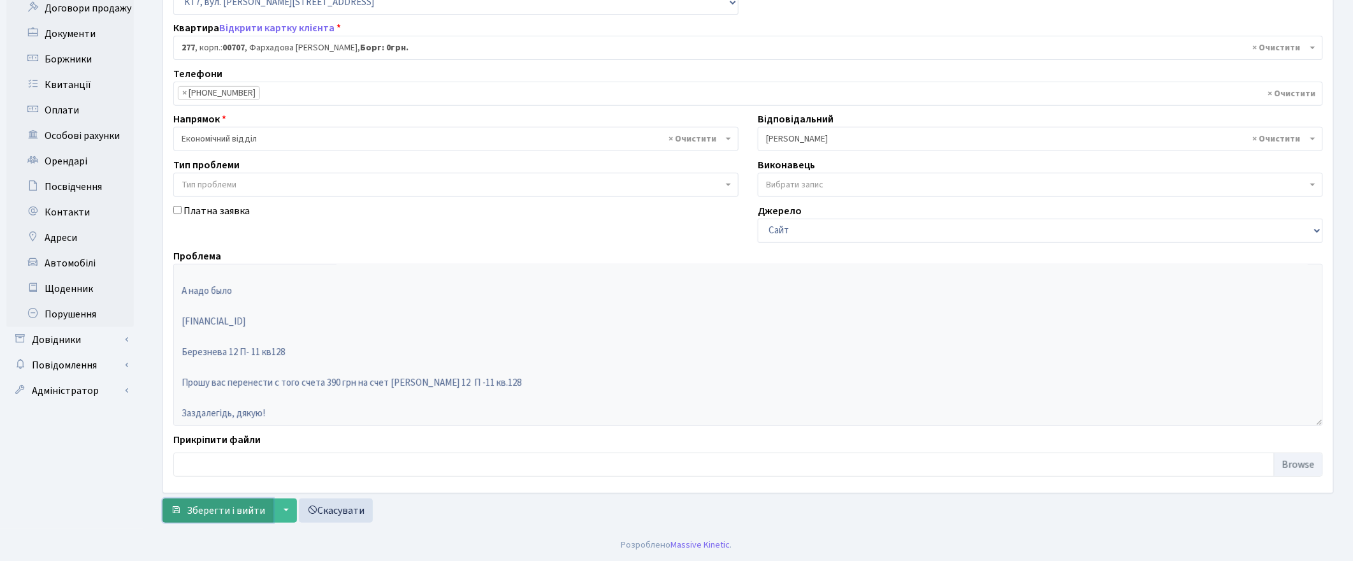
click at [234, 501] on button "Зберегти і вийти" at bounding box center [217, 510] width 111 height 24
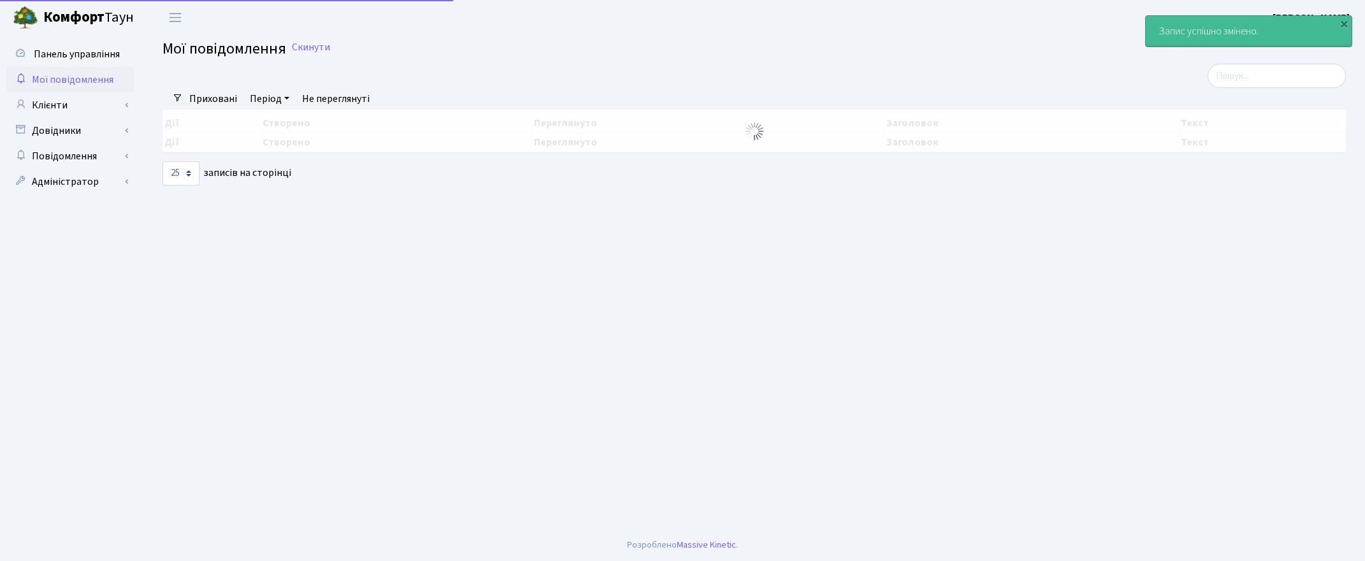
select select "25"
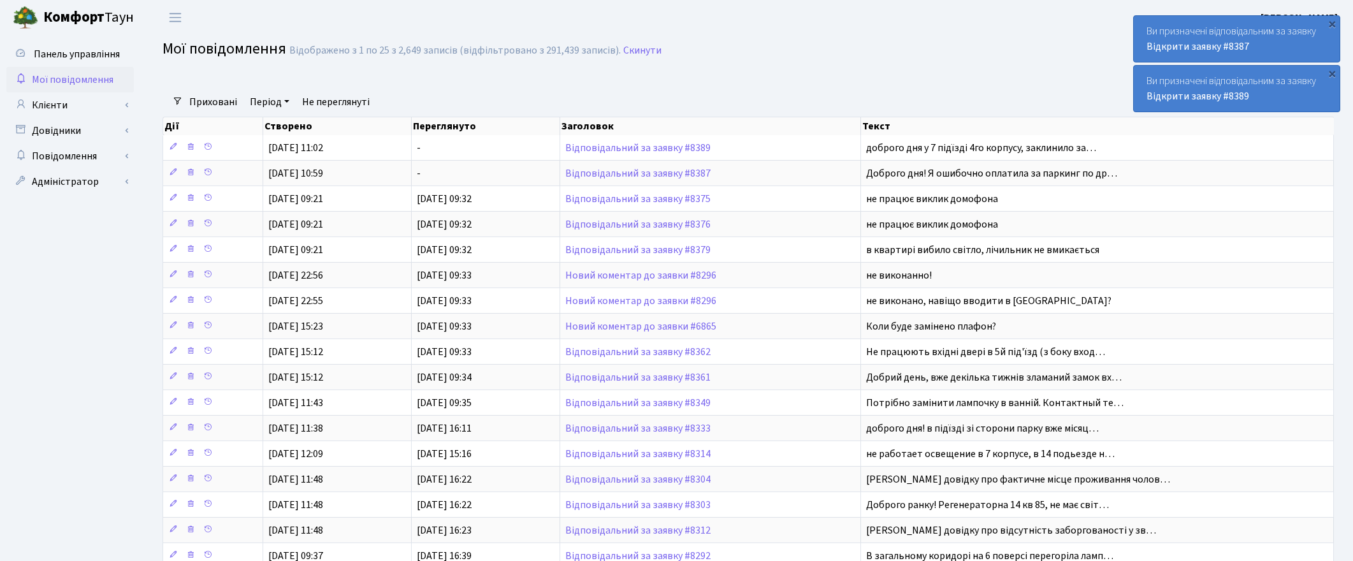
select select "25"
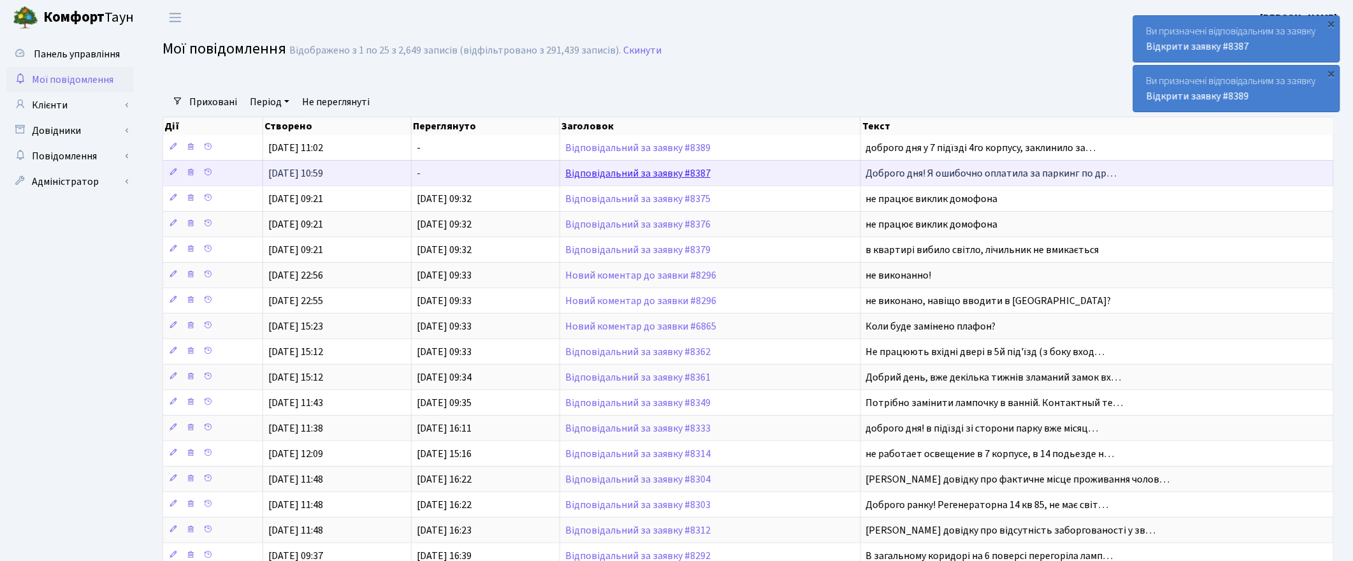
click at [631, 170] on link "Відповідальний за заявку #8387" at bounding box center [637, 173] width 145 height 14
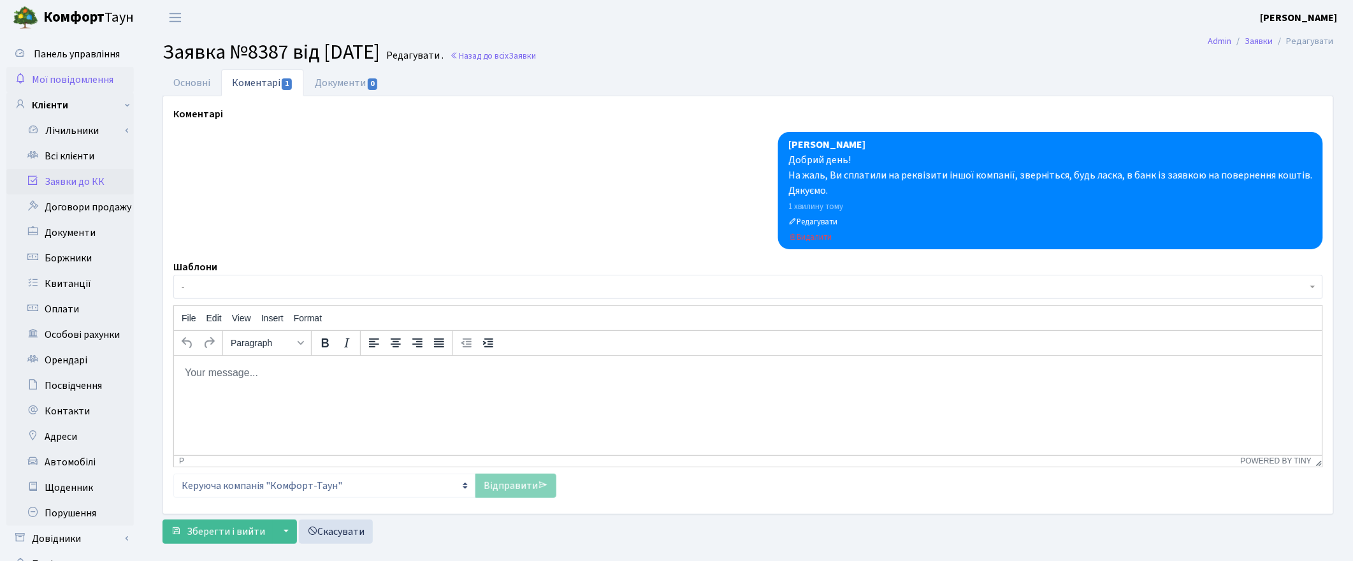
click at [75, 78] on span "Мої повідомлення" at bounding box center [73, 80] width 82 height 14
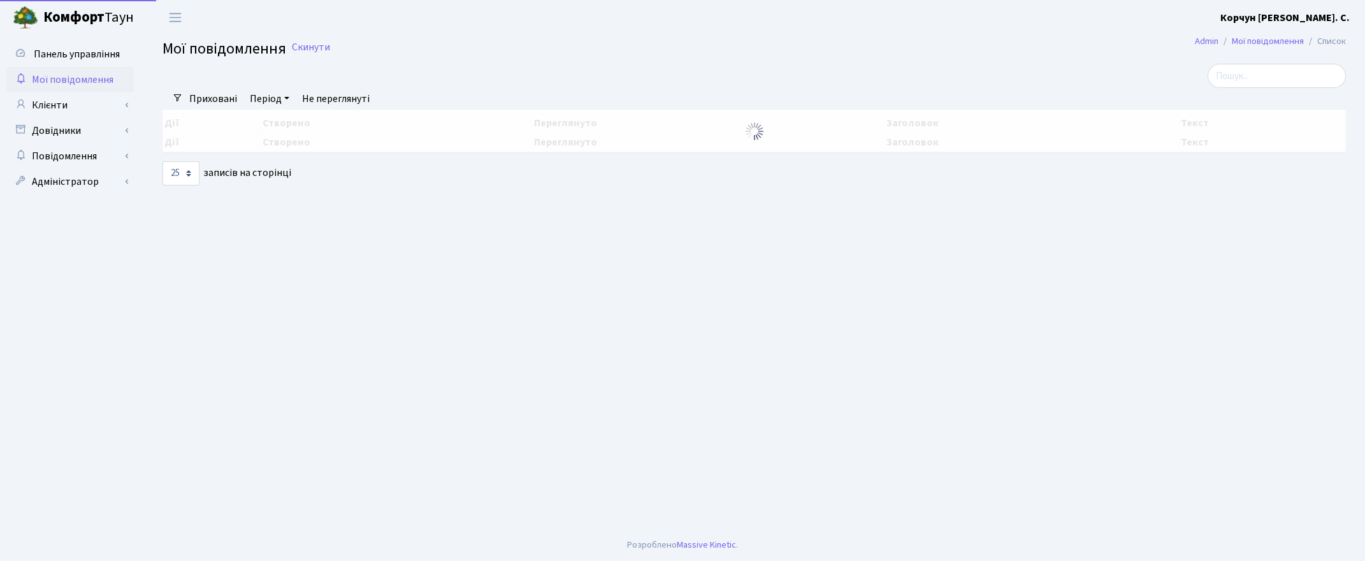
select select "25"
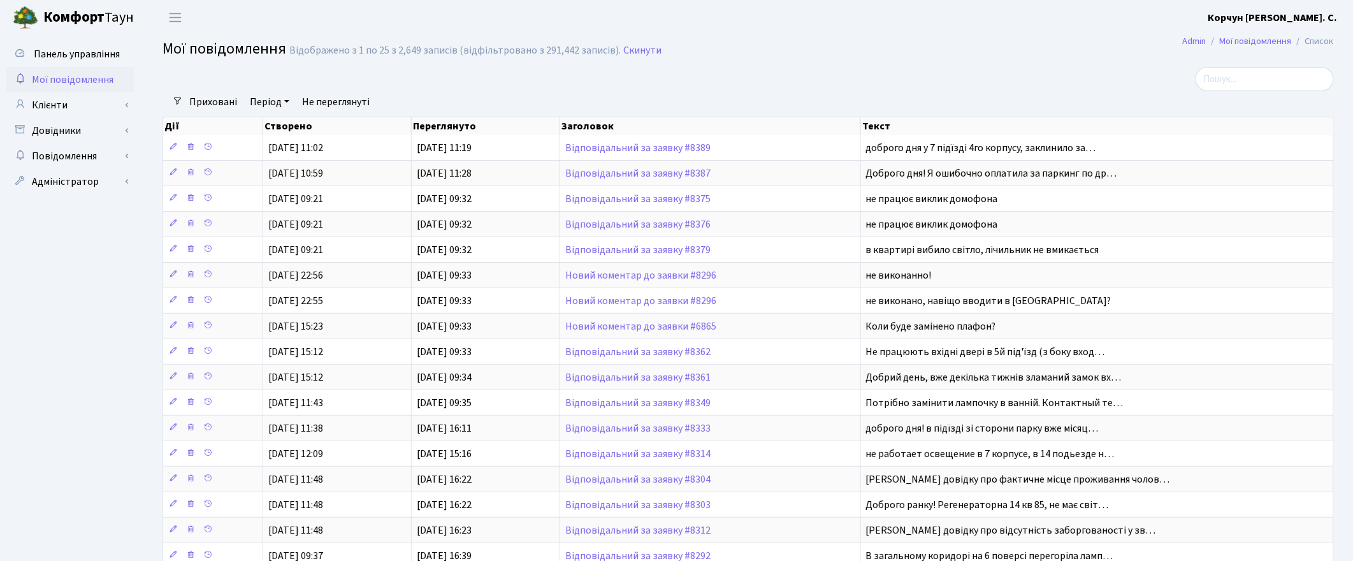
click at [933, 78] on div at bounding box center [549, 79] width 793 height 24
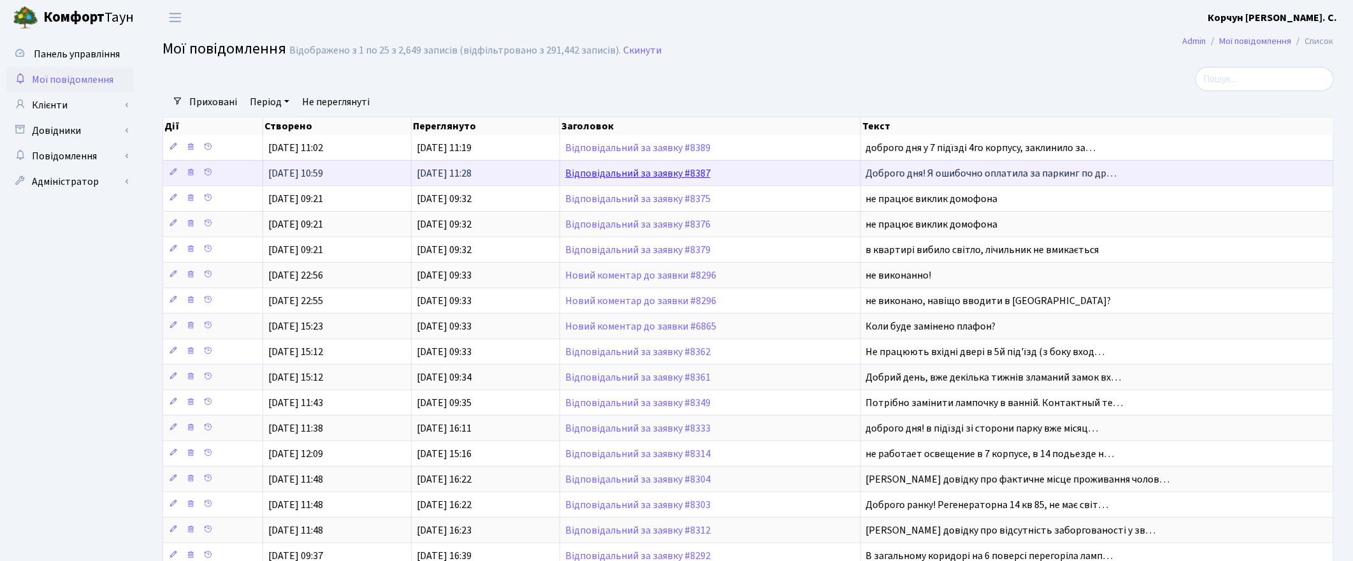
click at [669, 169] on link "Відповідальний за заявку #8387" at bounding box center [637, 173] width 145 height 14
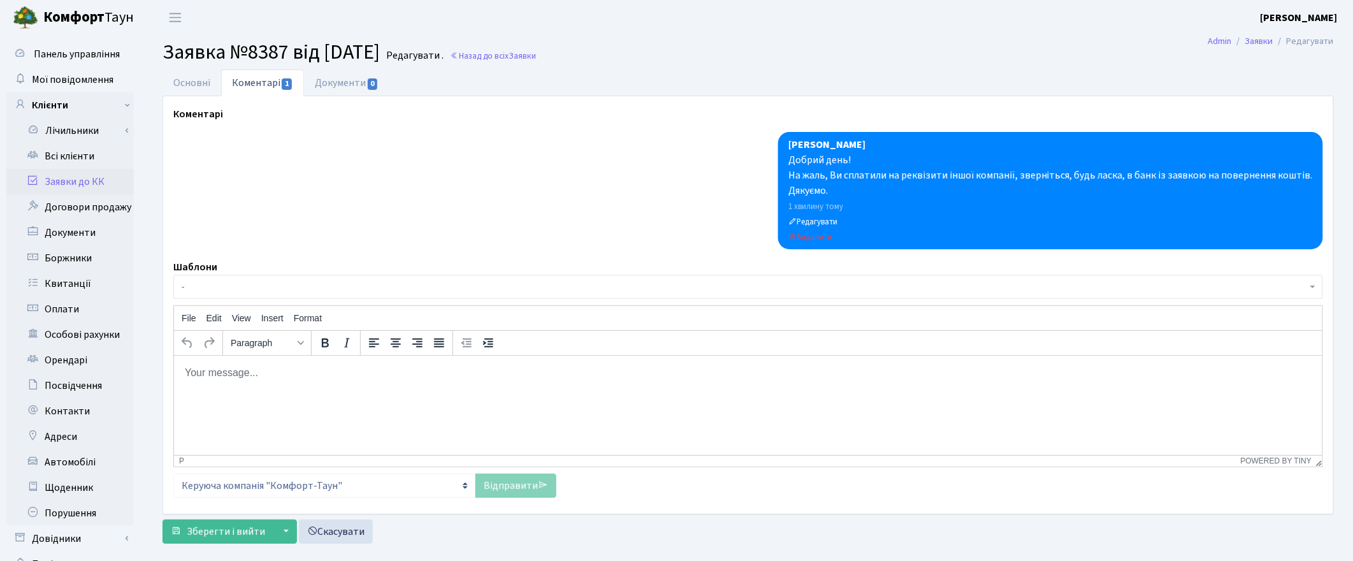
click at [752, 69] on ul "Основні Коментарі 1 Документи 0" at bounding box center [747, 82] width 1171 height 27
click at [867, 43] on h2 "Заявка №8387 від 26.09.2025 Редагувати . Назад до всіх Заявки" at bounding box center [747, 52] width 1171 height 24
click at [960, 71] on ul "Основні Коментарі 1 Документи 0" at bounding box center [747, 82] width 1171 height 27
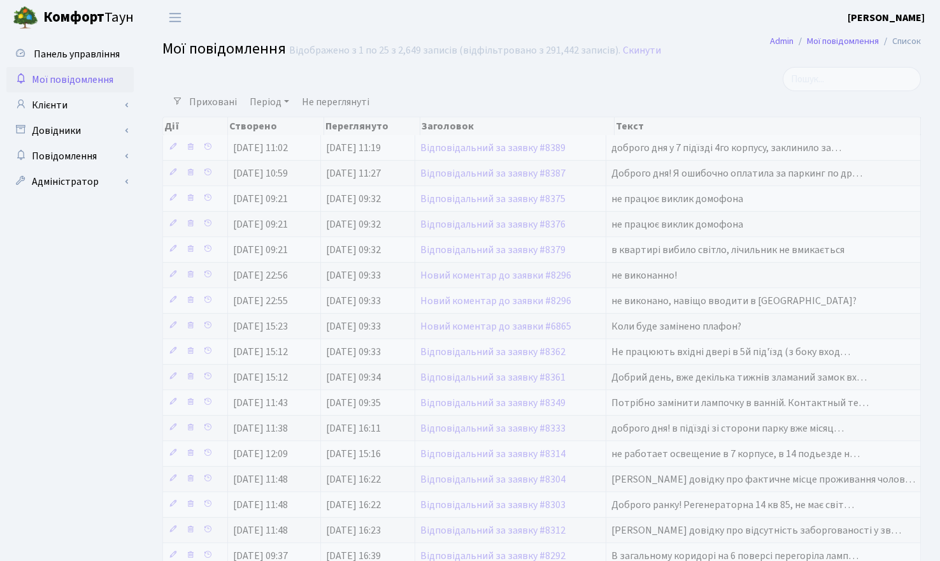
select select "25"
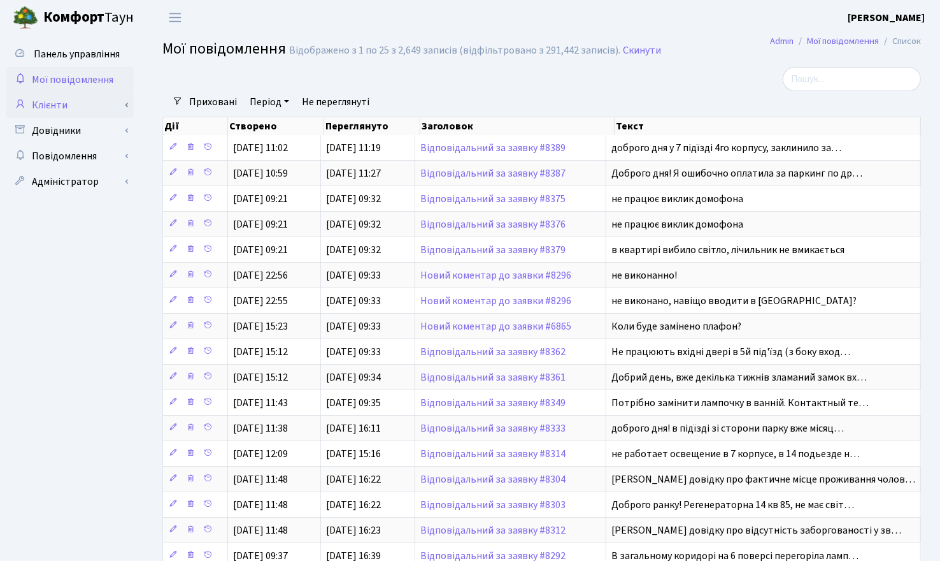
click at [52, 105] on link "Клієнти" at bounding box center [69, 104] width 127 height 25
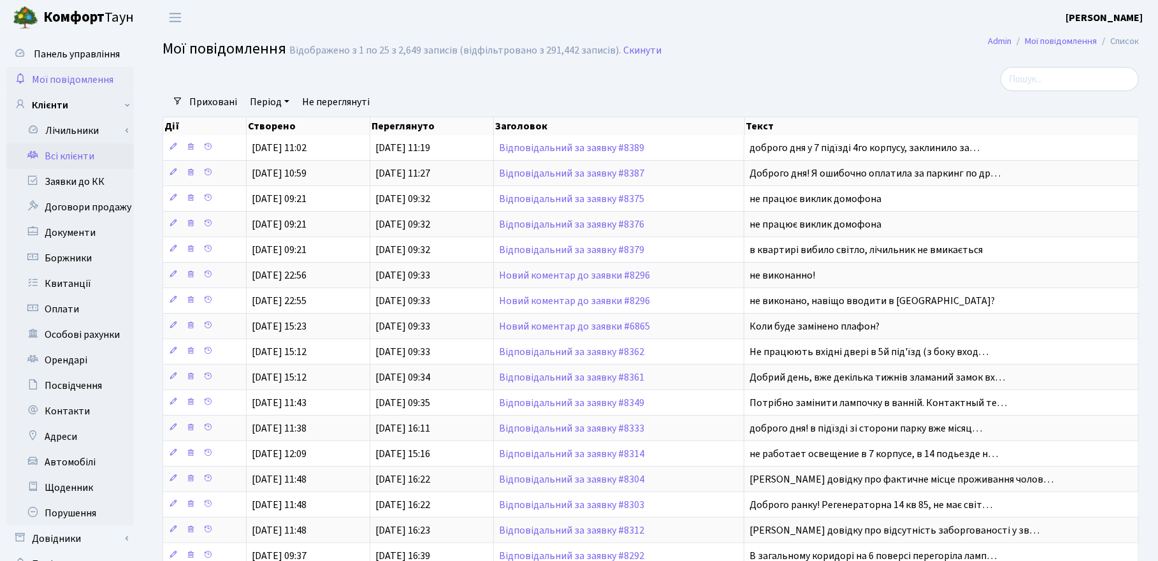
click at [78, 155] on link "Всі клієнти" at bounding box center [69, 155] width 127 height 25
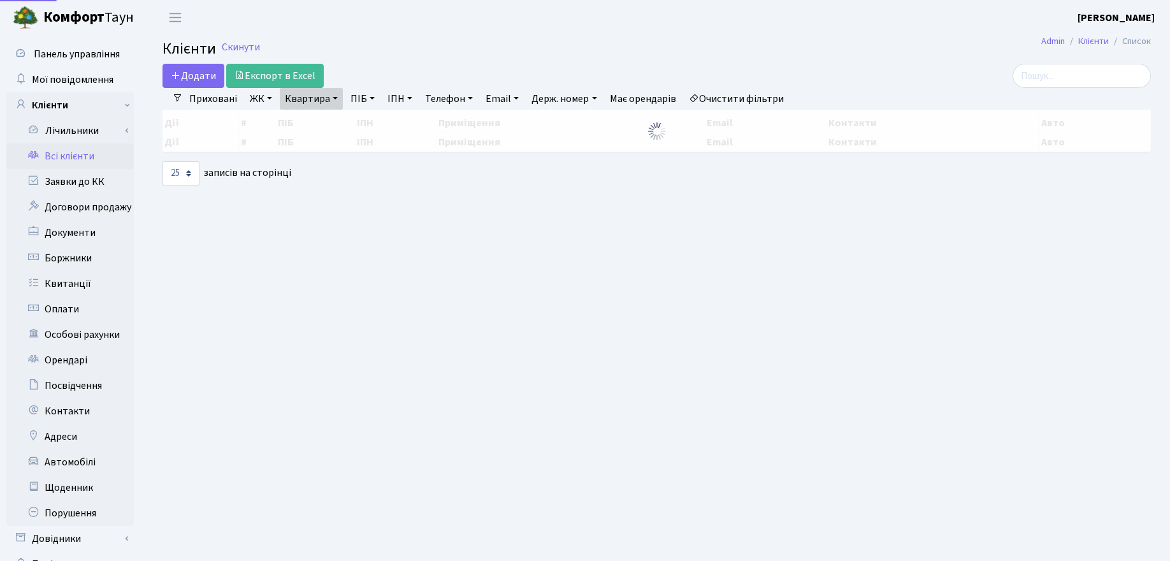
select select "25"
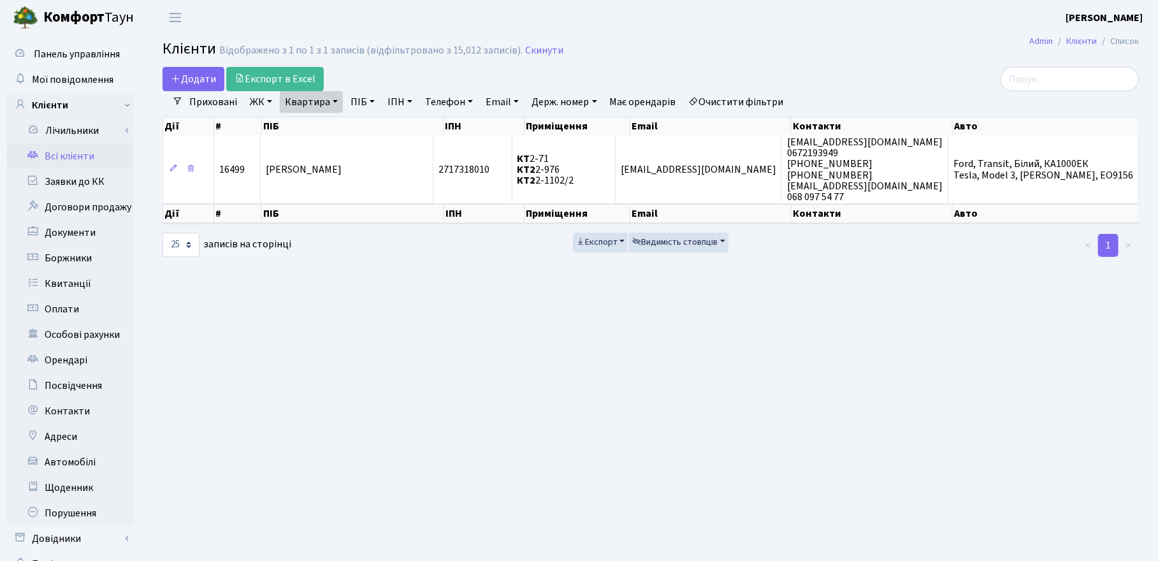
click at [330, 97] on link "Квартира" at bounding box center [311, 102] width 63 height 22
click at [313, 131] on input "2-976" at bounding box center [317, 127] width 75 height 24
type input "2"
type input "79"
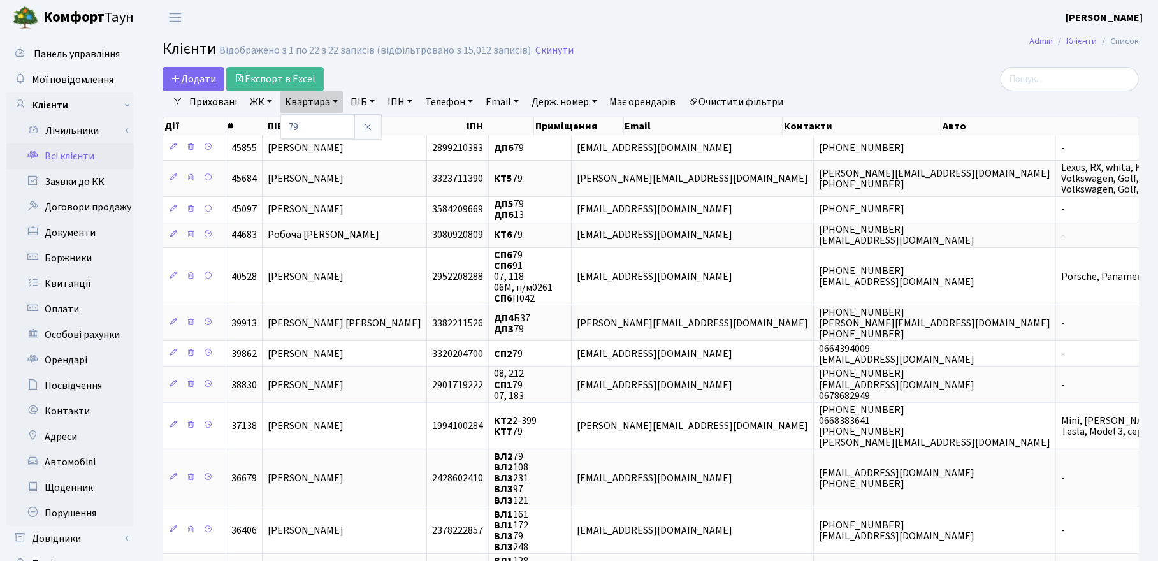
click at [630, 65] on main "Admin Клієнти Список Клієнти Відображено з 1 по 22 з 22 записів (відфільтровано…" at bounding box center [650, 547] width 1014 height 1024
click at [329, 104] on link "Квартира" at bounding box center [311, 102] width 63 height 22
click at [261, 104] on link "ЖК" at bounding box center [261, 102] width 32 height 22
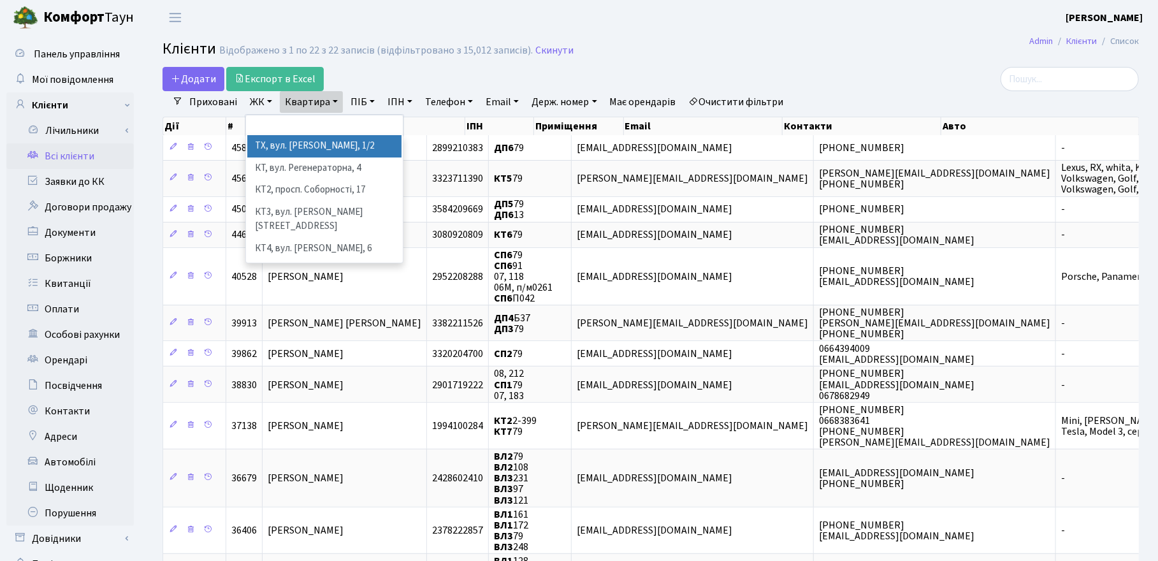
click at [268, 150] on li "ТХ, вул. Ділова, 1/2" at bounding box center [324, 146] width 154 height 22
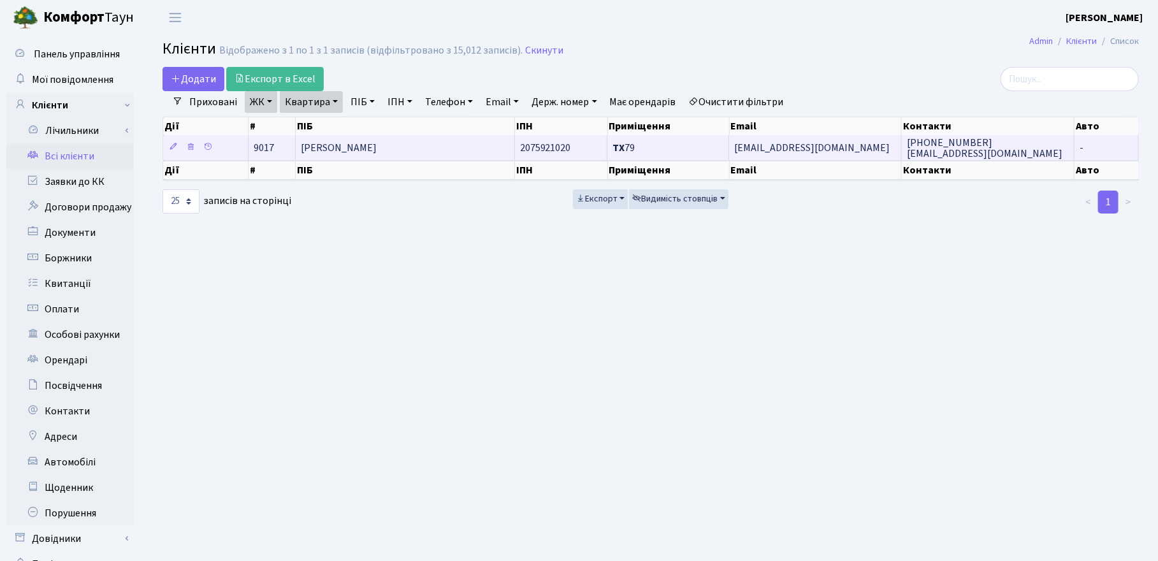
click at [346, 152] on span "Косинська Тетяна Анатоліївна" at bounding box center [339, 148] width 76 height 14
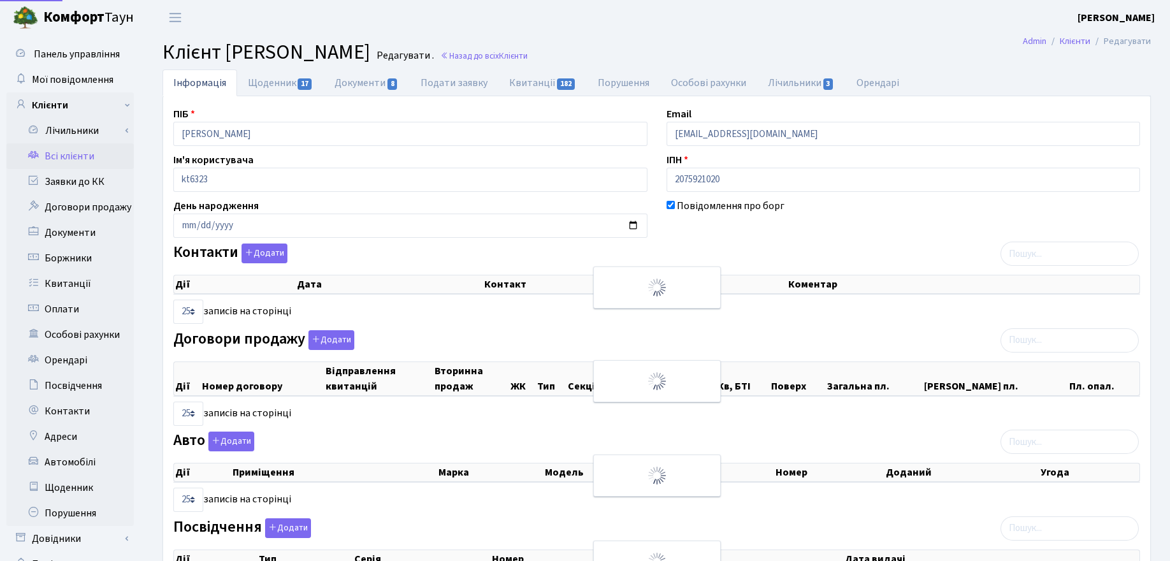
select select "25"
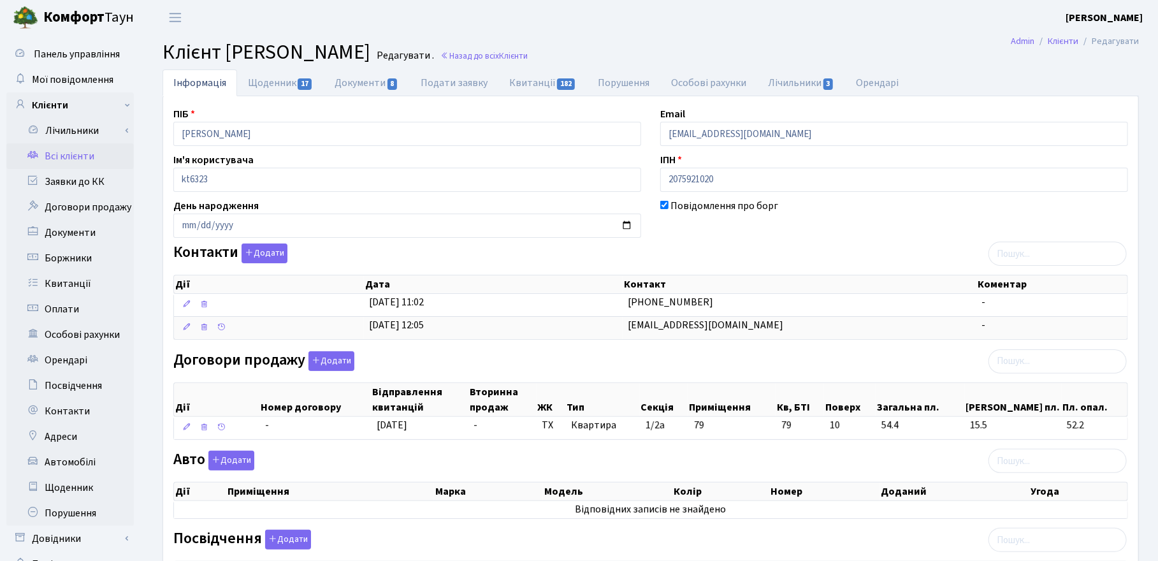
click at [842, 50] on h2 "Клієнт Косинська Тетяна Анатоліївна Редагувати . Назад до всіх Клієнти" at bounding box center [650, 52] width 976 height 24
click at [817, 45] on h2 "Клієнт Косинська Тетяна Анатоліївна Редагувати . Назад до всіх Клієнти" at bounding box center [650, 52] width 976 height 24
click at [897, 48] on h2 "Клієнт Косинська Тетяна Анатоліївна Редагувати . Назад до всіх Клієнти" at bounding box center [650, 52] width 976 height 24
drag, startPoint x: 794, startPoint y: 138, endPoint x: 630, endPoint y: 131, distance: 164.5
click at [630, 131] on div "ПІБ Косинська Тетяна Анатоліївна Email kosinskanik@gmail.com Ім'я користувача k…" at bounding box center [651, 402] width 974 height 592
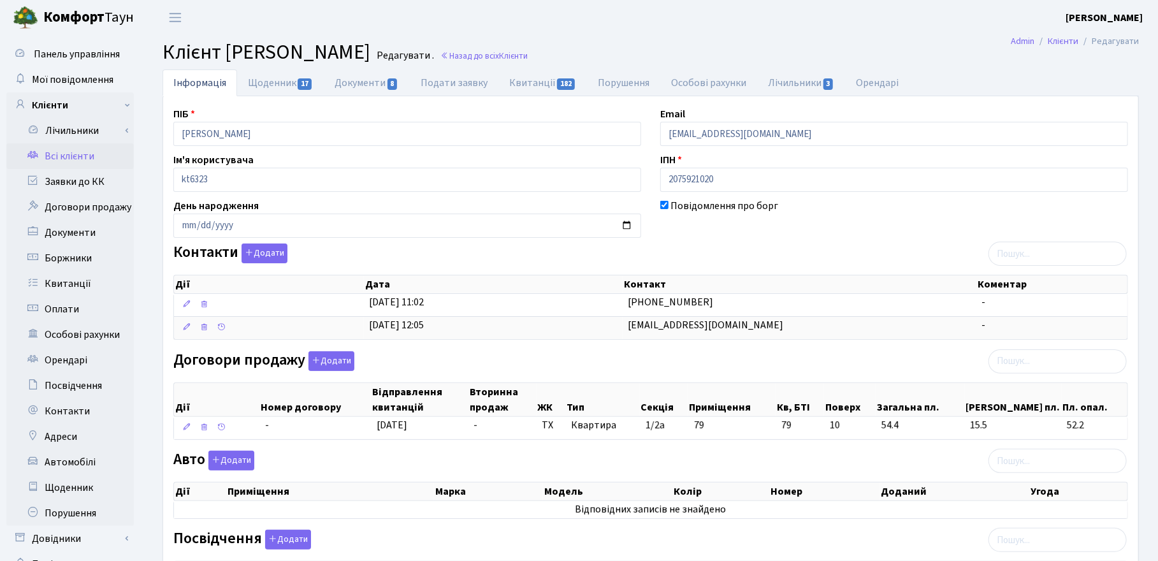
click at [763, 27] on header "Комфорт Таун Корчун І. С. Мій обліковий запис Вийти" at bounding box center [579, 17] width 1158 height 35
click at [718, 32] on header "Комфорт Таун Корчун І. С. Мій обліковий запис Вийти" at bounding box center [579, 17] width 1158 height 35
click at [726, 45] on h2 "Клієнт Косинська Тетяна Анатоліївна Редагувати . Назад до всіх Клієнти" at bounding box center [650, 52] width 976 height 24
click at [855, 50] on h2 "Клієнт Косинська Тетяна Анатоліївна Редагувати . Назад до всіх Клієнти" at bounding box center [650, 52] width 976 height 24
click at [68, 177] on link "Заявки до КК" at bounding box center [69, 181] width 127 height 25
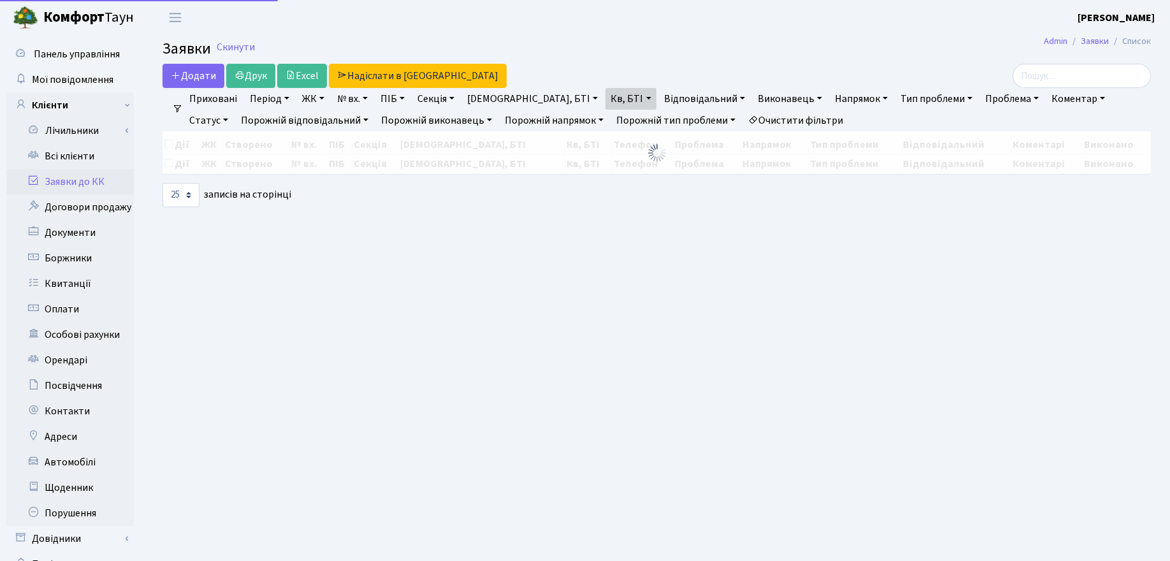
select select "25"
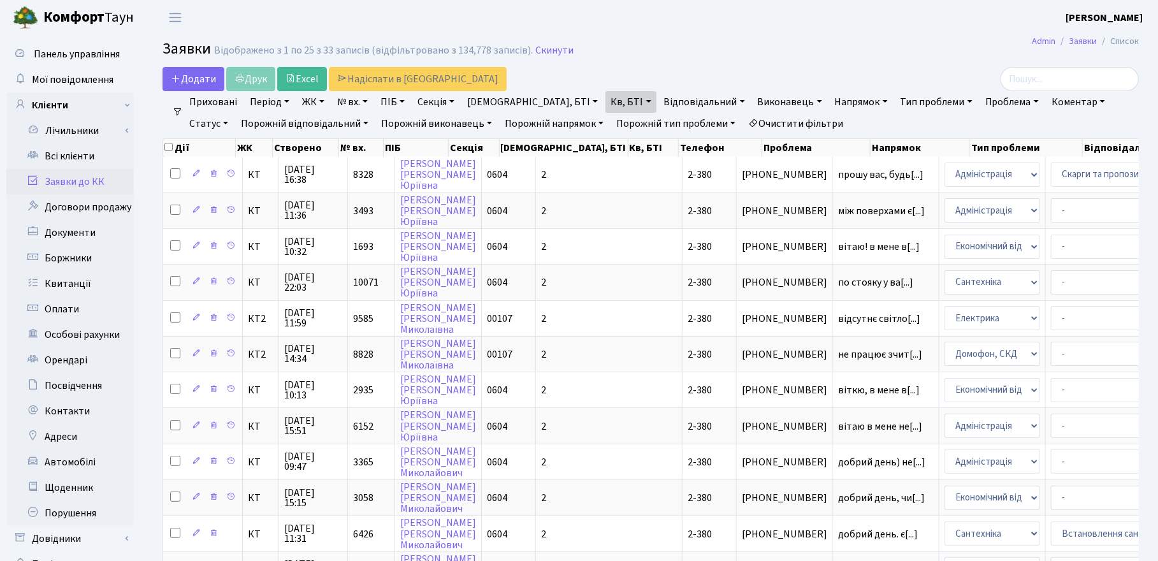
click at [605, 100] on link "Кв, БТІ" at bounding box center [630, 102] width 50 height 22
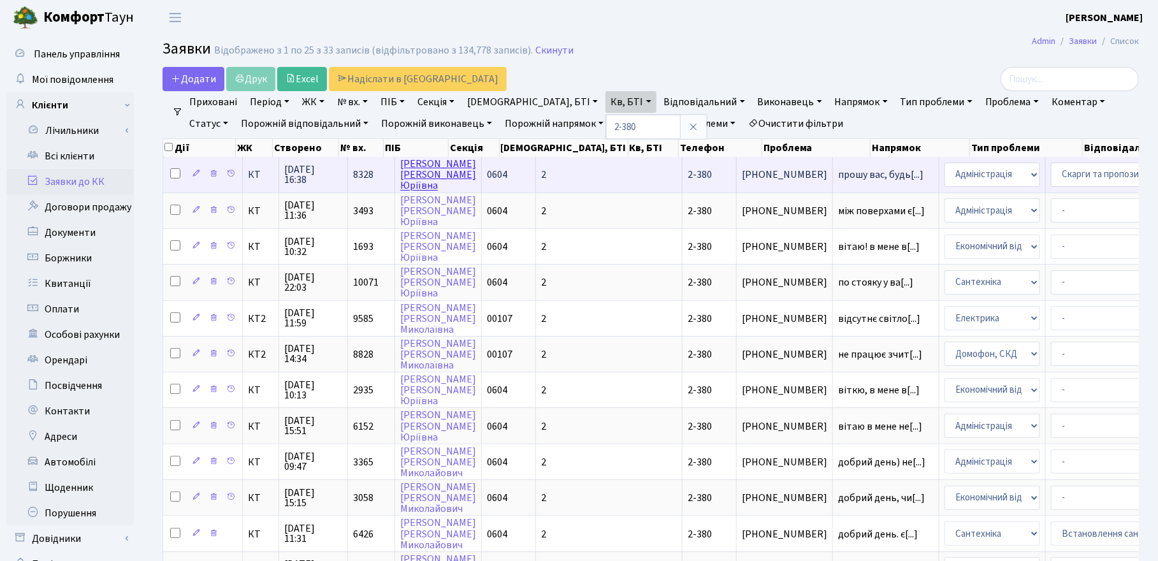
click at [418, 178] on link "[PERSON_NAME] [PERSON_NAME]" at bounding box center [438, 175] width 76 height 36
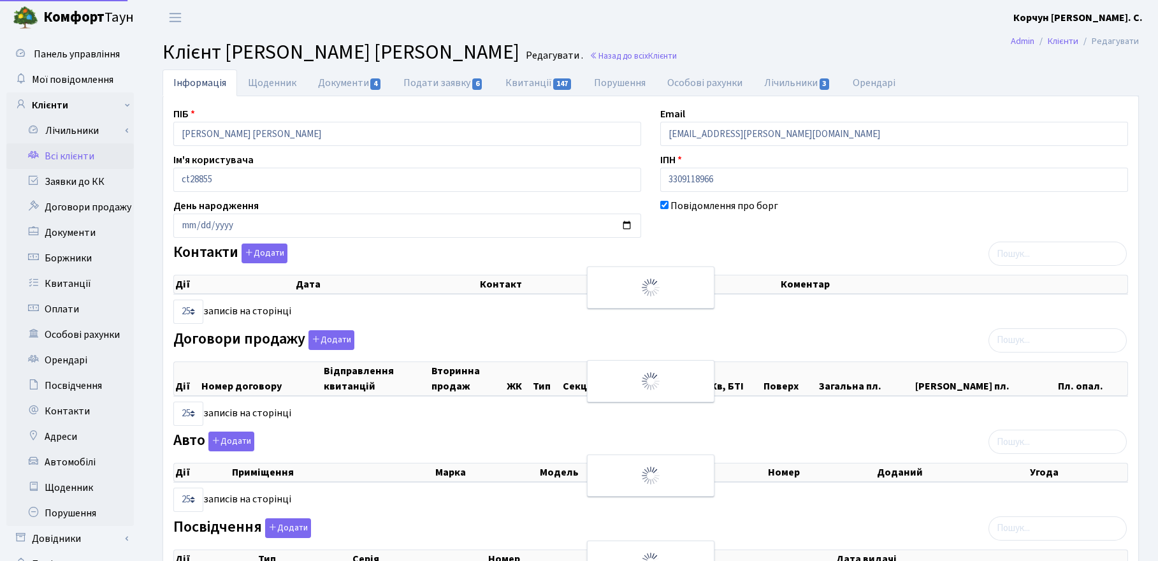
select select "25"
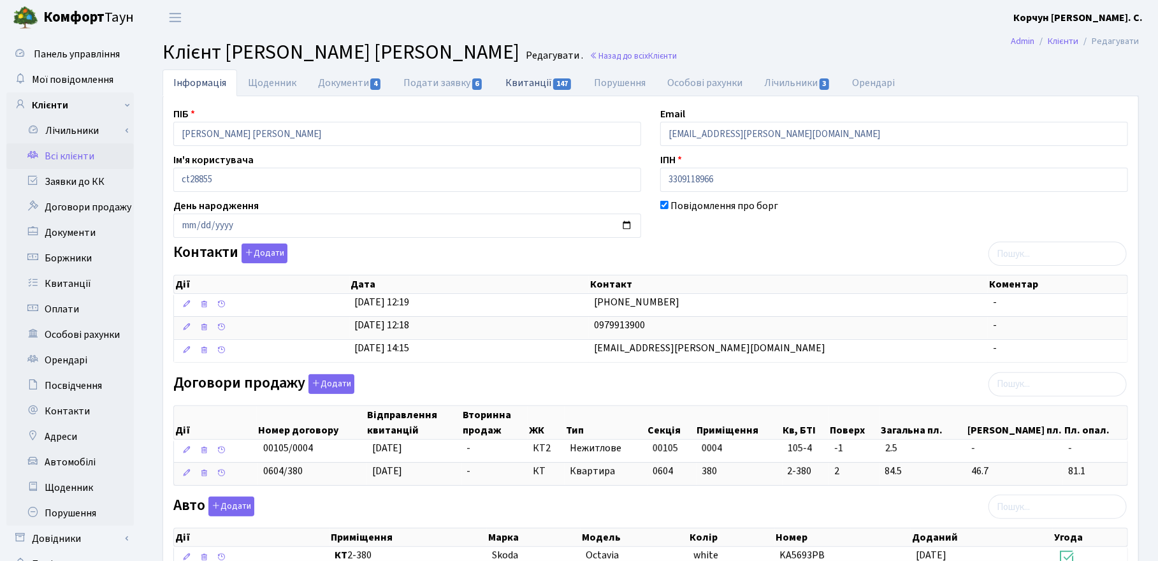
click at [547, 78] on link "Квитанції 147" at bounding box center [538, 82] width 89 height 26
select select "25"
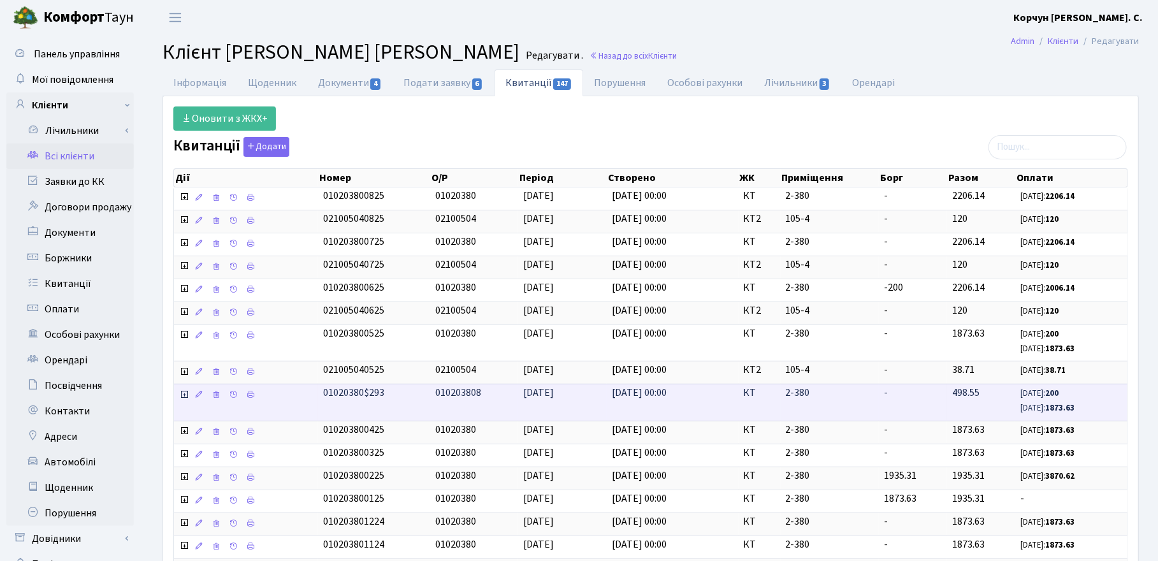
click at [185, 398] on icon at bounding box center [184, 394] width 10 height 10
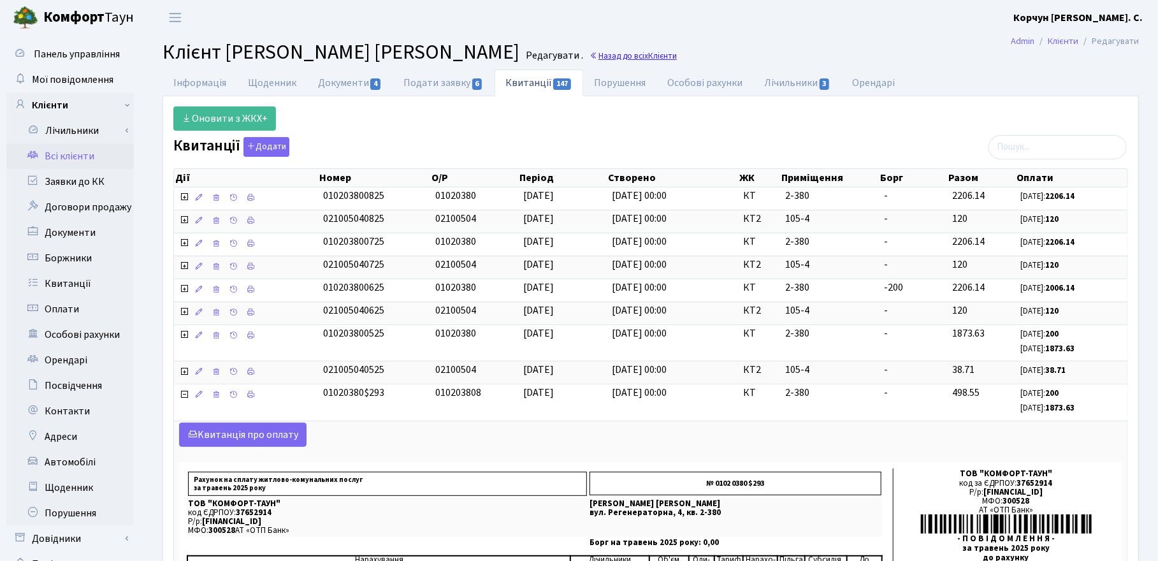
click at [589, 55] on link "Назад до всіх Клієнти" at bounding box center [632, 56] width 87 height 12
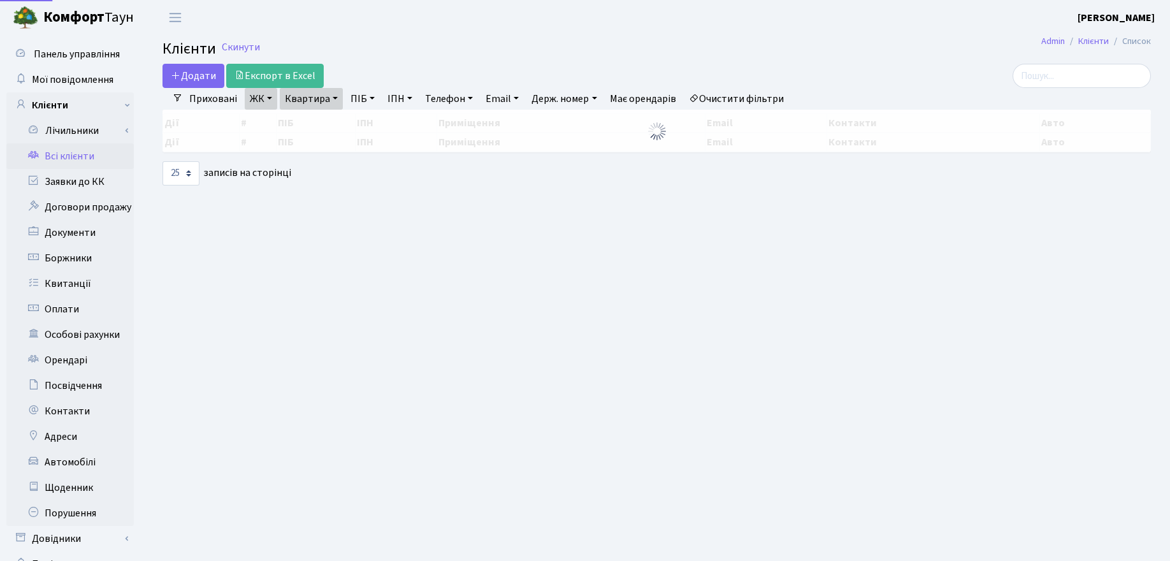
select select "25"
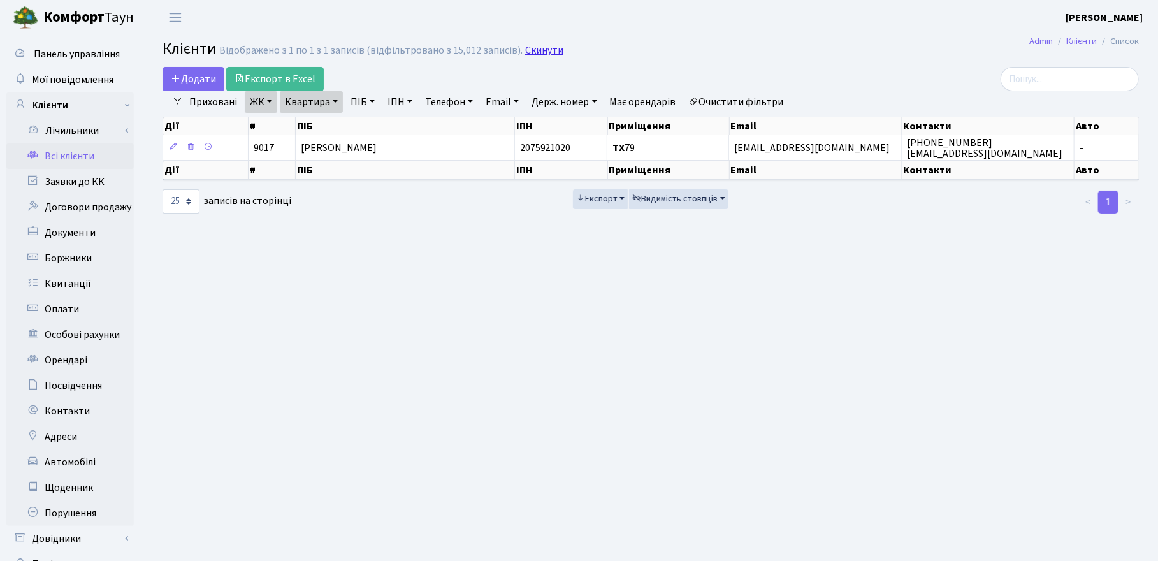
click at [546, 54] on link "Скинути" at bounding box center [544, 51] width 38 height 12
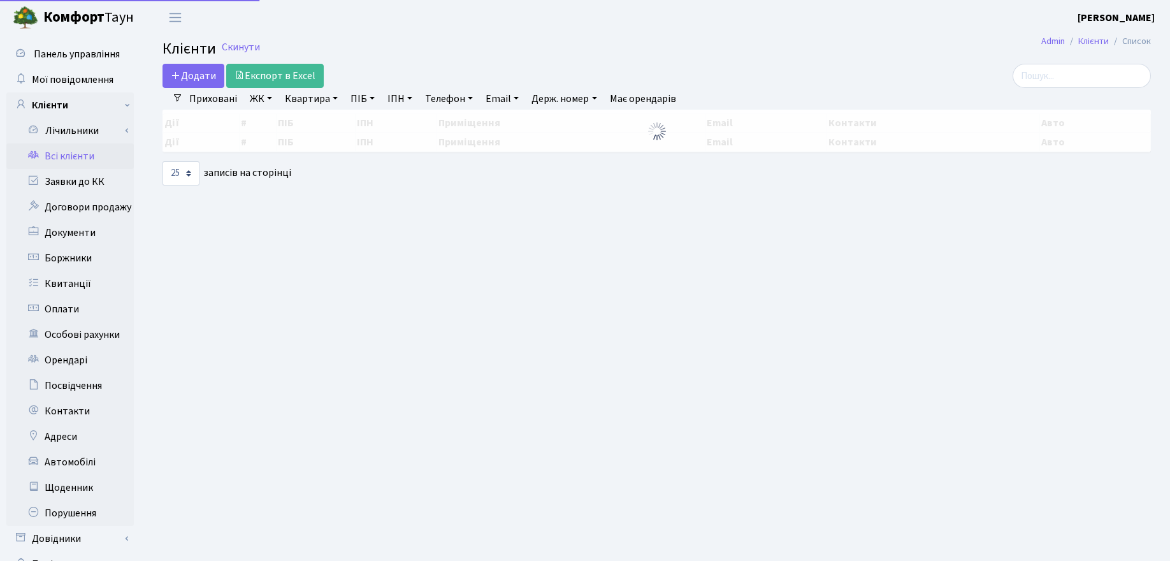
select select "25"
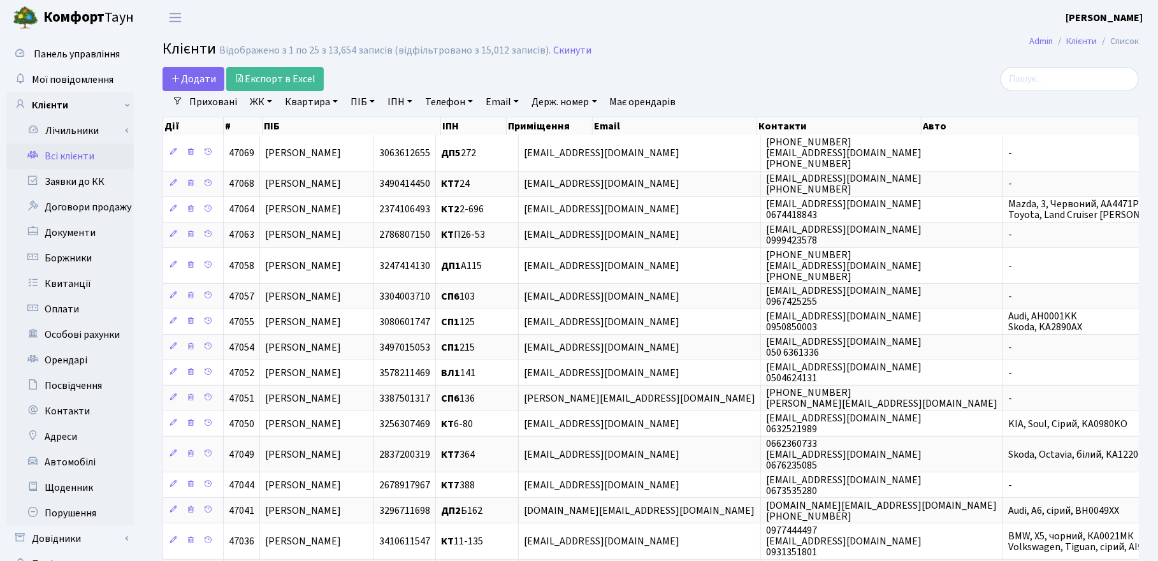
click at [329, 102] on link "Квартира" at bounding box center [311, 102] width 63 height 22
click at [316, 122] on input "text" at bounding box center [317, 127] width 75 height 24
type input "5-206"
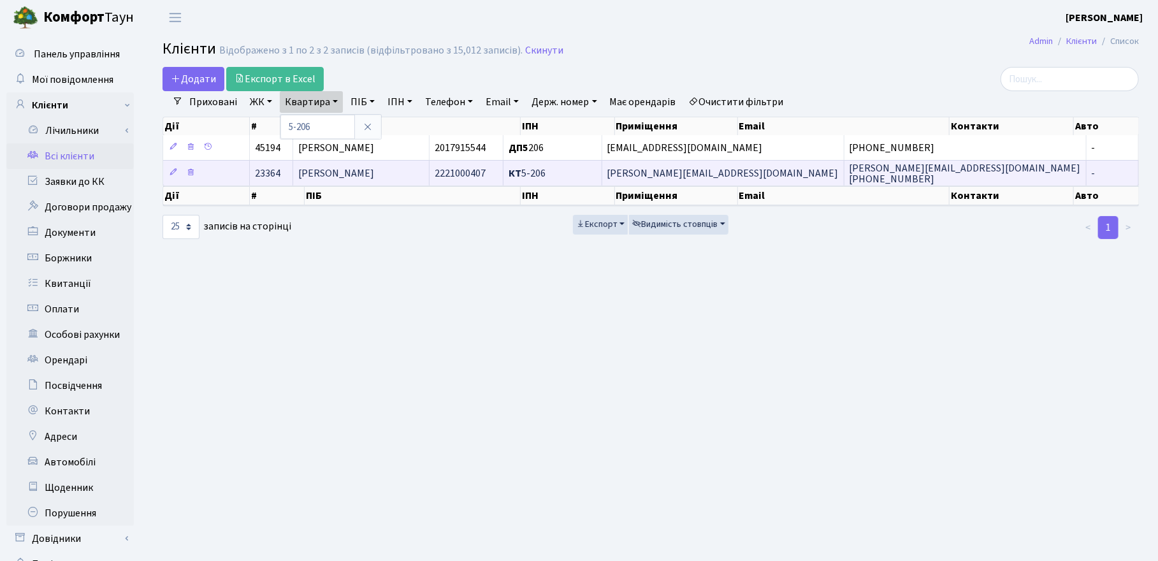
click at [374, 178] on span "[PERSON_NAME]" at bounding box center [336, 173] width 76 height 14
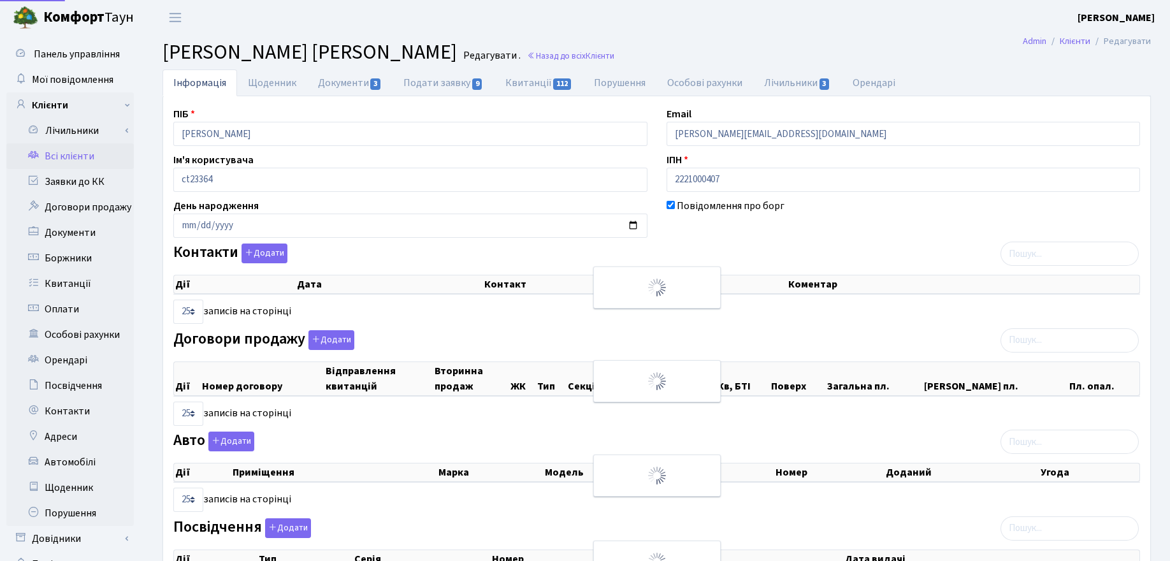
select select "25"
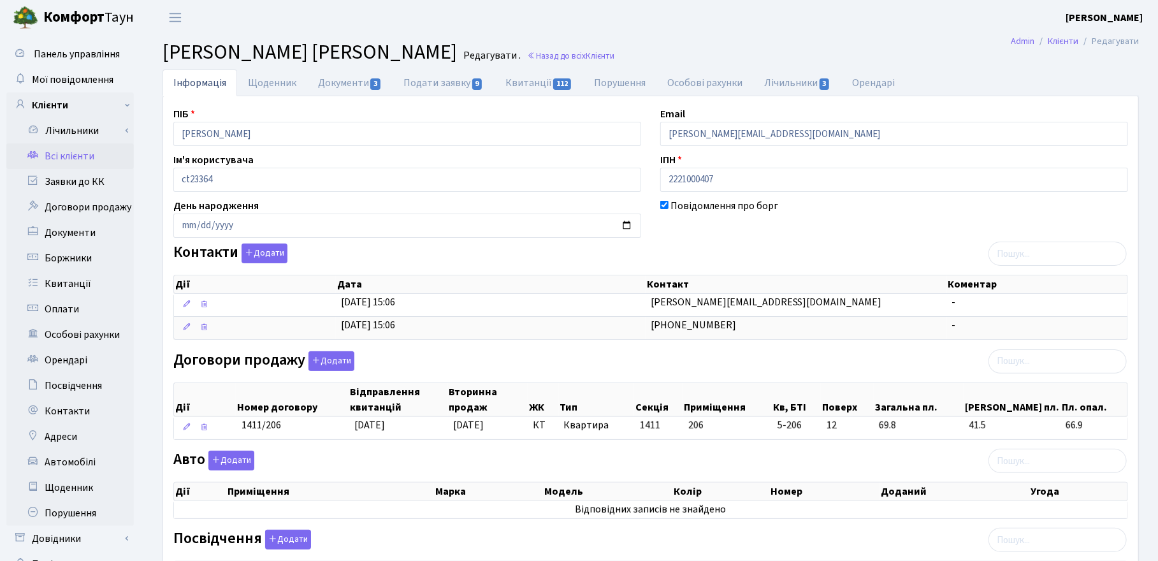
click at [967, 52] on h2 "[PERSON_NAME] [PERSON_NAME] . Назад до всіх Клієнти" at bounding box center [650, 52] width 976 height 24
click at [896, 49] on h2 "[PERSON_NAME] [PERSON_NAME] . Назад до всіх Клієнти" at bounding box center [650, 52] width 976 height 24
